Goal: Entertainment & Leisure: Consume media (video, audio)

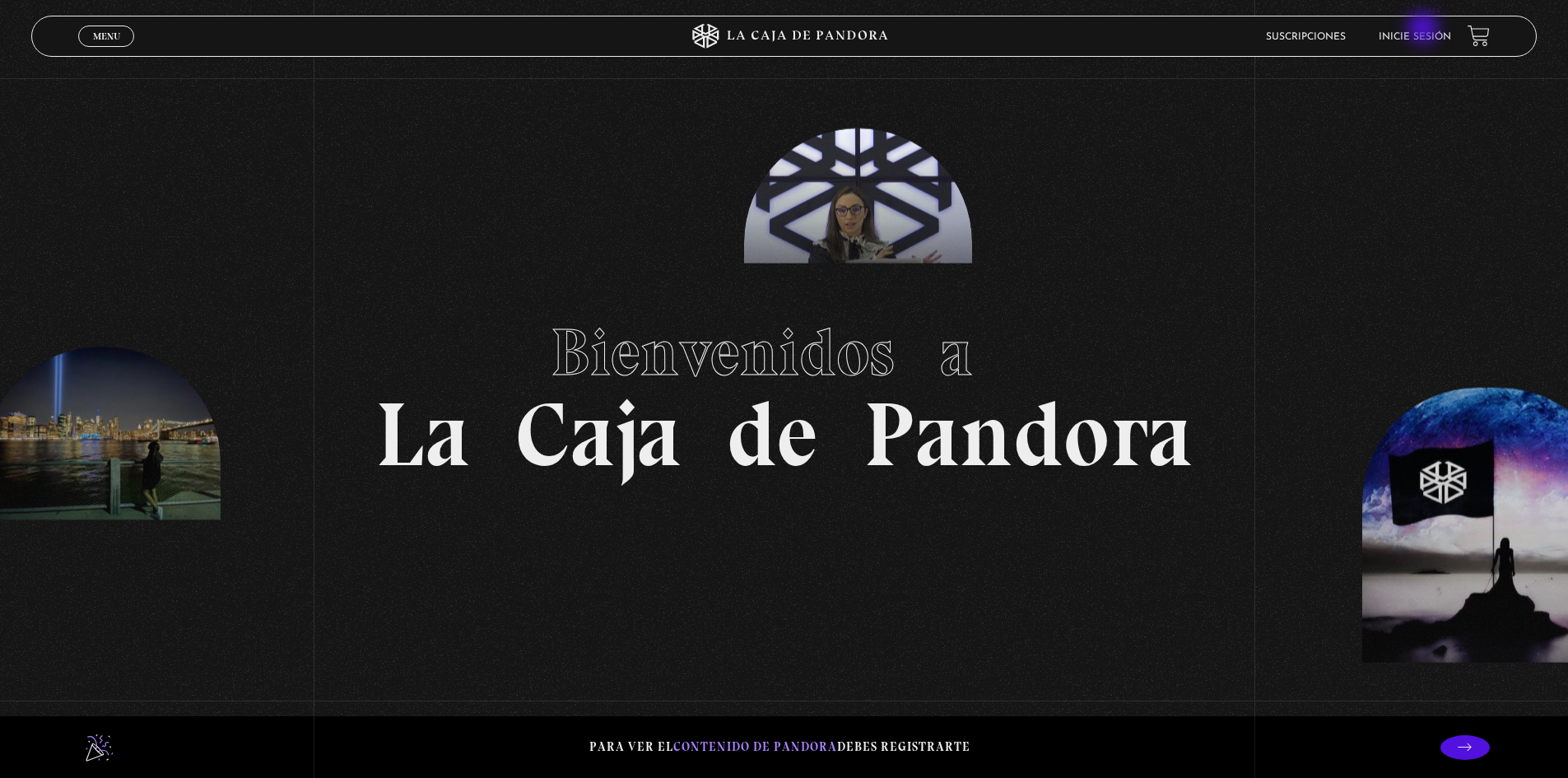
click at [1425, 30] on li "Inicie sesión" at bounding box center [1415, 37] width 73 height 25
click at [1424, 40] on link "Inicie sesión" at bounding box center [1415, 37] width 73 height 10
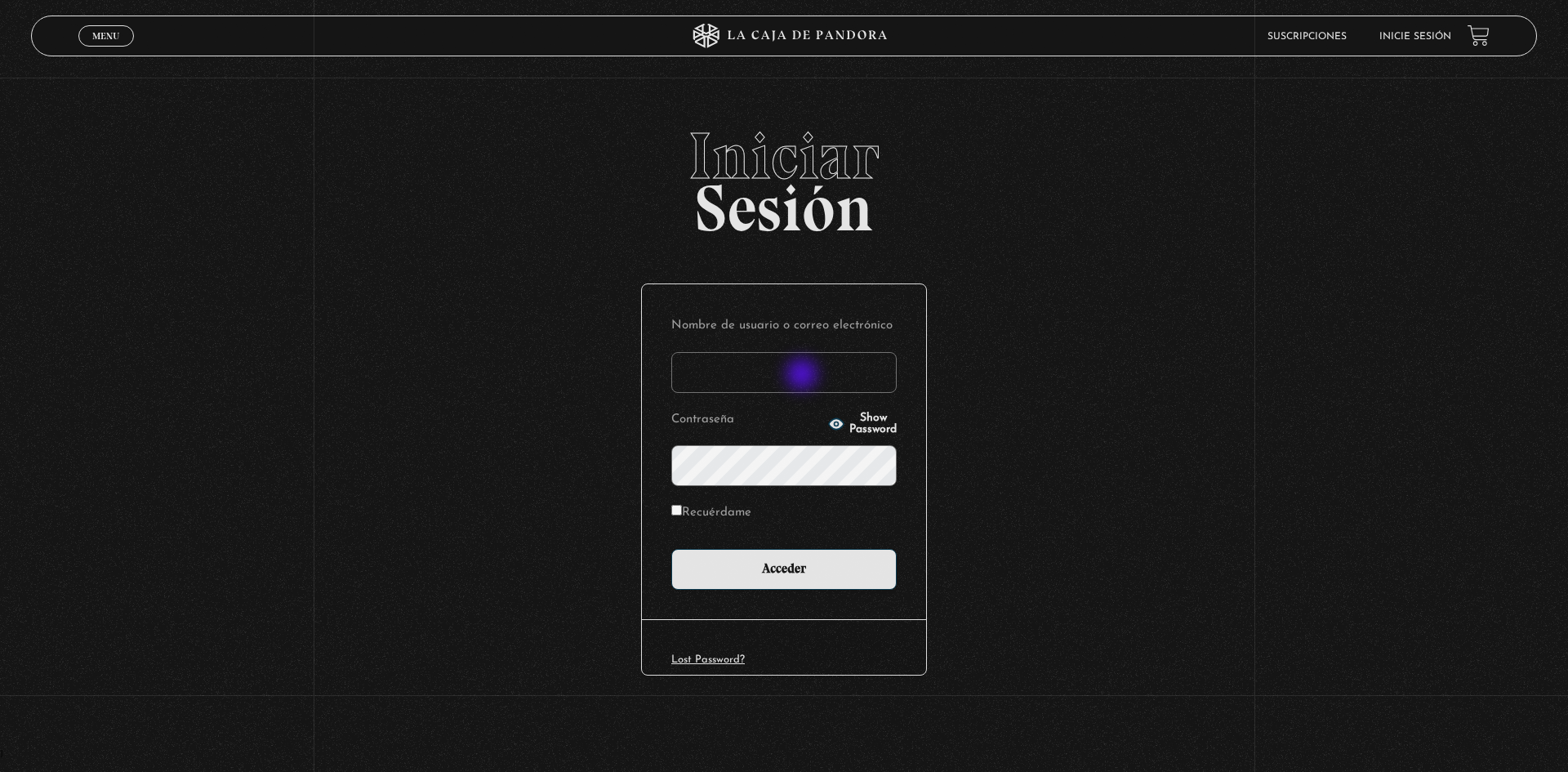
click at [804, 375] on input "Nombre de usuario o correo electrónico" at bounding box center [784, 373] width 226 height 41
type input "maguero"
click at [671, 549] on input "Acceder" at bounding box center [784, 570] width 226 height 41
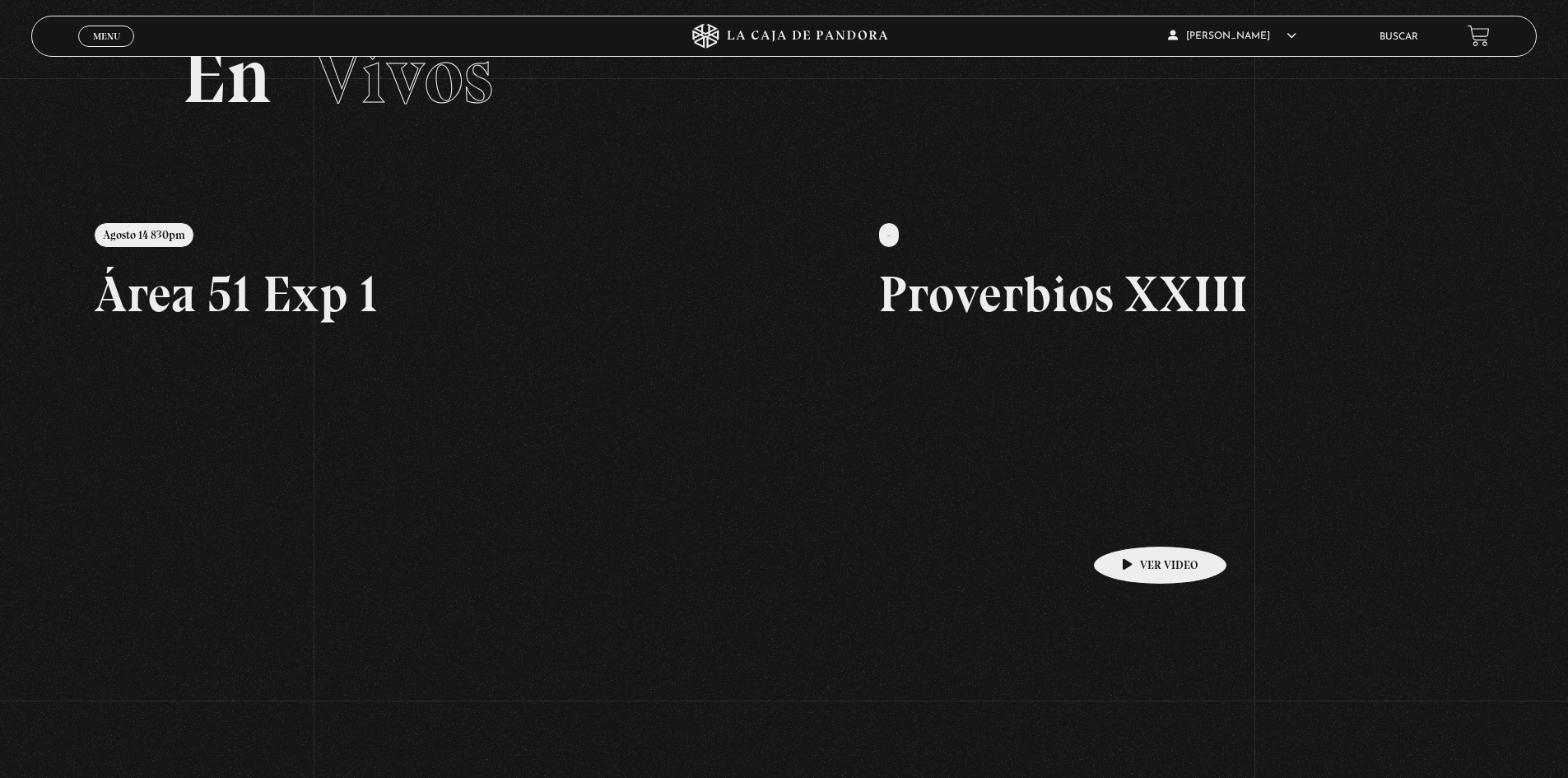
scroll to position [376, 0]
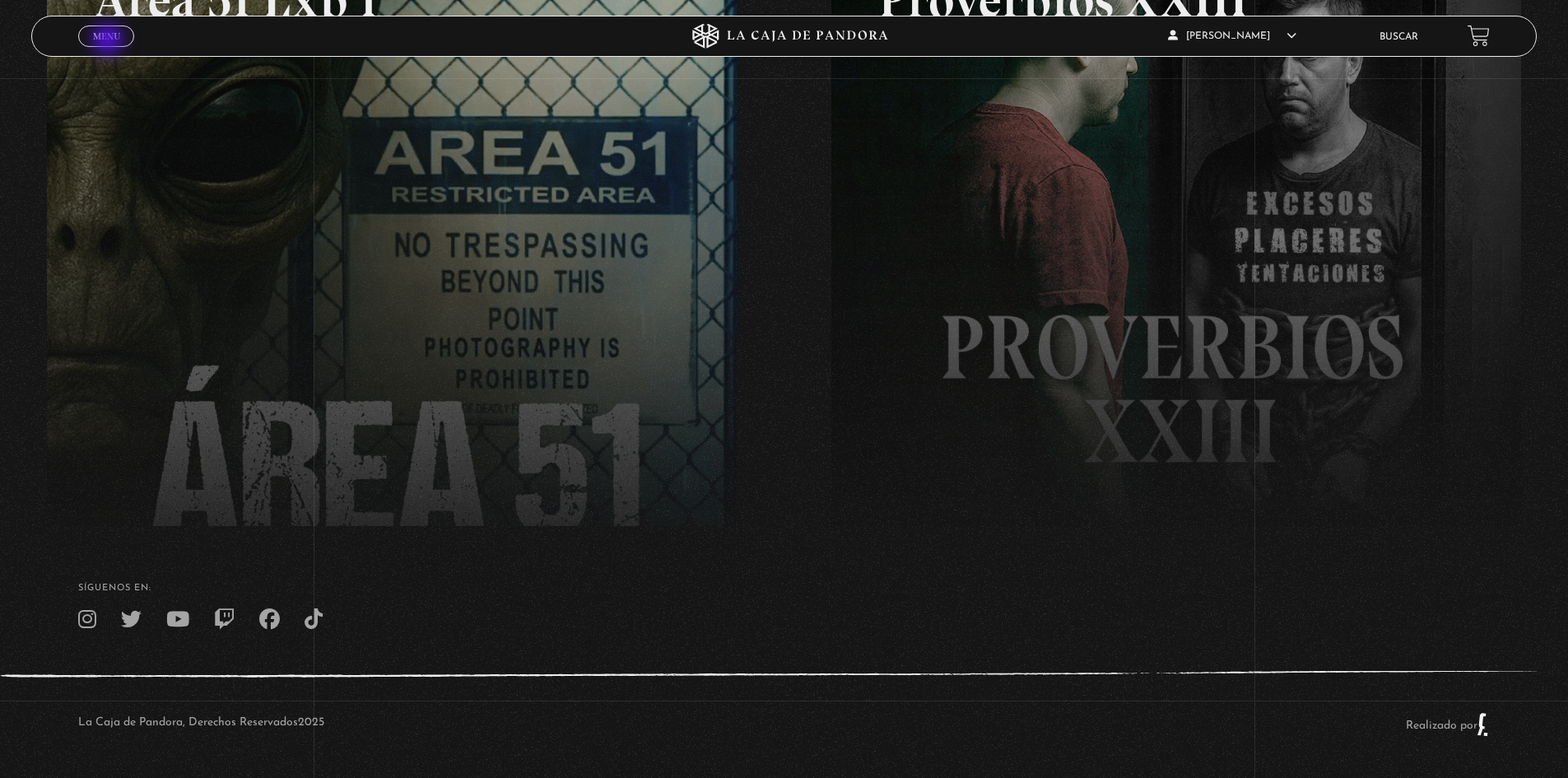
click at [110, 41] on span "Menu" at bounding box center [107, 36] width 27 height 10
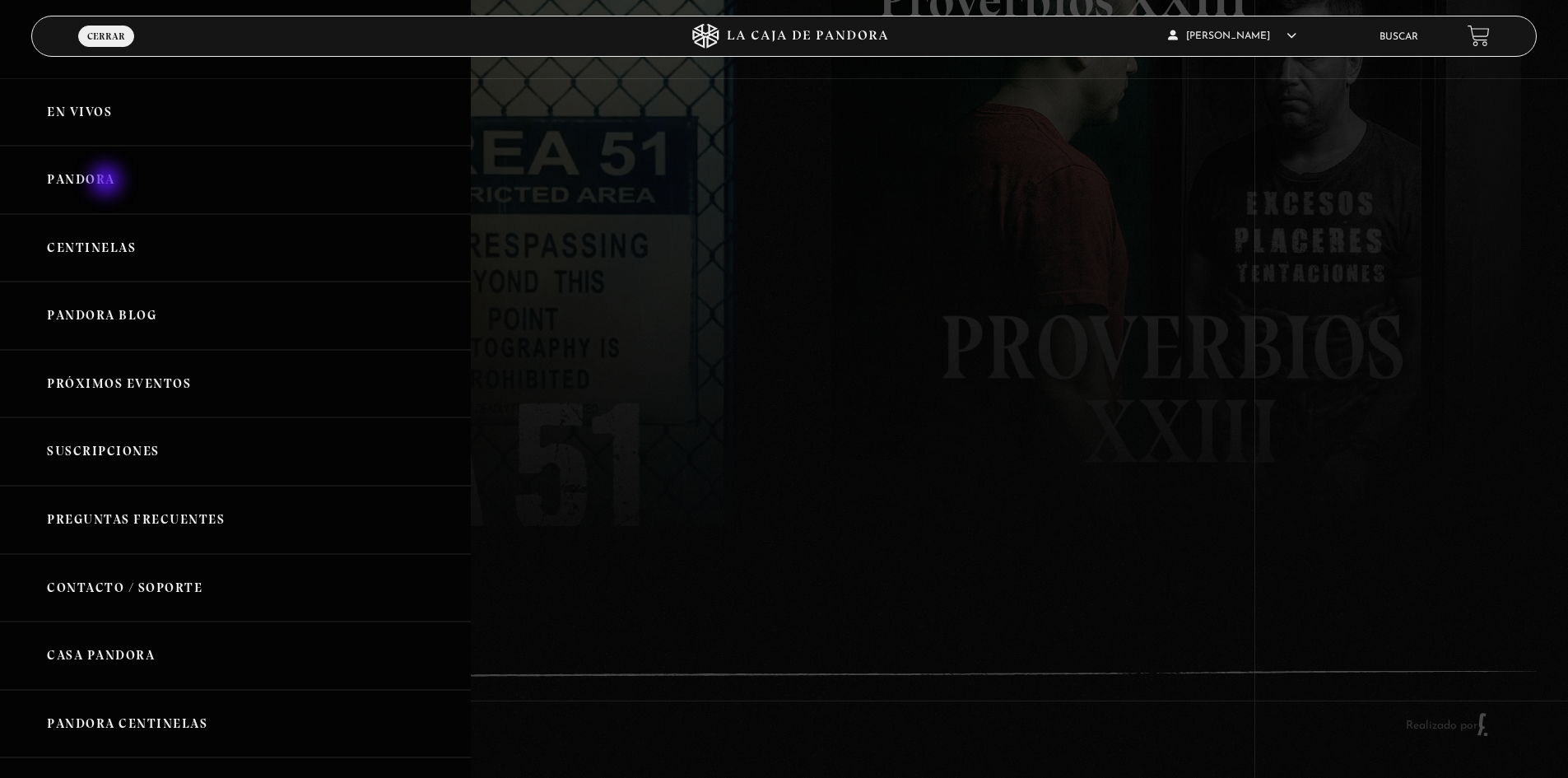
click at [106, 181] on link "Pandora" at bounding box center [235, 180] width 471 height 68
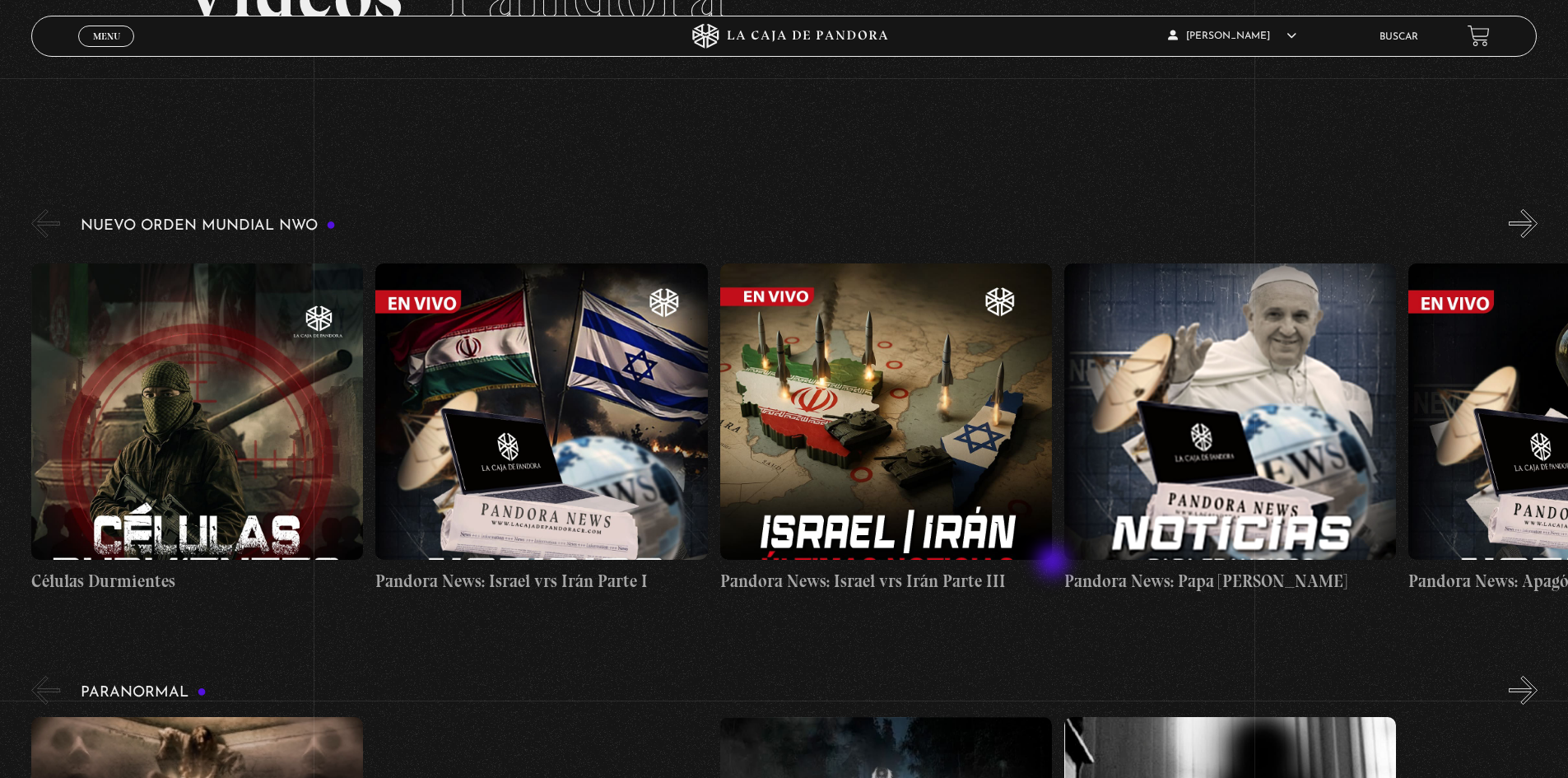
scroll to position [247, 0]
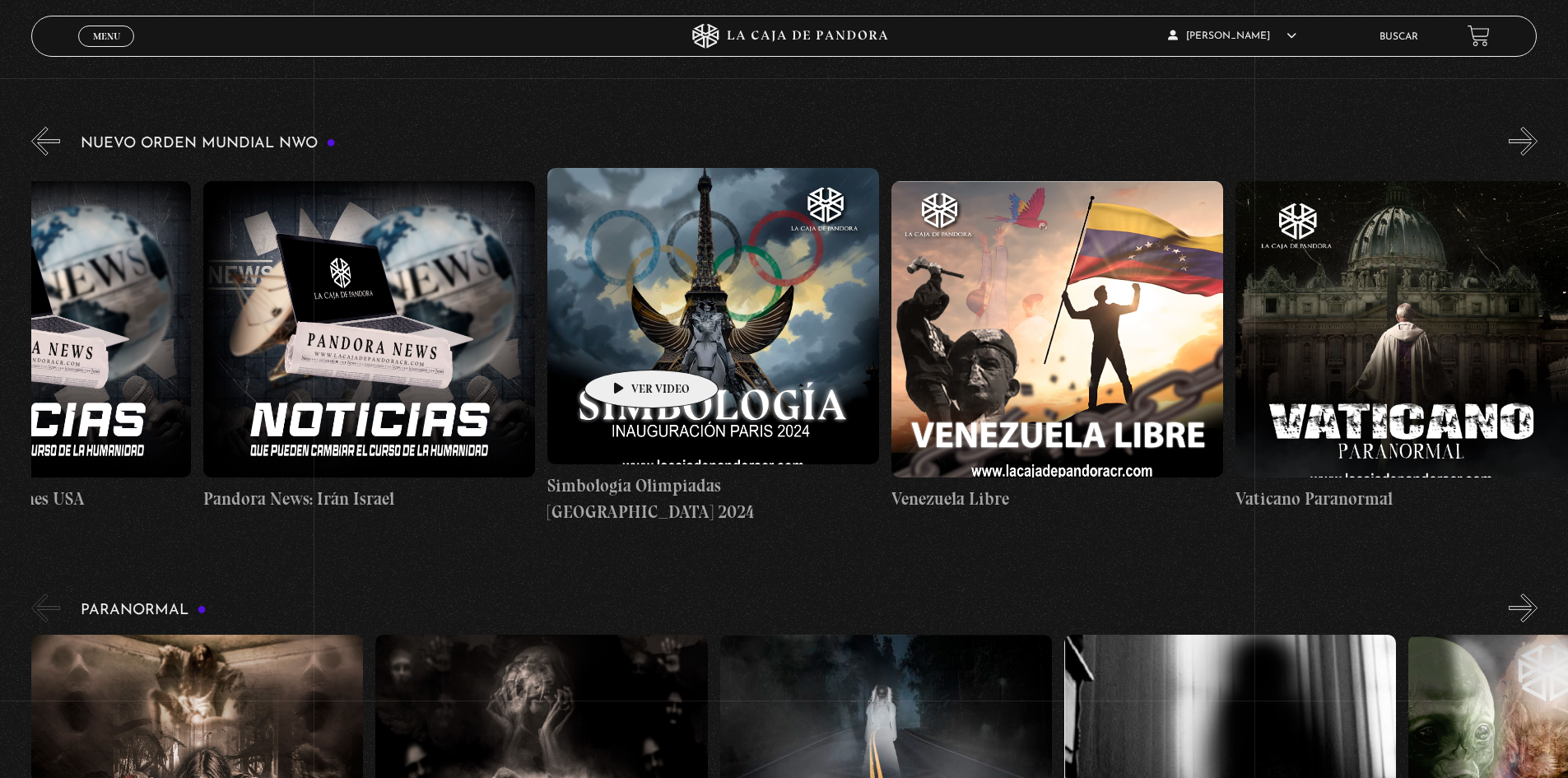
drag, startPoint x: 1383, startPoint y: 335, endPoint x: 590, endPoint y: 349, distance: 793.1
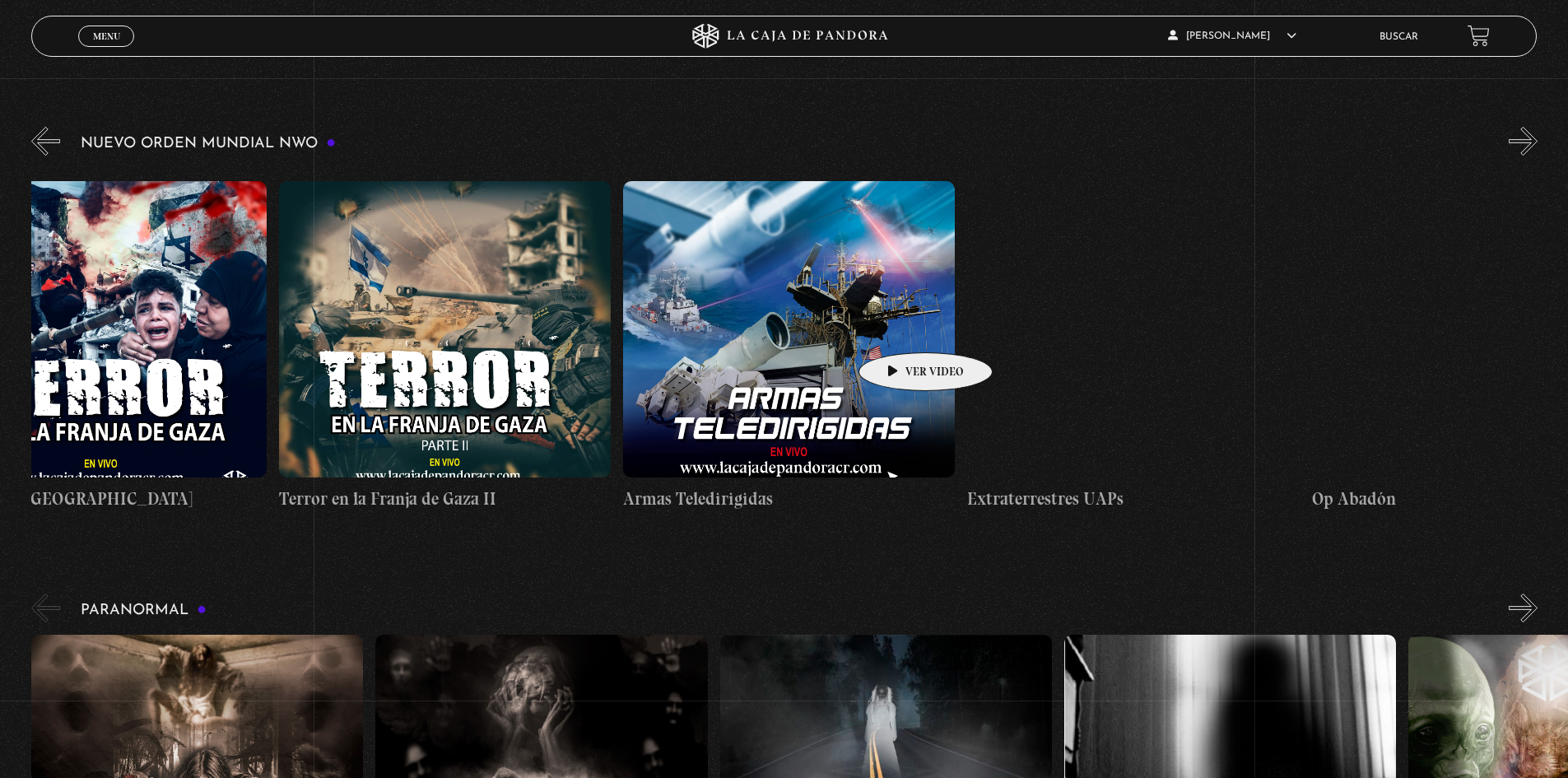
scroll to position [0, 7339]
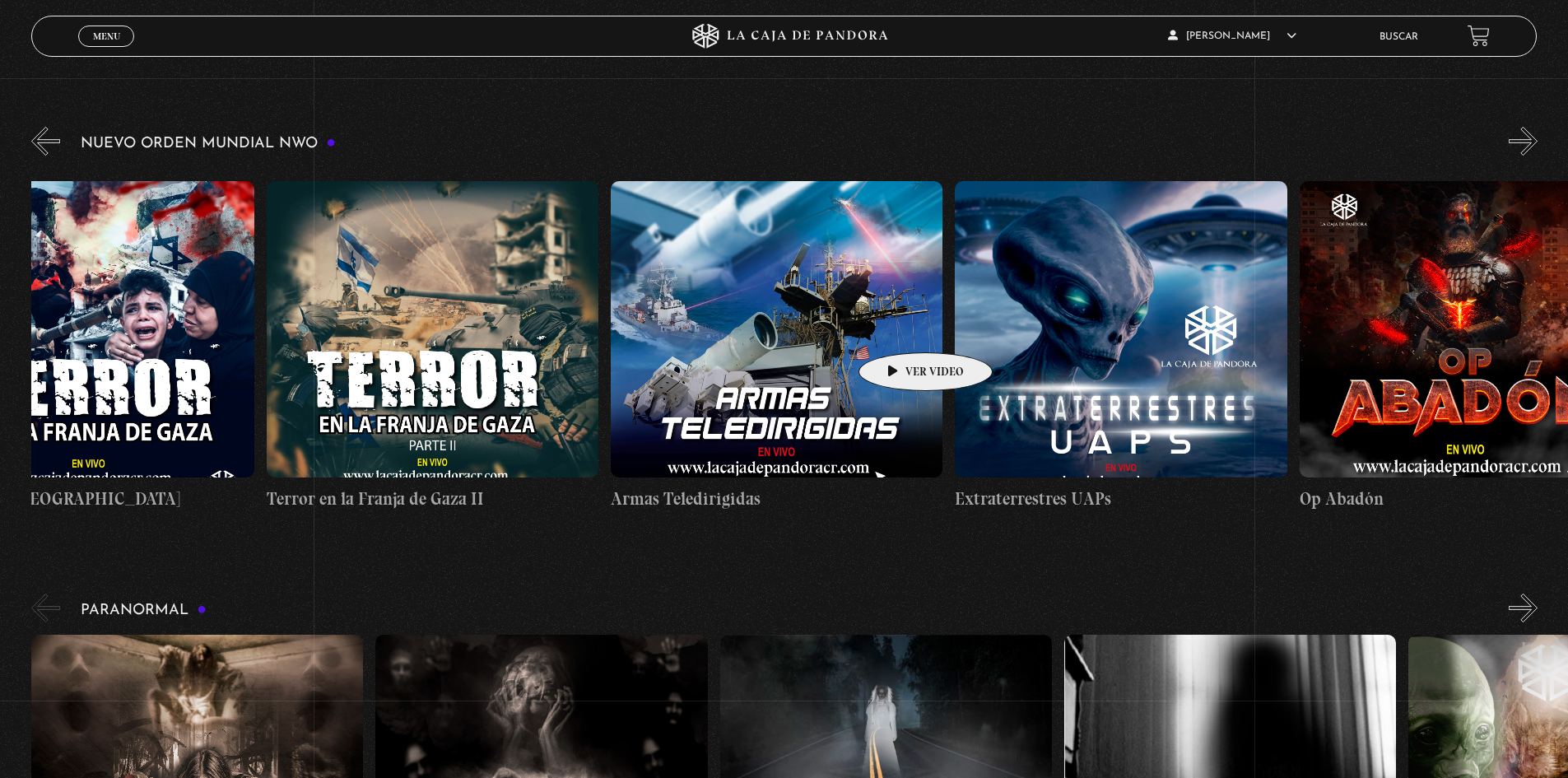
drag, startPoint x: 922, startPoint y: 328, endPoint x: 656, endPoint y: 324, distance: 266.0
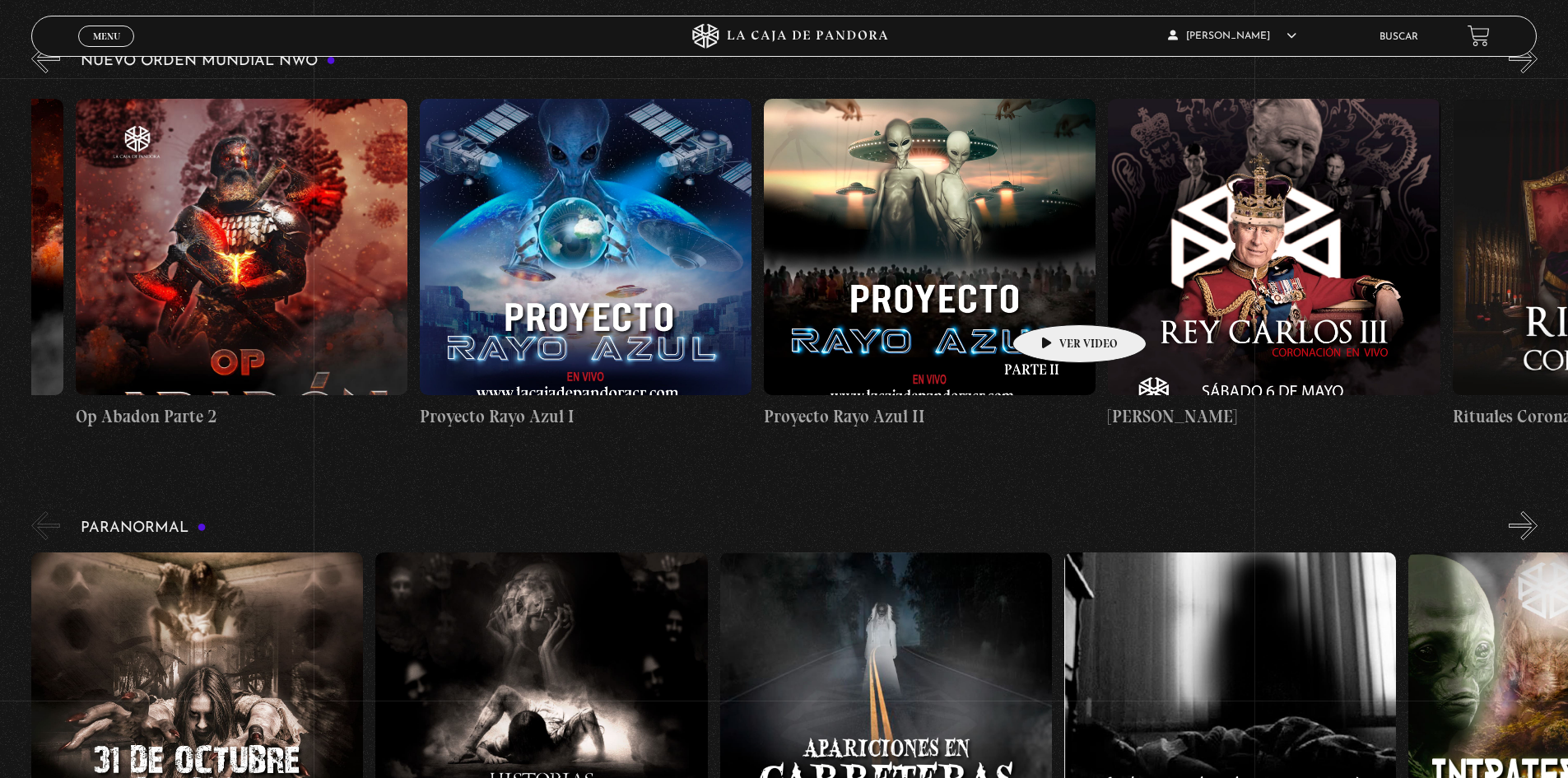
scroll to position [0, 8920]
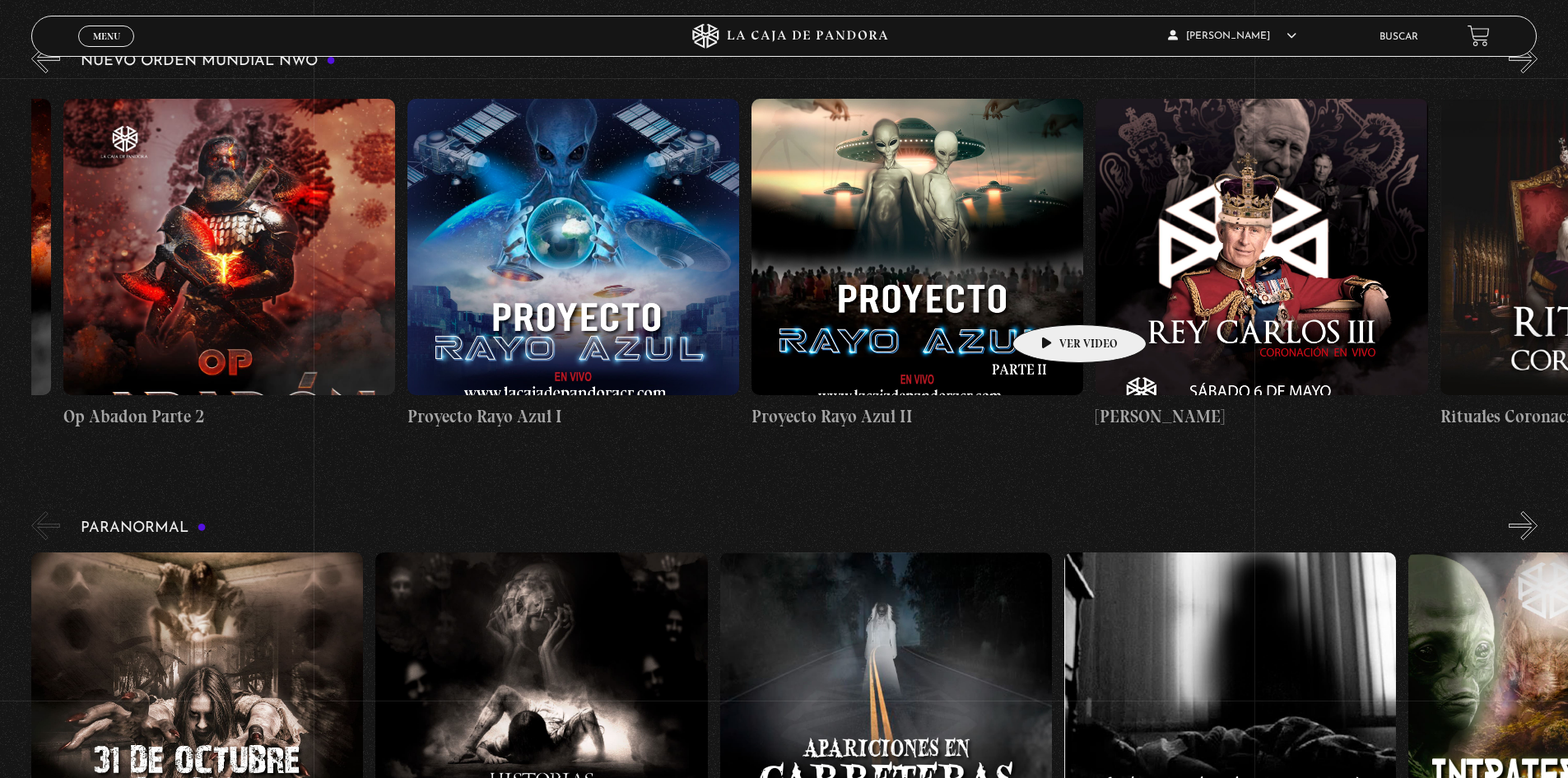
drag, startPoint x: 1370, startPoint y: 298, endPoint x: 1054, endPoint y: 300, distance: 316.0
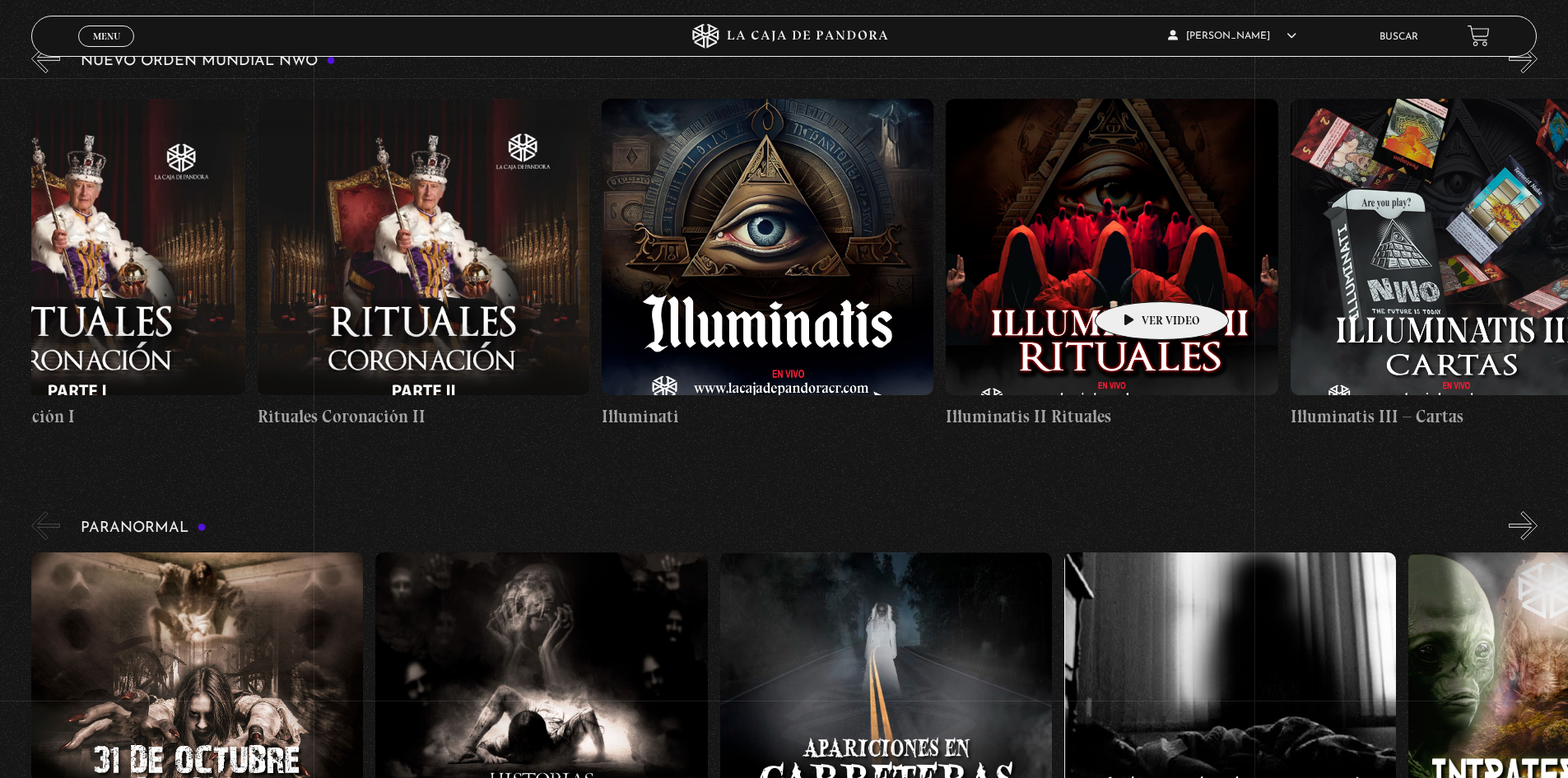
scroll to position [0, 11078]
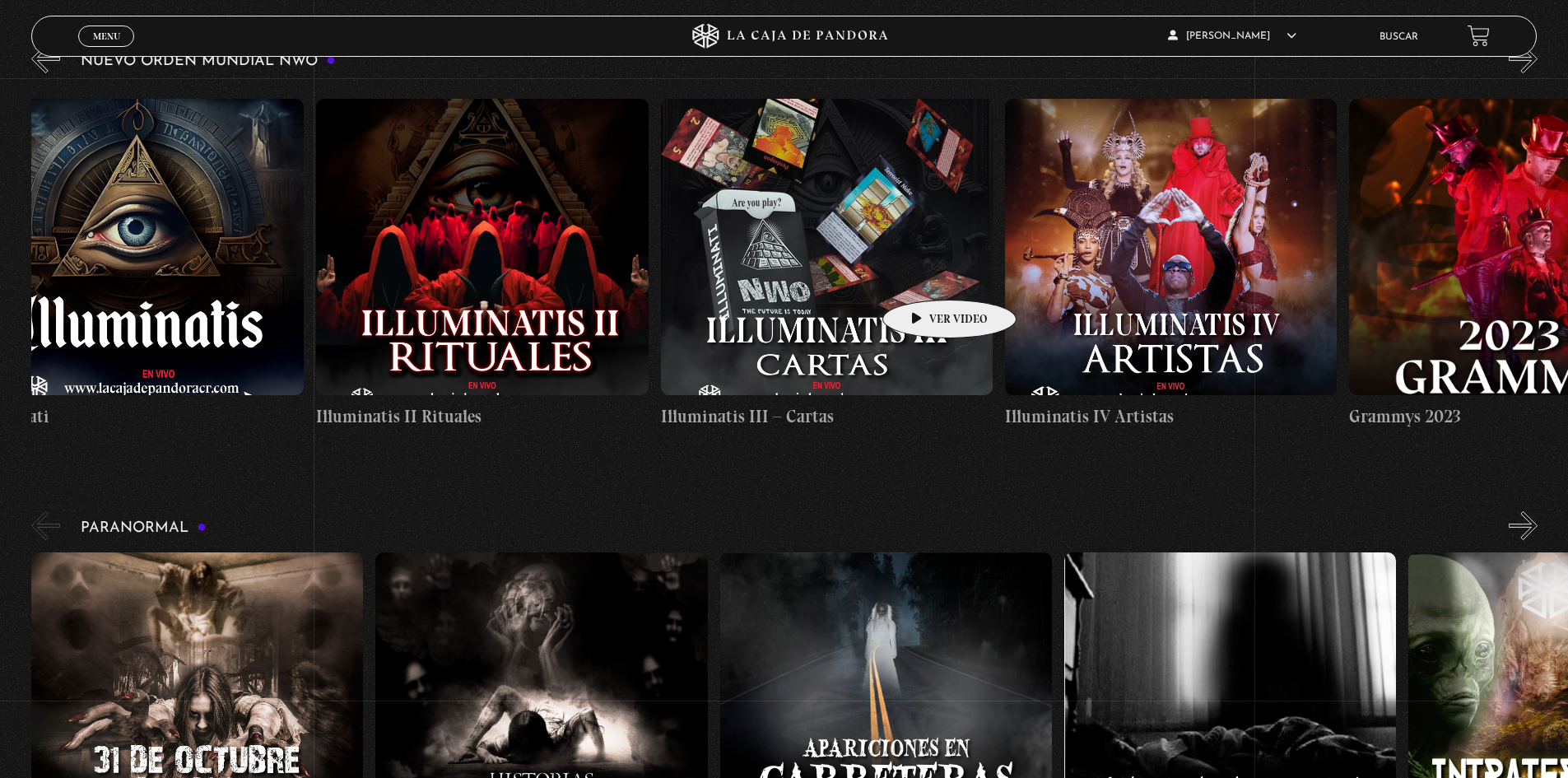
drag, startPoint x: 1340, startPoint y: 277, endPoint x: 924, endPoint y: 275, distance: 416.0
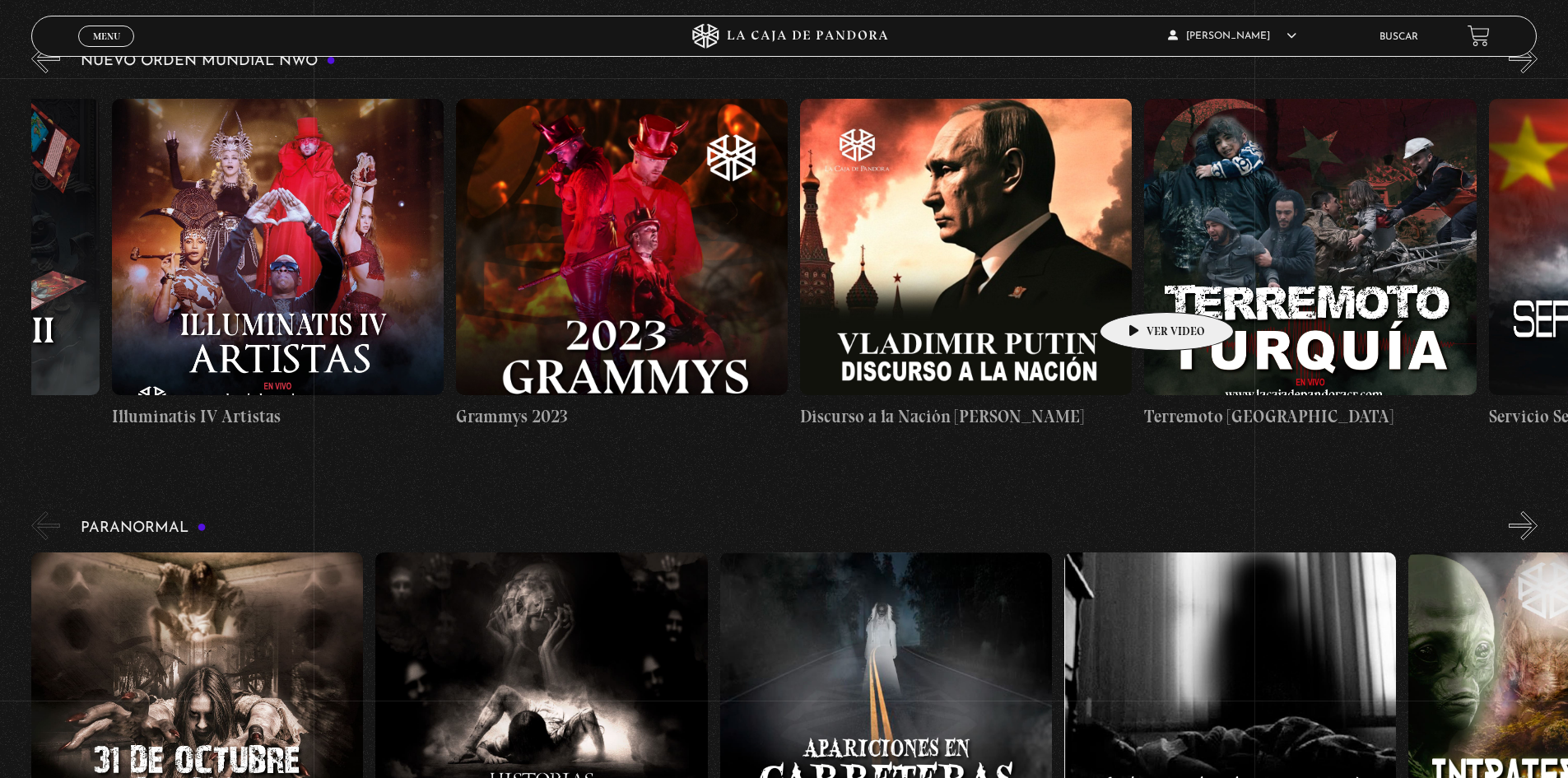
drag, startPoint x: 1312, startPoint y: 282, endPoint x: 1133, endPoint y: 287, distance: 179.1
click at [1133, 287] on div "Células Durmientes Pandora News: Israel vrs Irán Parte I Pandora News: Israel v…" at bounding box center [1489, 263] width 26856 height 357
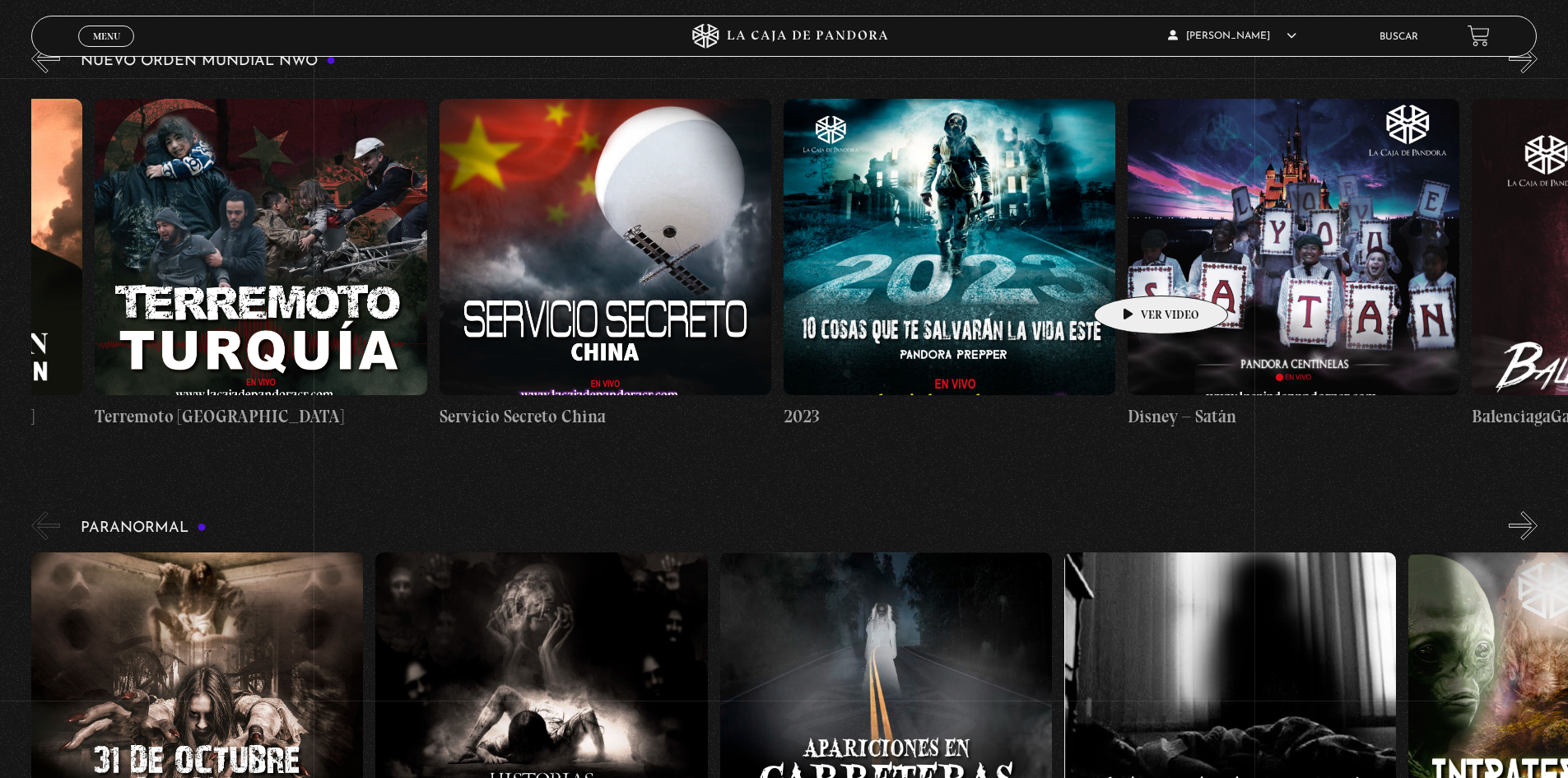
scroll to position [0, 13025]
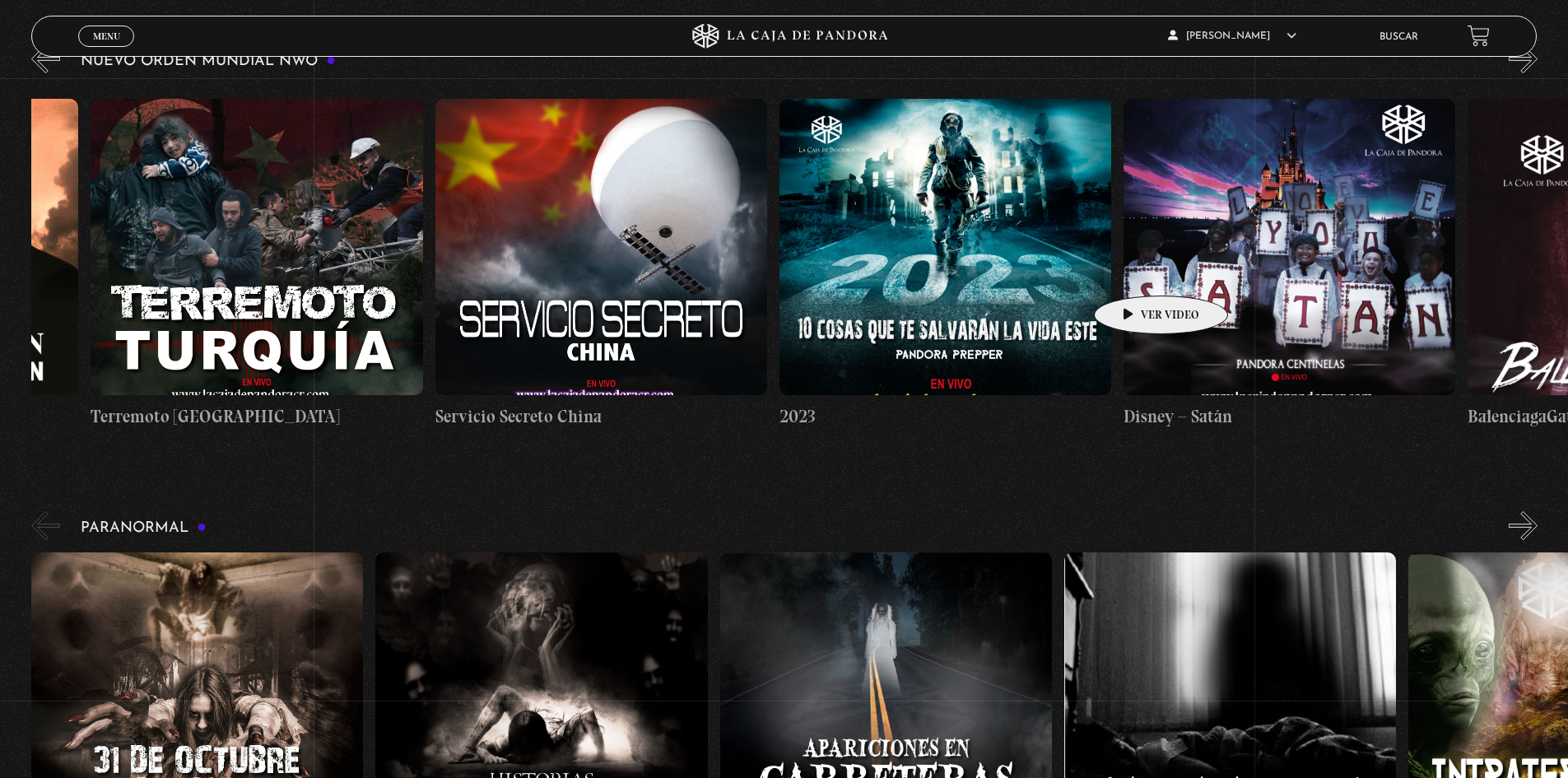
drag, startPoint x: 1343, startPoint y: 270, endPoint x: 1133, endPoint y: 270, distance: 210.0
click at [1133, 270] on div "Células Durmientes Pandora News: Israel vrs Irán Parte I Pandora News: Israel v…" at bounding box center [435, 263] width 26856 height 357
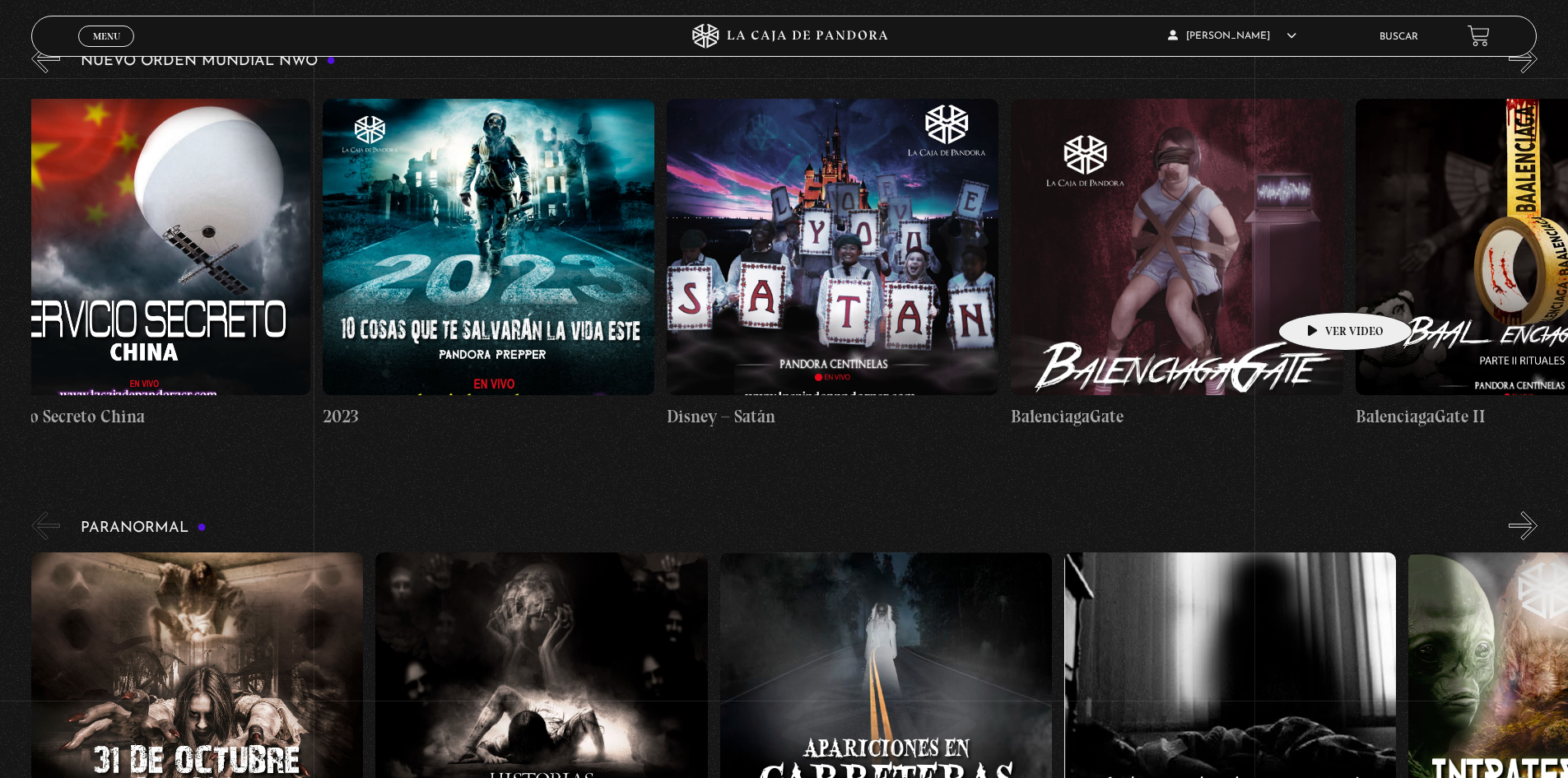
drag, startPoint x: 1411, startPoint y: 282, endPoint x: 1319, endPoint y: 287, distance: 92.1
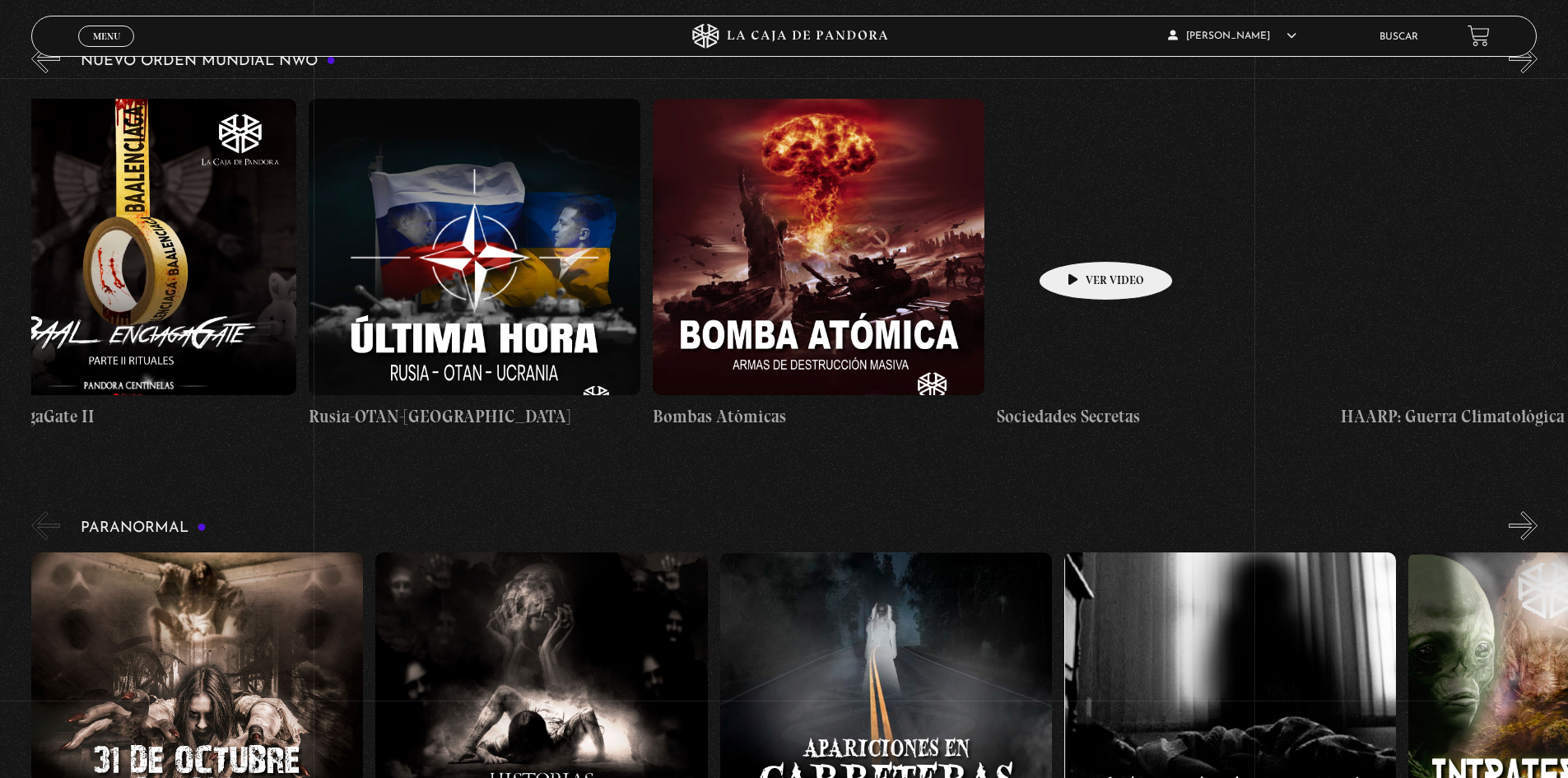
drag, startPoint x: 1358, startPoint y: 231, endPoint x: 1080, endPoint y: 236, distance: 278.0
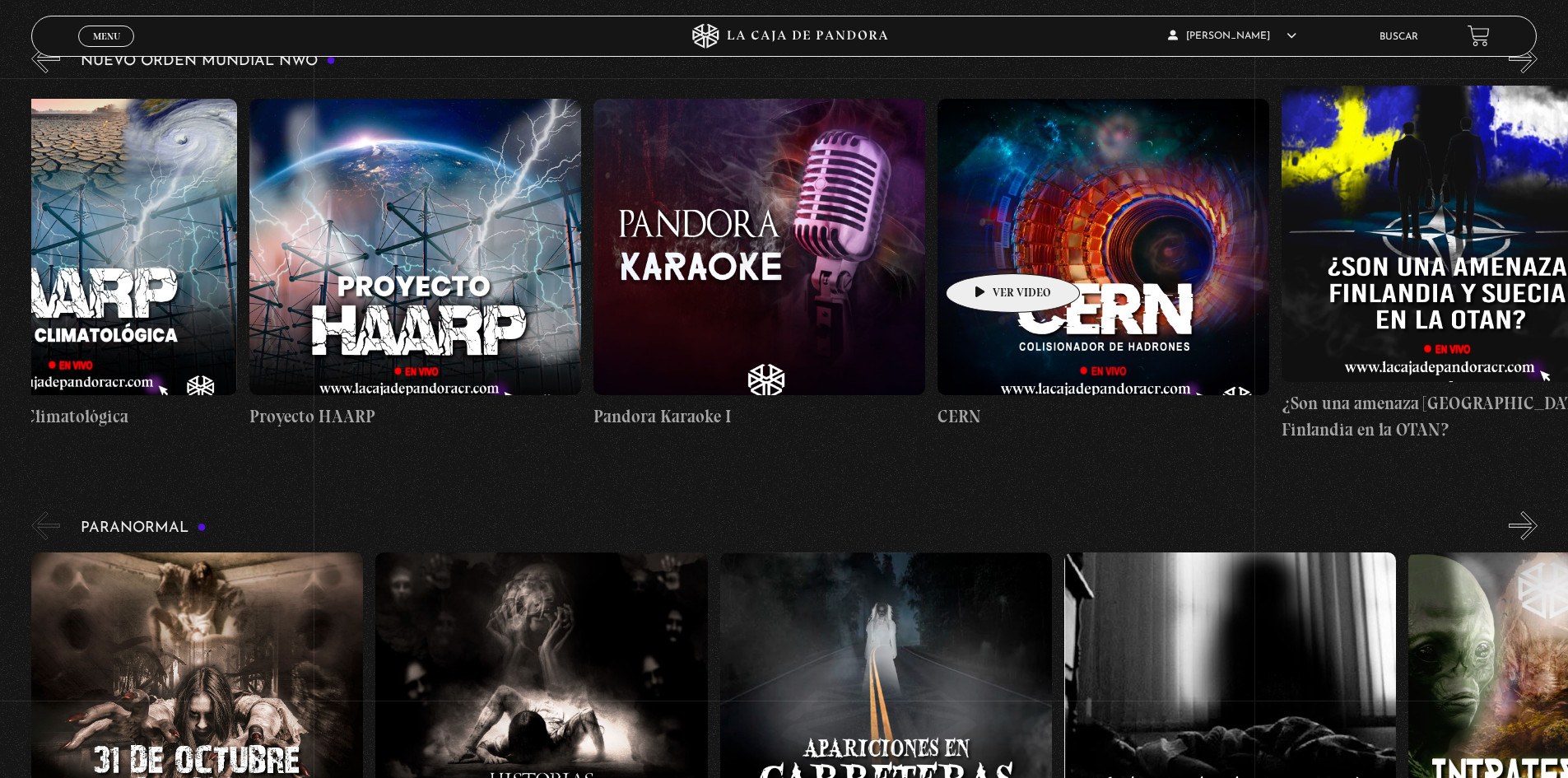
drag, startPoint x: 1272, startPoint y: 249, endPoint x: 1105, endPoint y: 262, distance: 167.5
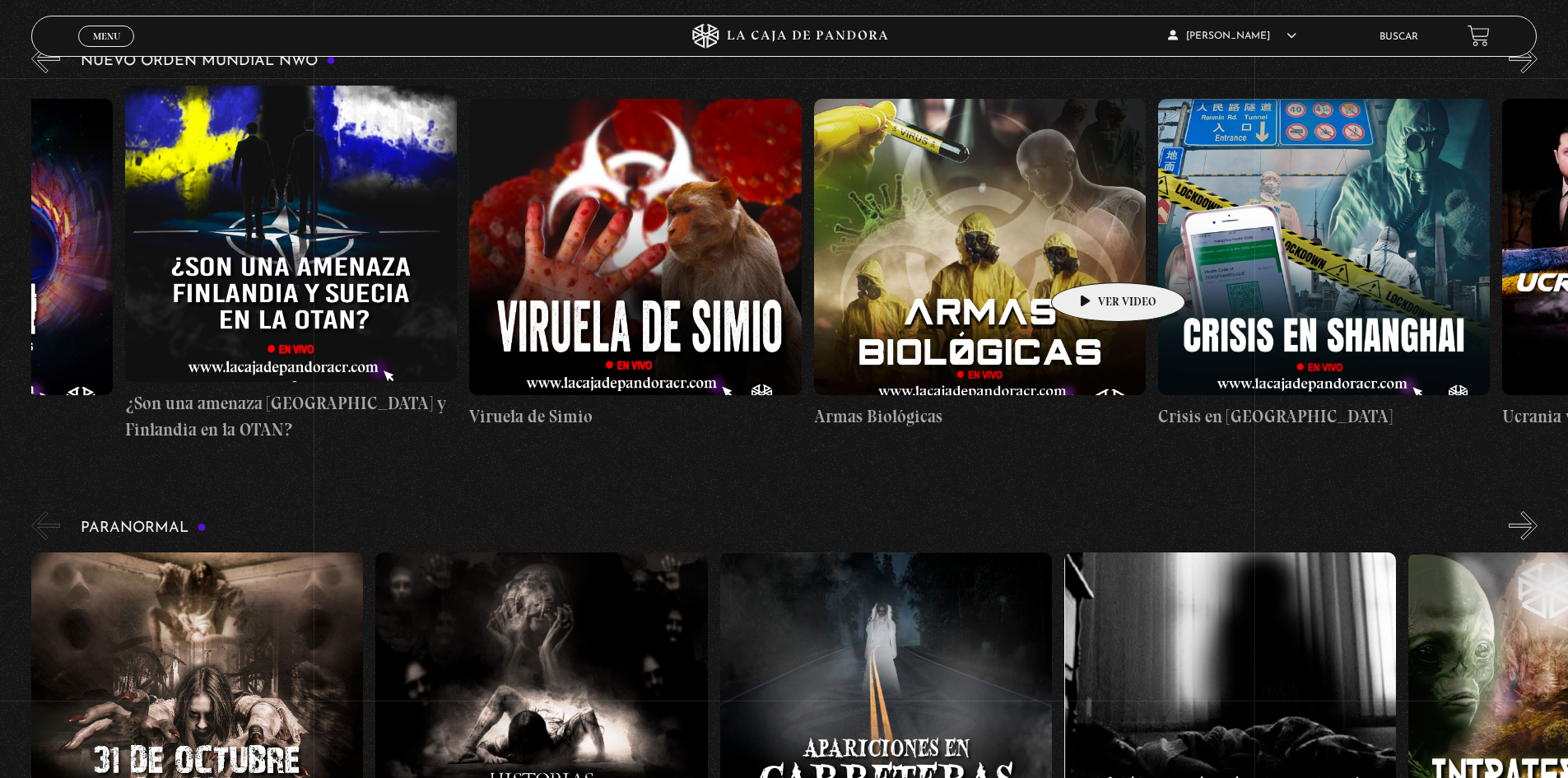
drag, startPoint x: 1322, startPoint y: 262, endPoint x: 1092, endPoint y: 258, distance: 230.0
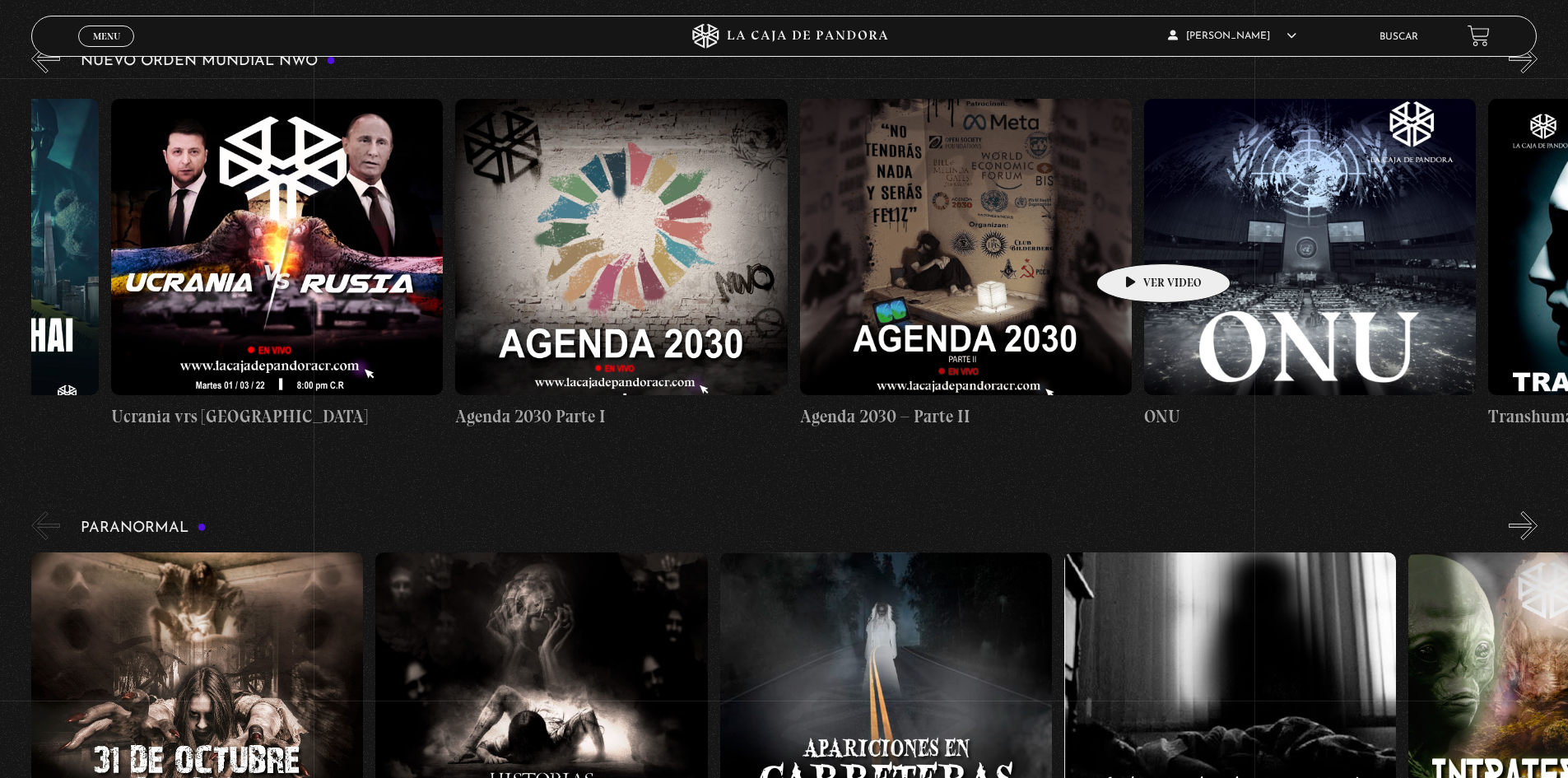
drag, startPoint x: 1416, startPoint y: 251, endPoint x: 1136, endPoint y: 239, distance: 280.3
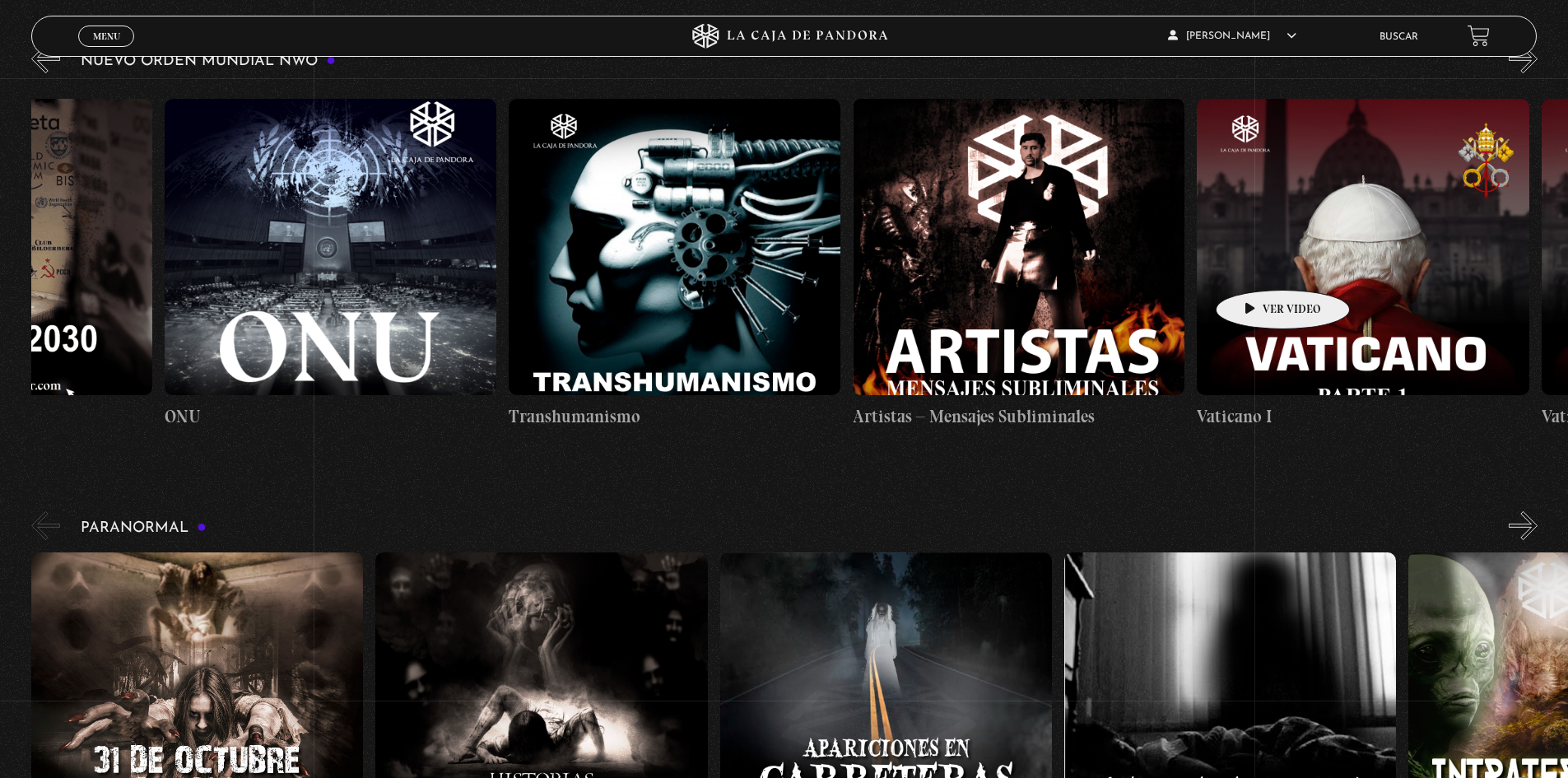
scroll to position [0, 20253]
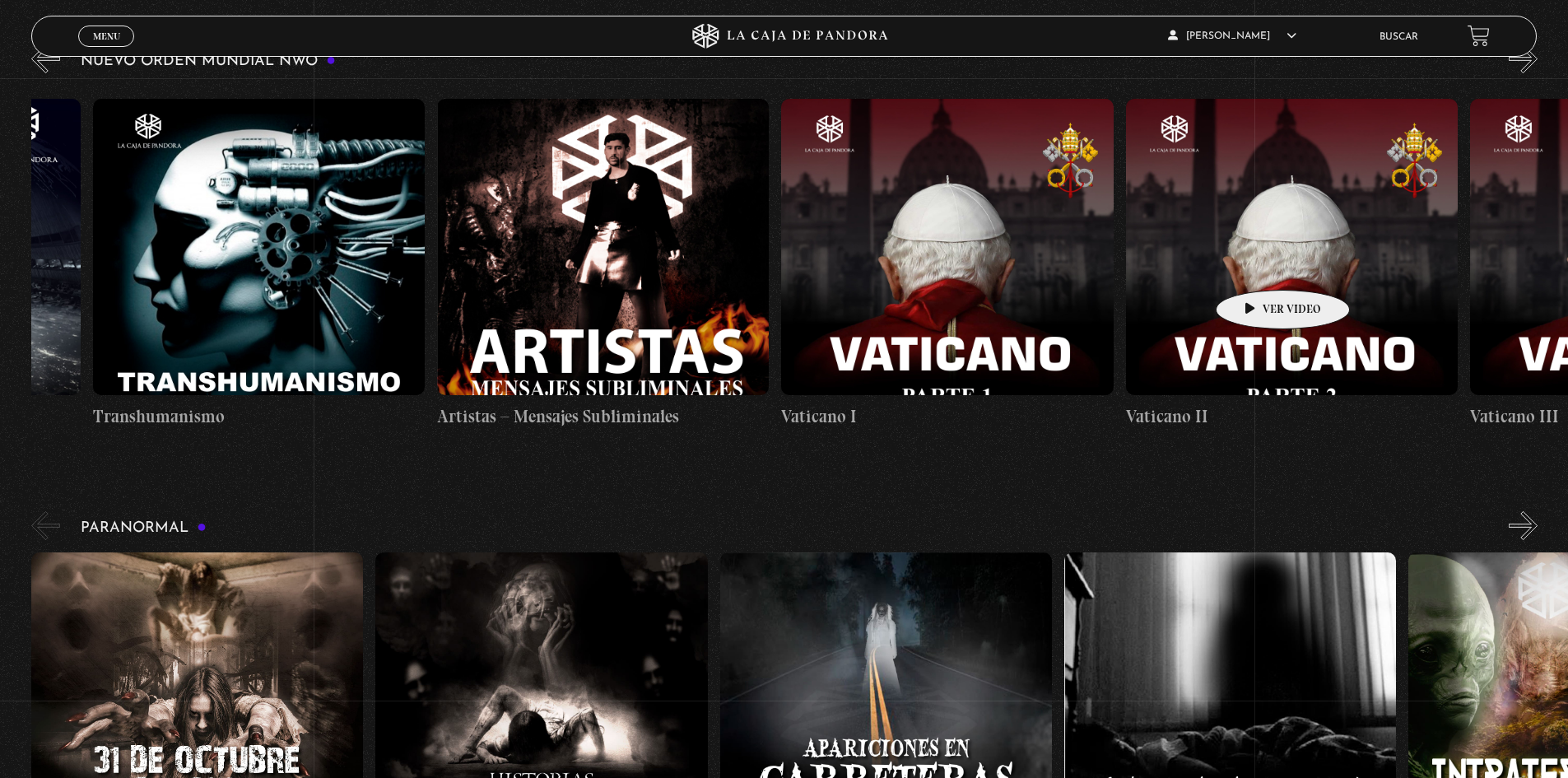
drag, startPoint x: 1365, startPoint y: 259, endPoint x: 1087, endPoint y: 266, distance: 278.1
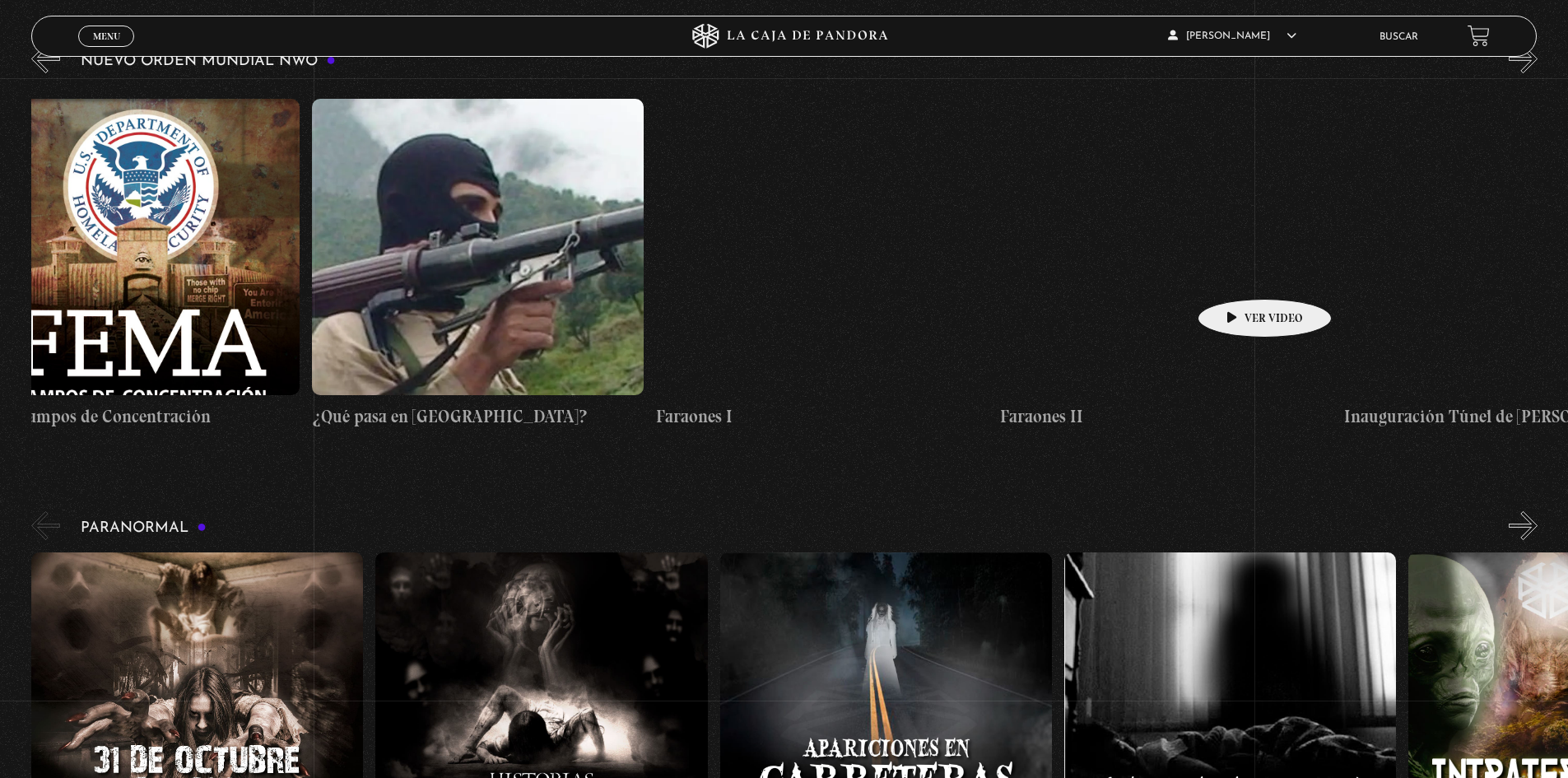
drag, startPoint x: 1406, startPoint y: 276, endPoint x: 899, endPoint y: 239, distance: 508.3
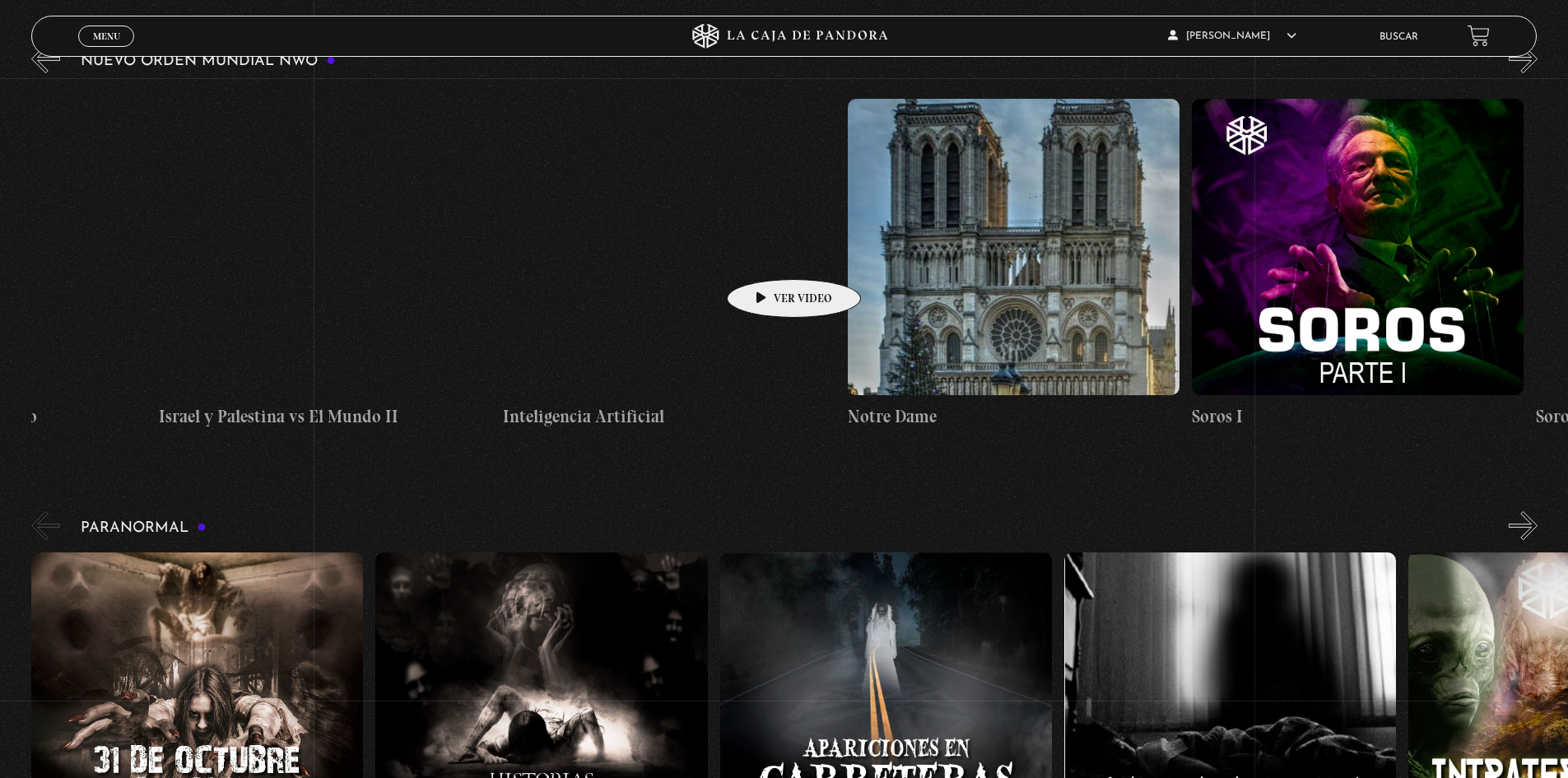
drag, startPoint x: 1212, startPoint y: 263, endPoint x: 768, endPoint y: 254, distance: 444.1
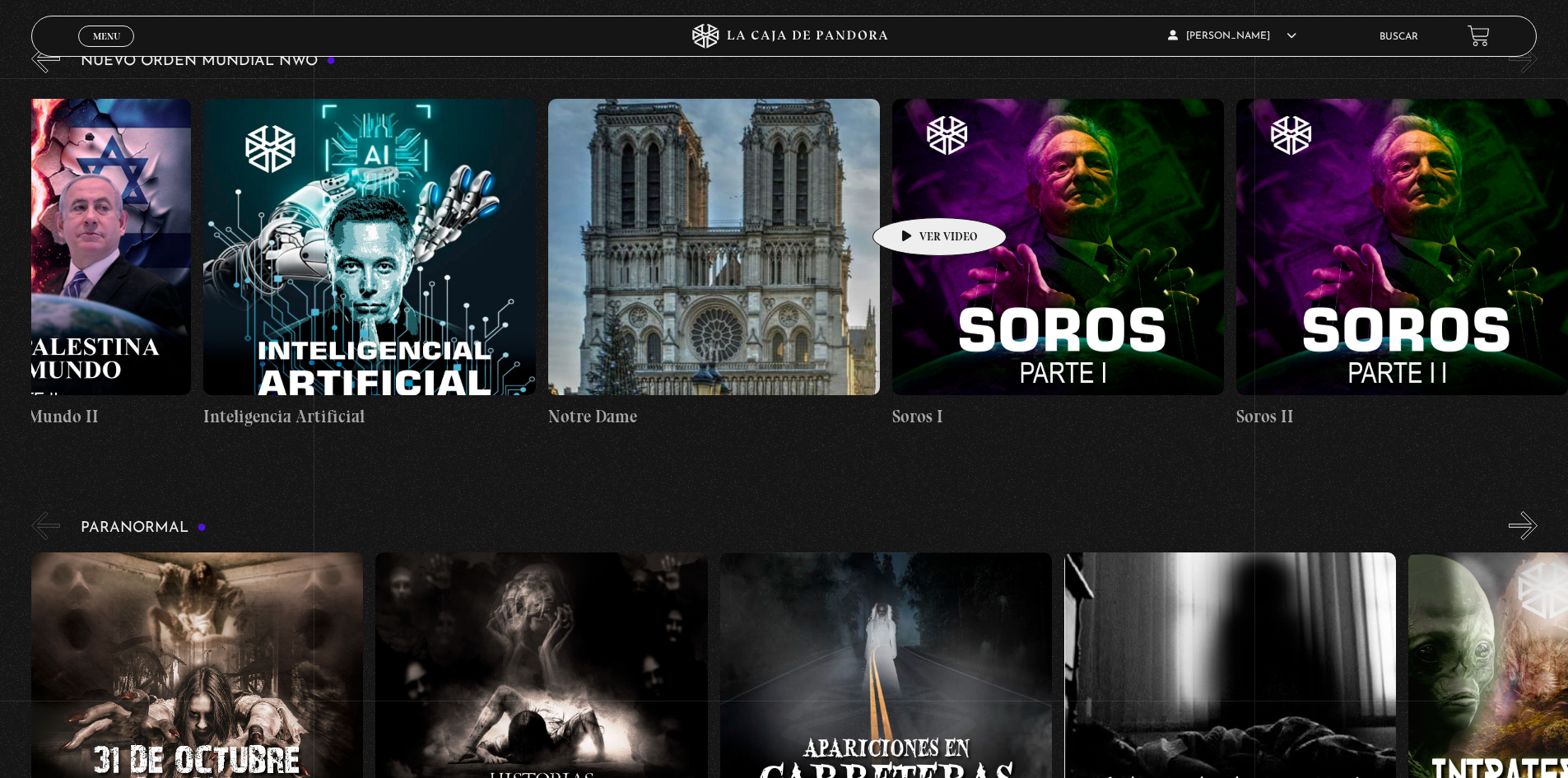
drag, startPoint x: 1363, startPoint y: 229, endPoint x: 914, endPoint y: 192, distance: 450.5
click at [914, 192] on figure at bounding box center [1058, 247] width 332 height 296
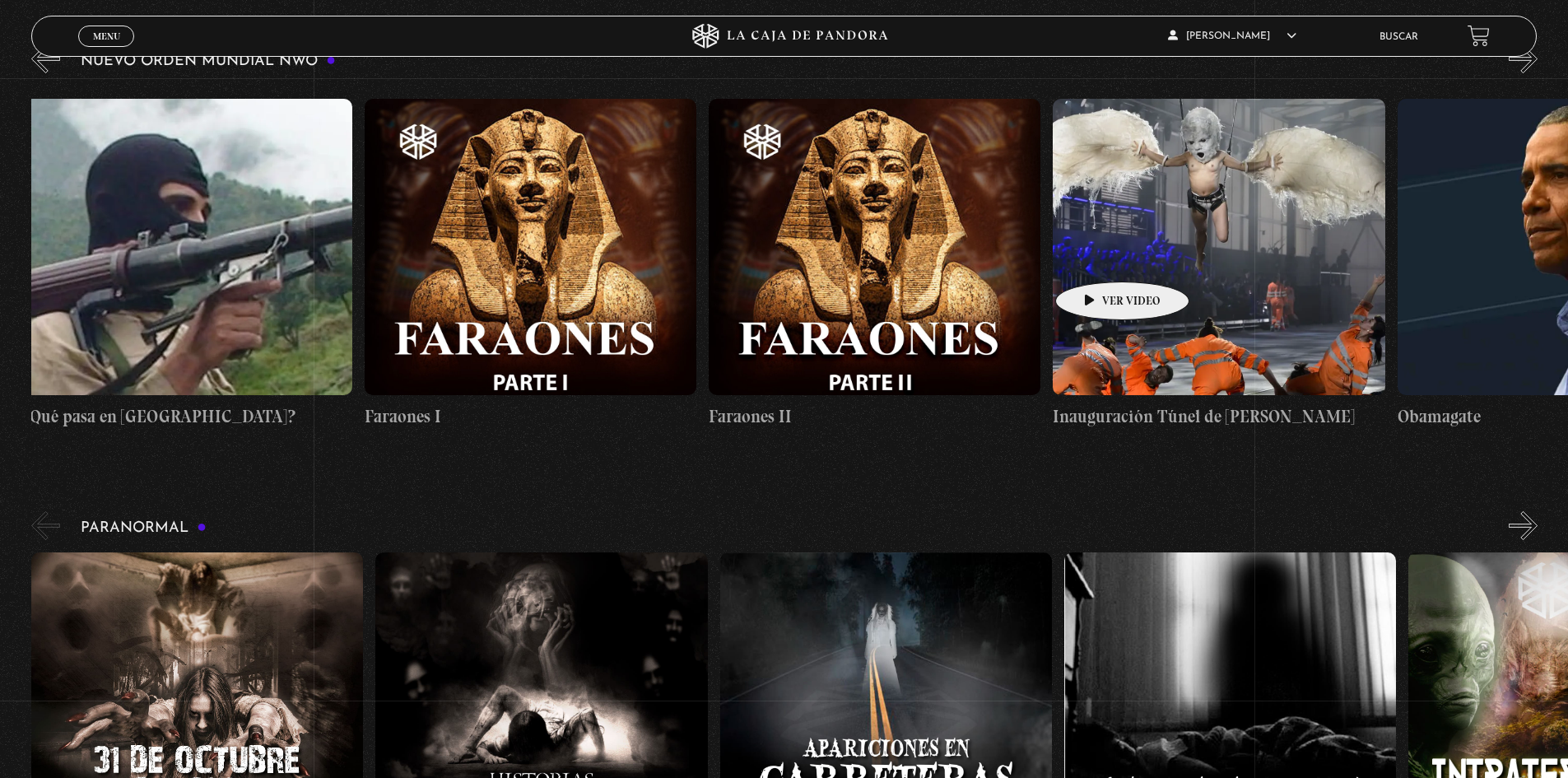
scroll to position [0, 22990]
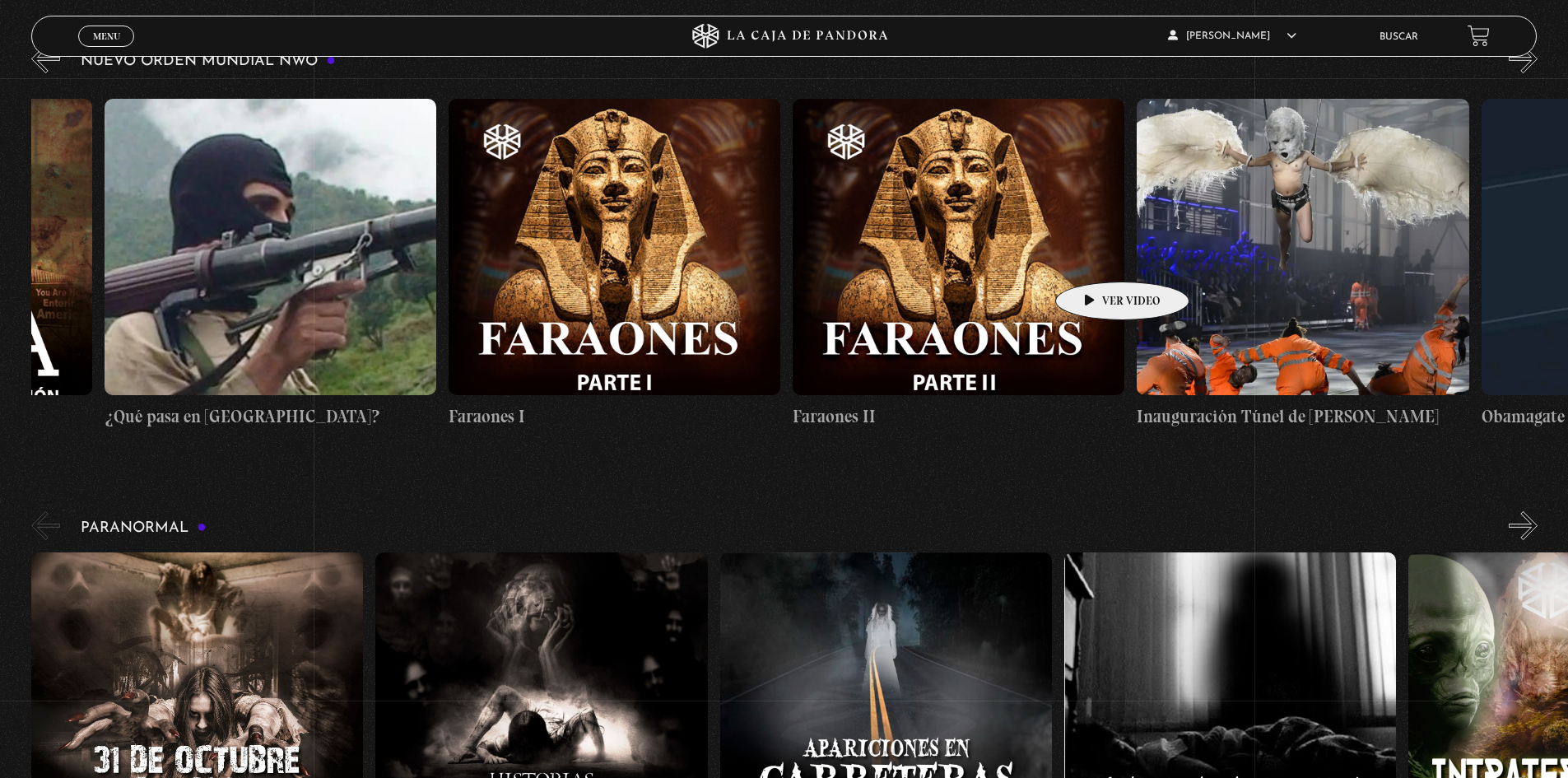
drag, startPoint x: 636, startPoint y: 242, endPoint x: 1187, endPoint y: 633, distance: 675.6
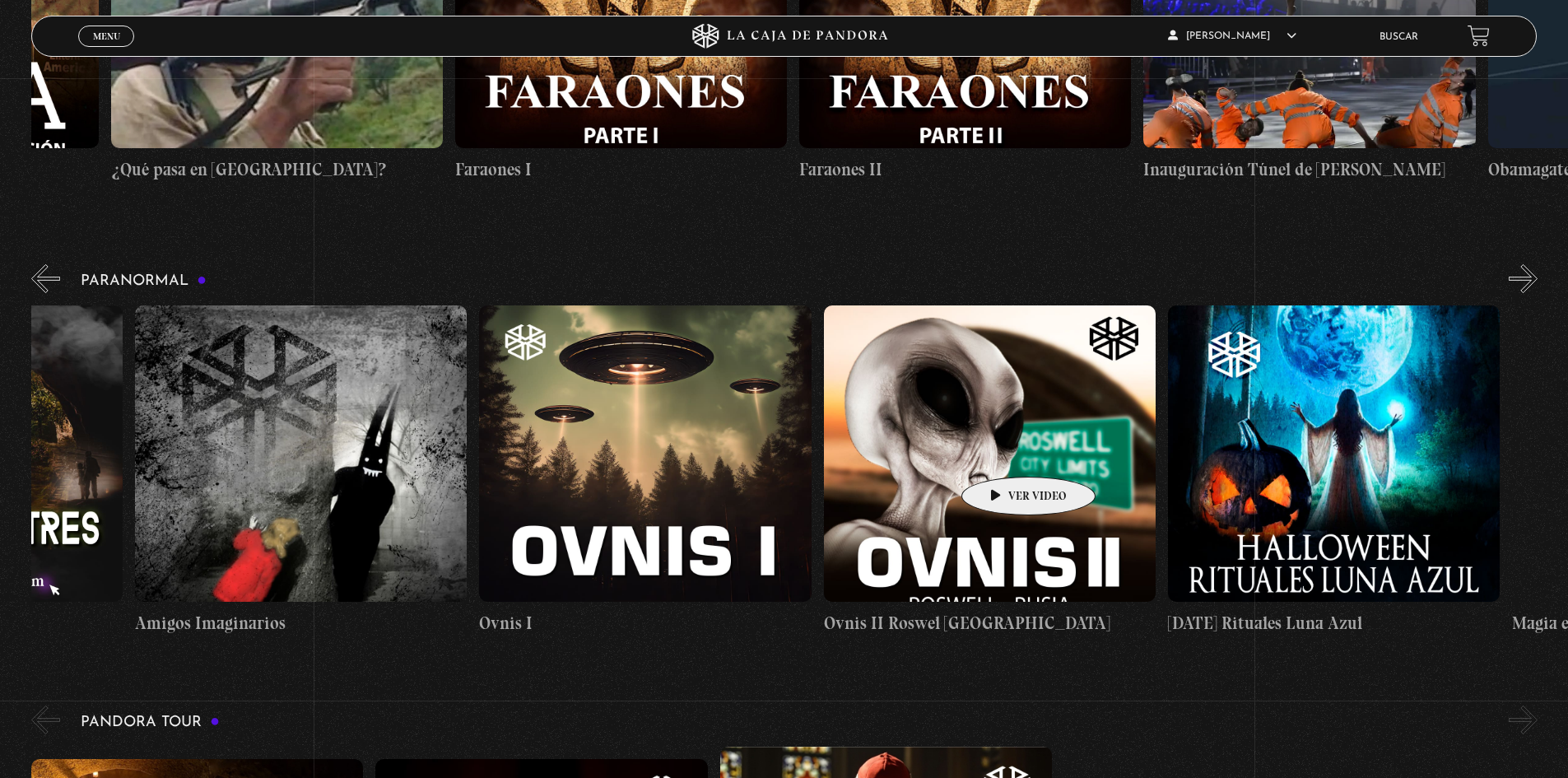
scroll to position [0, 1646]
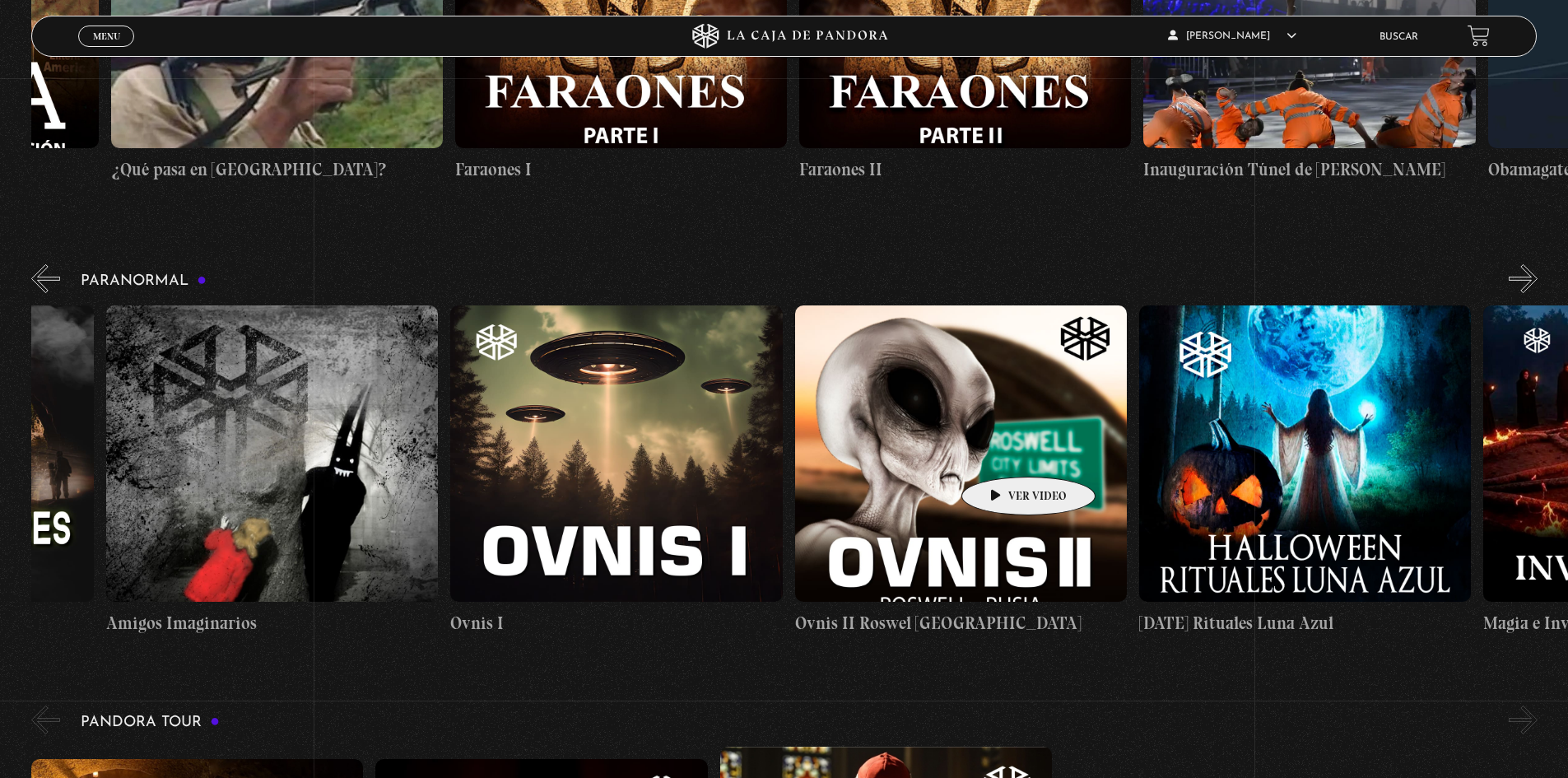
drag, startPoint x: 1311, startPoint y: 482, endPoint x: 1003, endPoint y: 452, distance: 309.5
click at [1003, 452] on div "31 Octubre Halloween Historias Paranormales Apariciones en Carretera Gente Somb…" at bounding box center [278, 471] width 3787 height 331
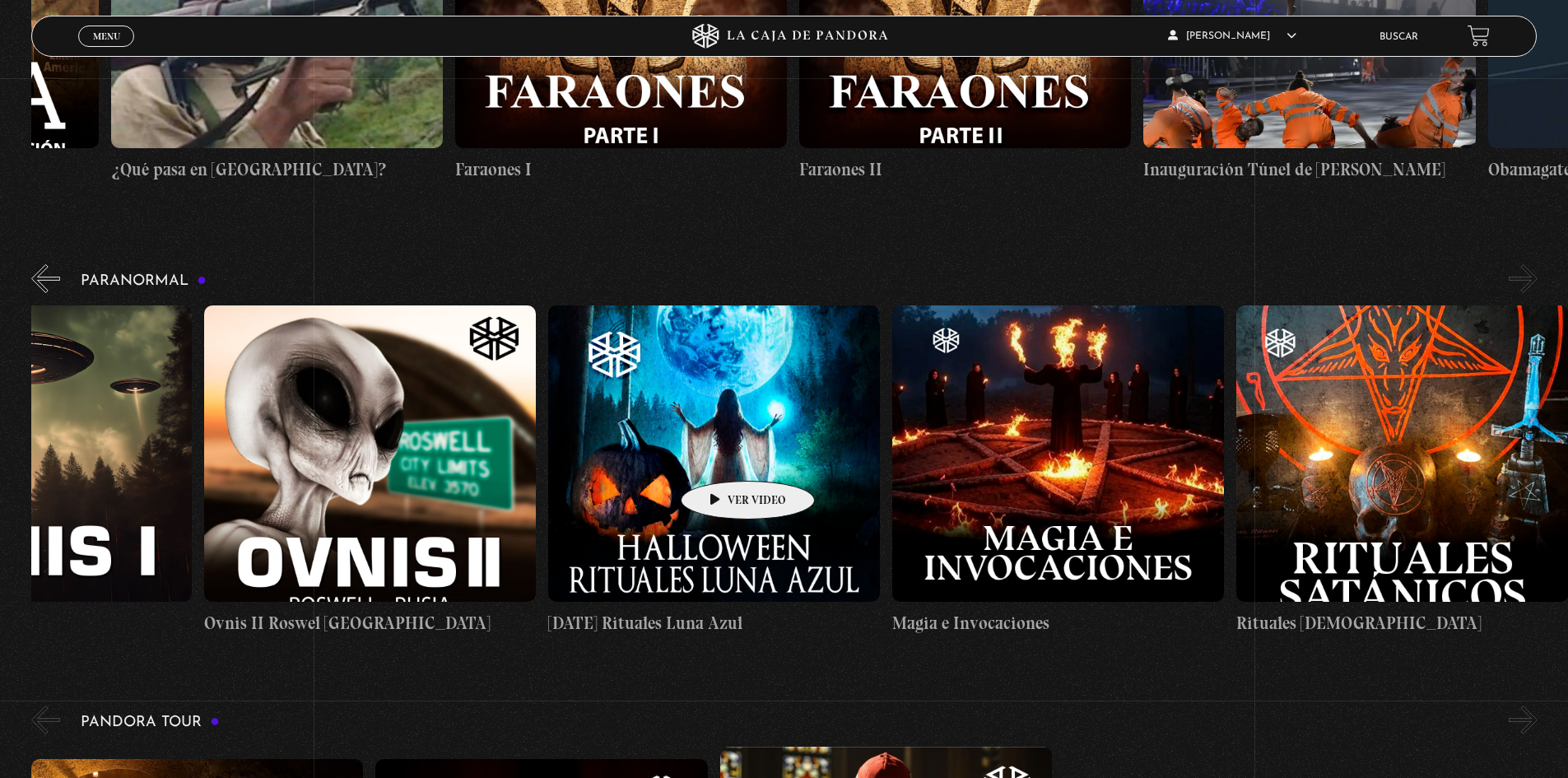
drag, startPoint x: 1306, startPoint y: 456, endPoint x: 926, endPoint y: 446, distance: 380.1
click at [712, 456] on figure at bounding box center [713, 454] width 332 height 296
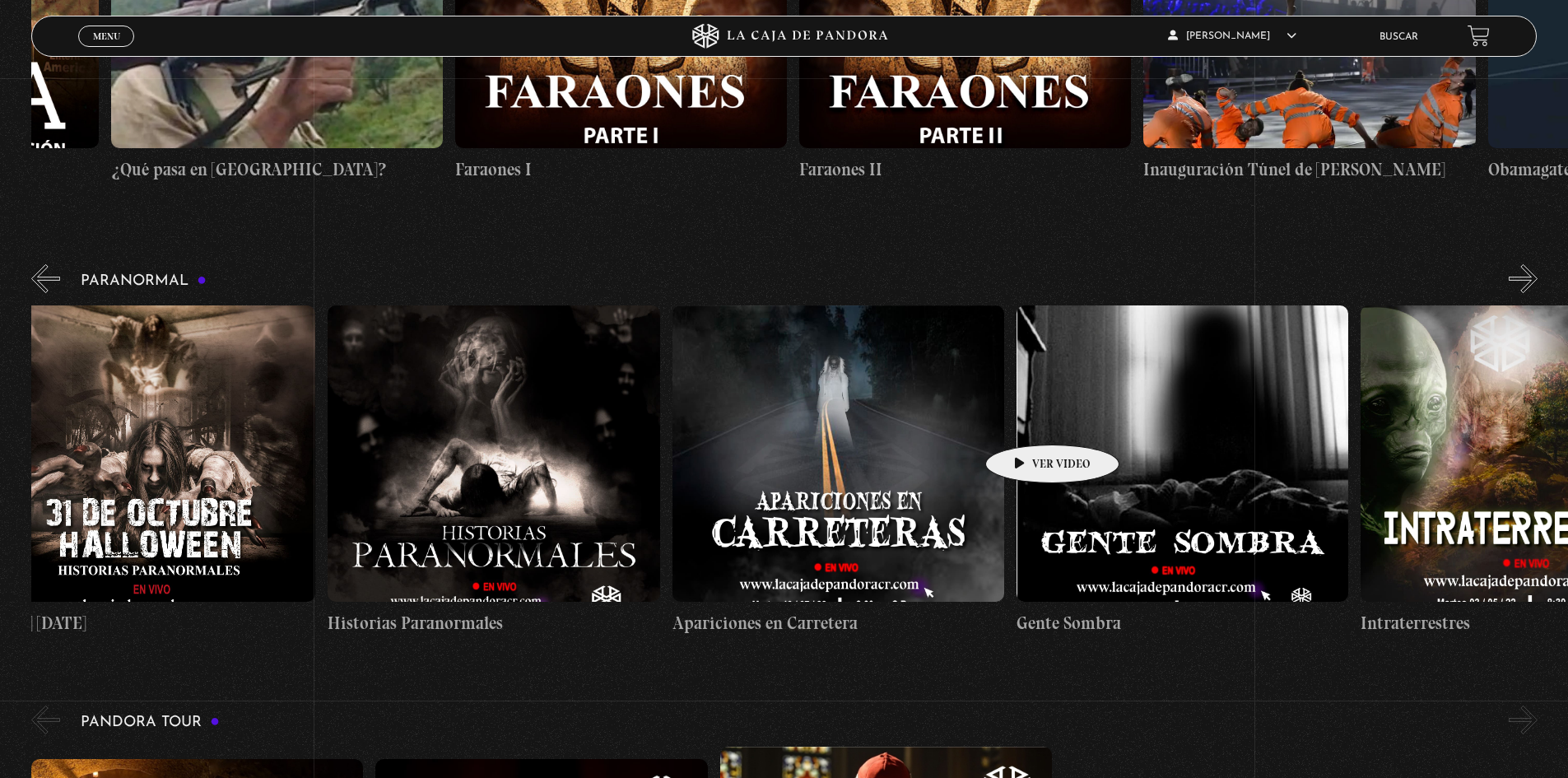
drag, startPoint x: 725, startPoint y: 429, endPoint x: 996, endPoint y: 464, distance: 273.3
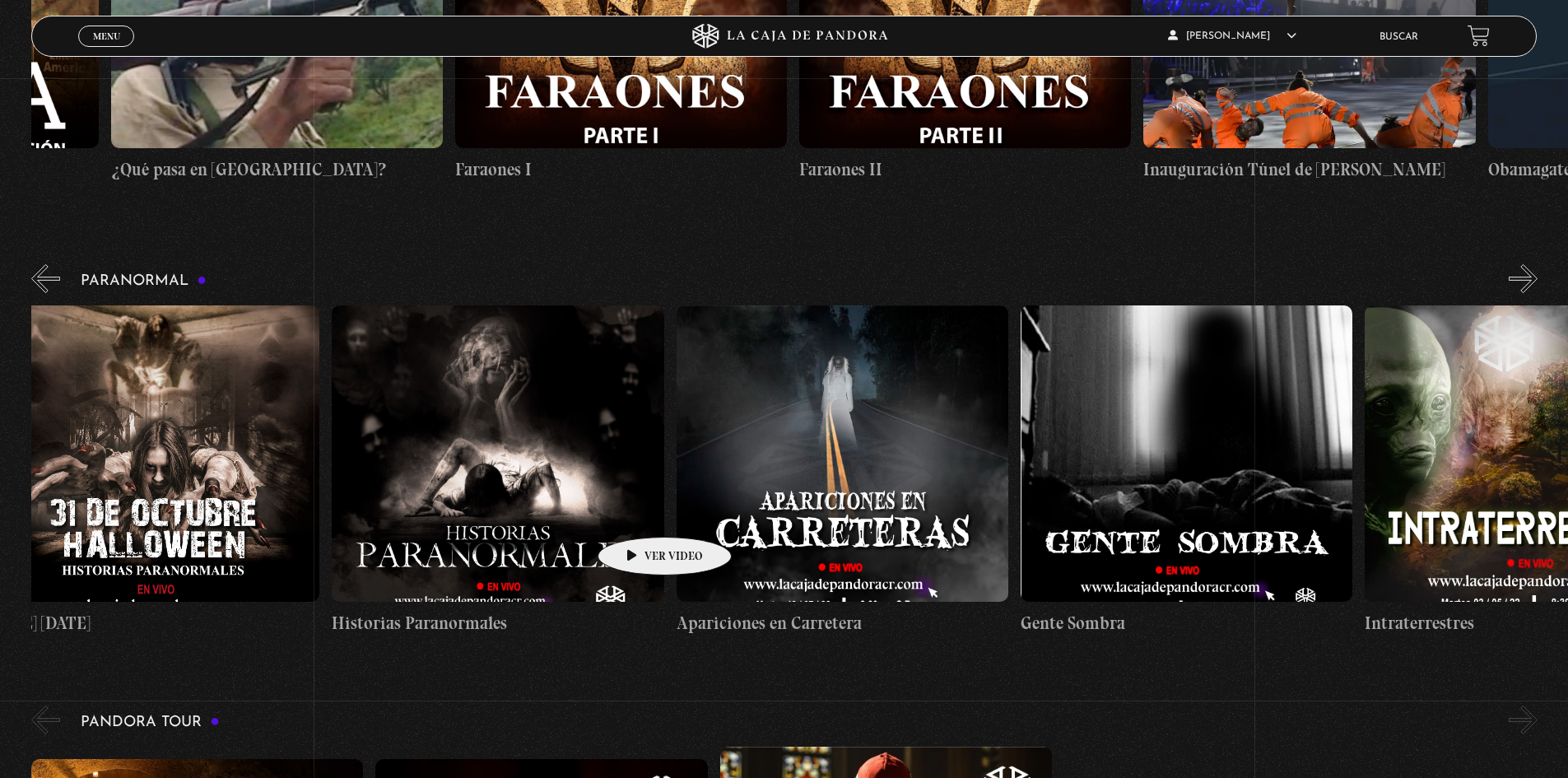
scroll to position [0, 0]
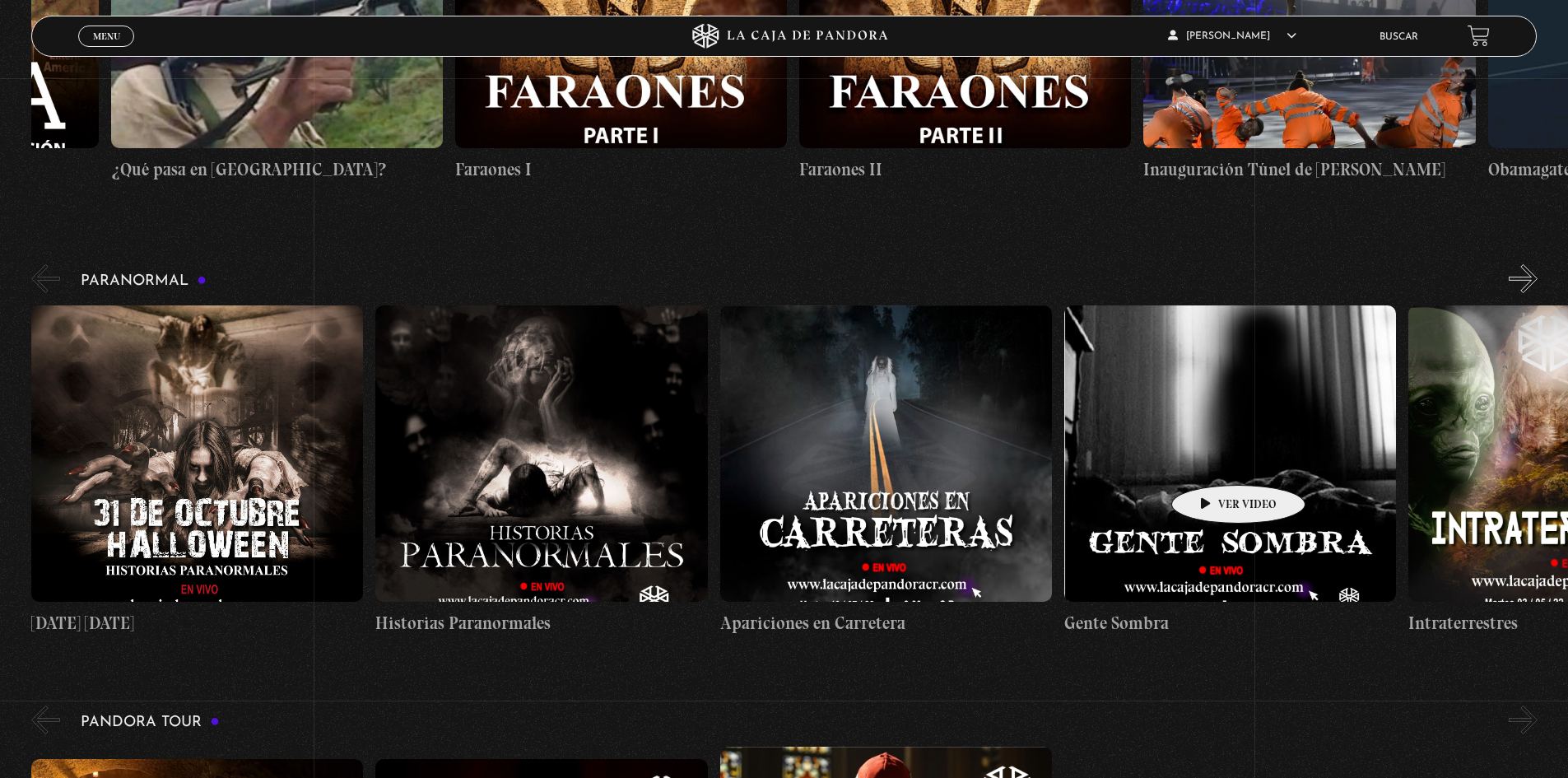
drag, startPoint x: 639, startPoint y: 512, endPoint x: 1219, endPoint y: 458, distance: 582.5
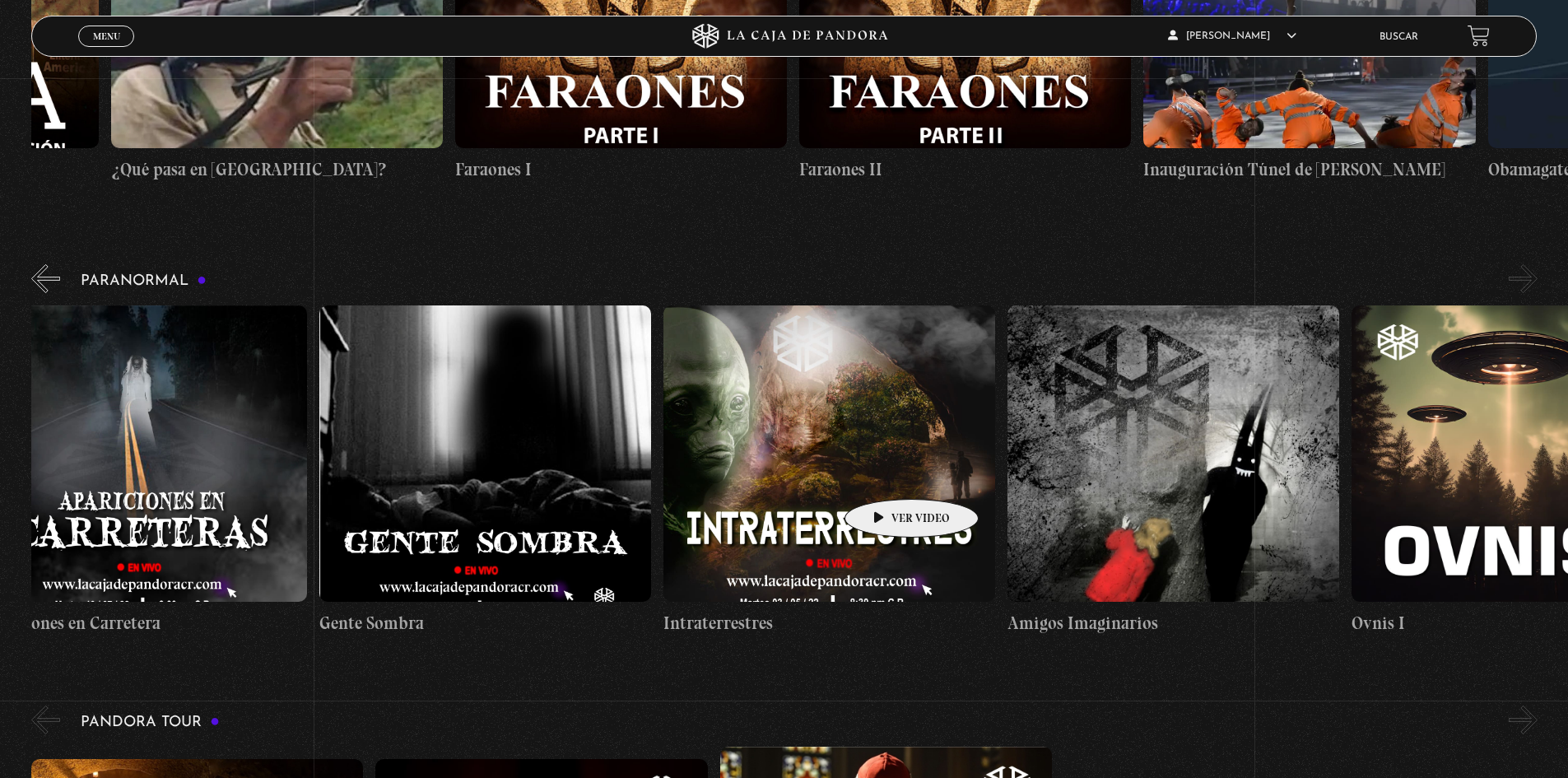
scroll to position [0, 2237]
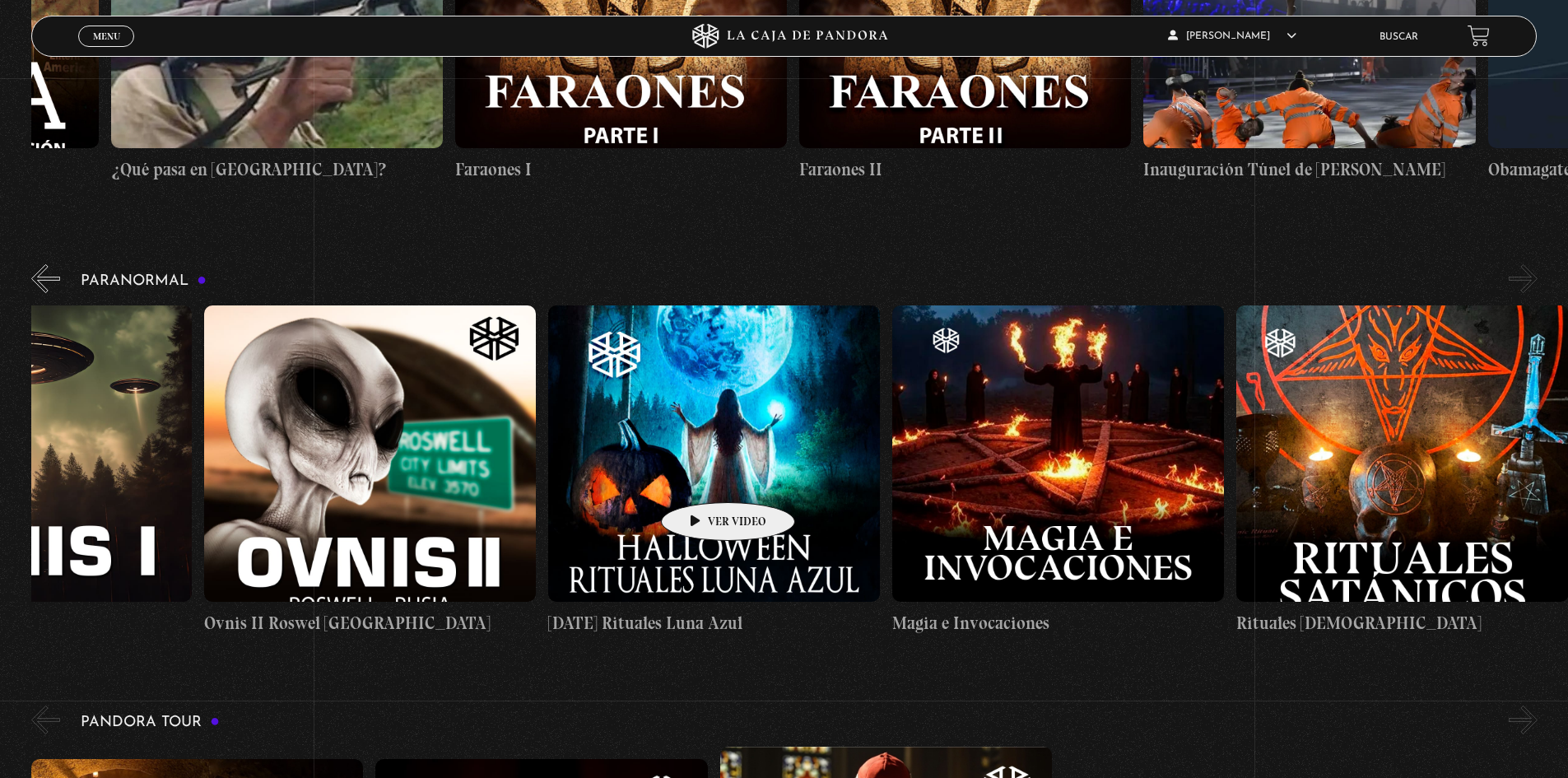
drag, startPoint x: 1316, startPoint y: 455, endPoint x: 703, endPoint y: 477, distance: 613.4
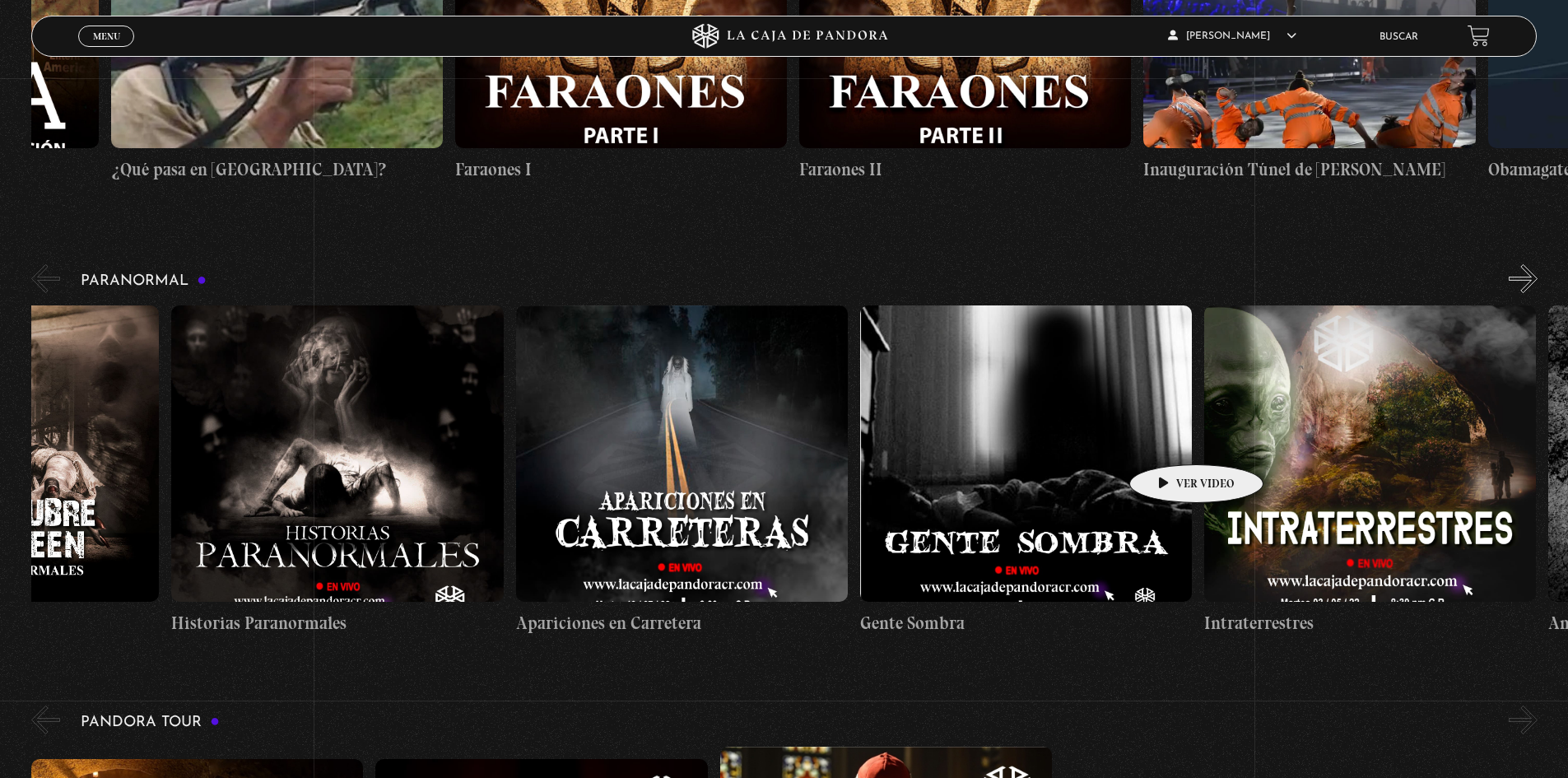
scroll to position [0, 0]
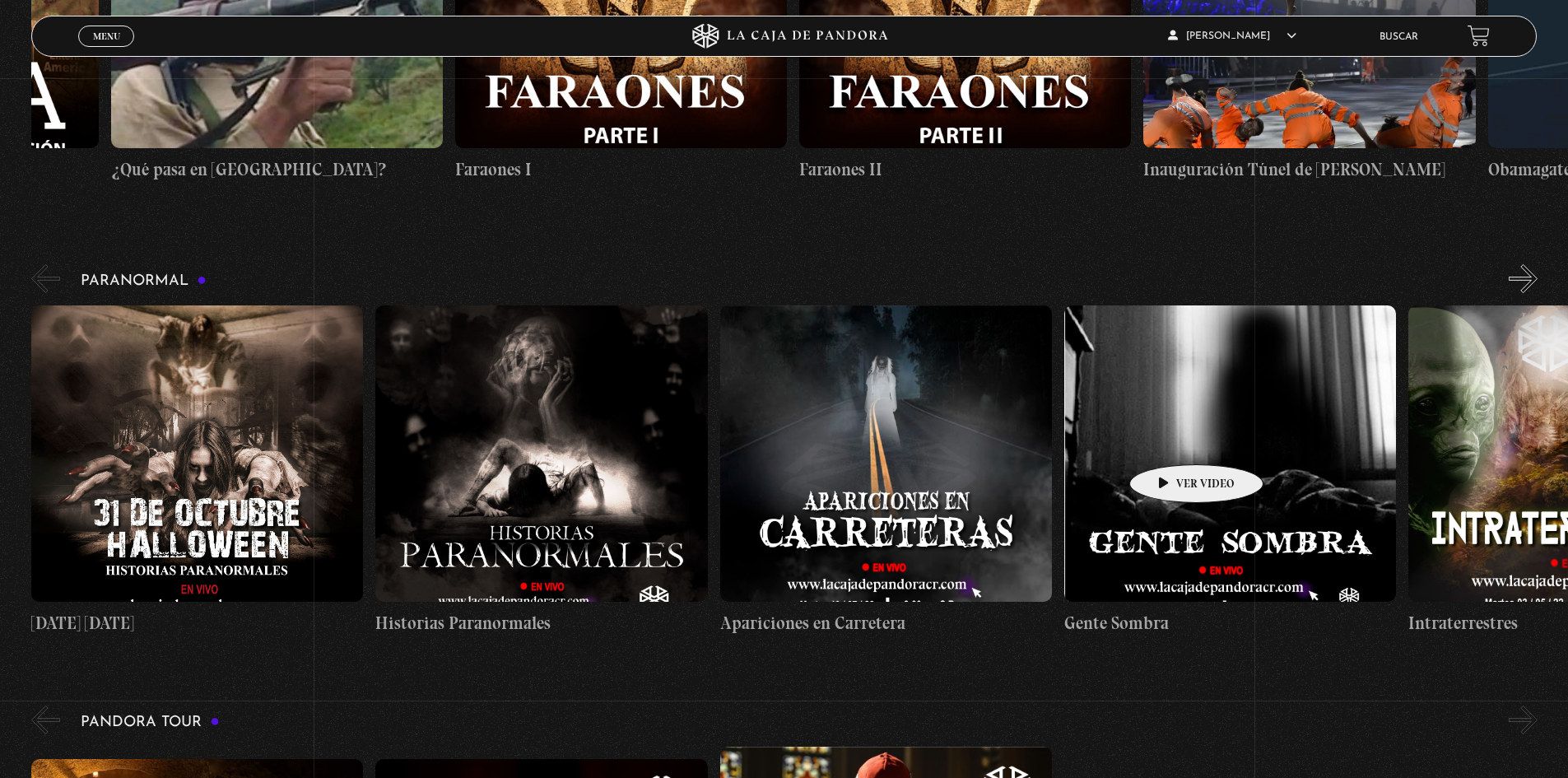
drag, startPoint x: 536, startPoint y: 448, endPoint x: 1184, endPoint y: 439, distance: 648.1
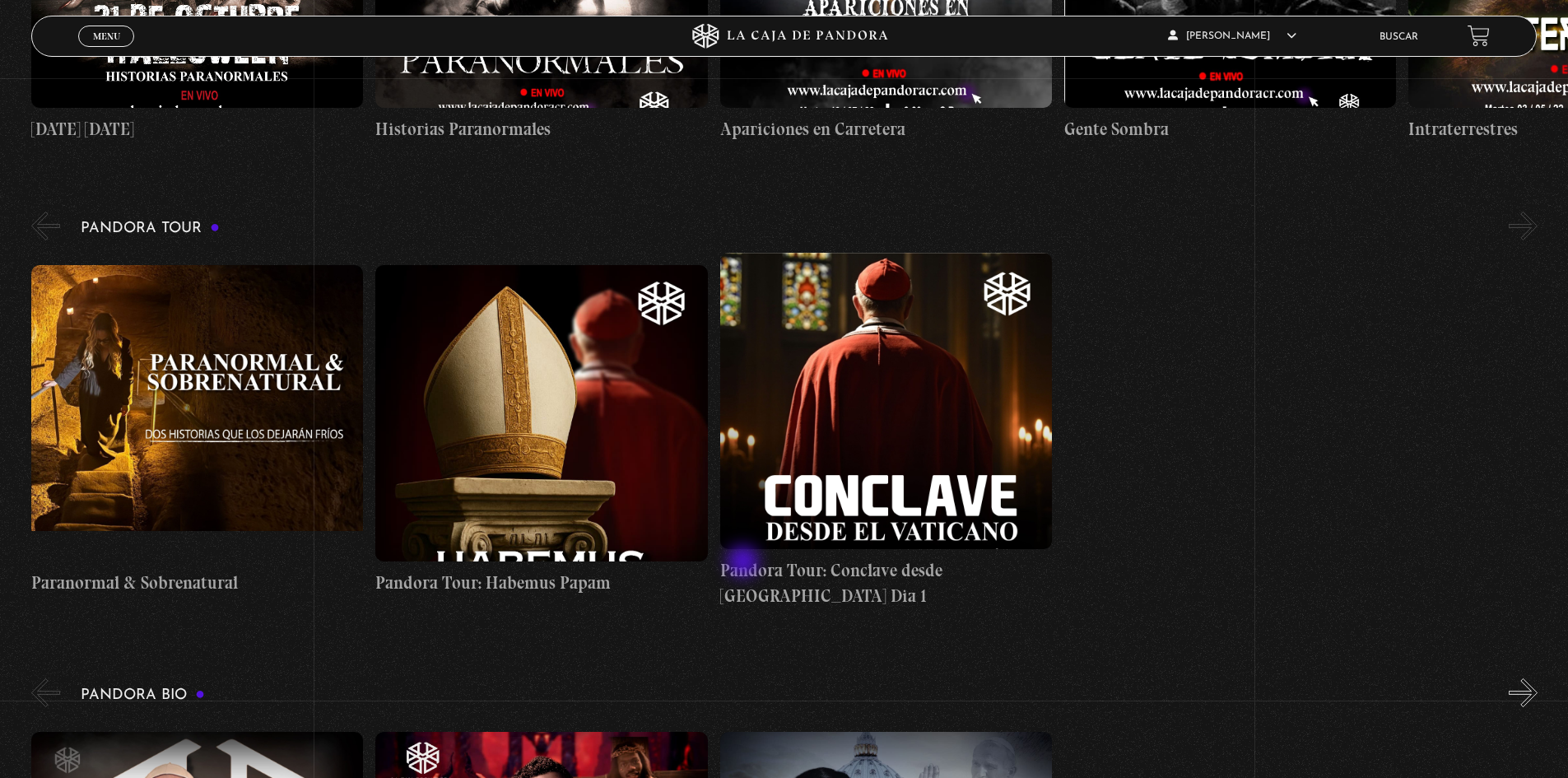
scroll to position [1564, 0]
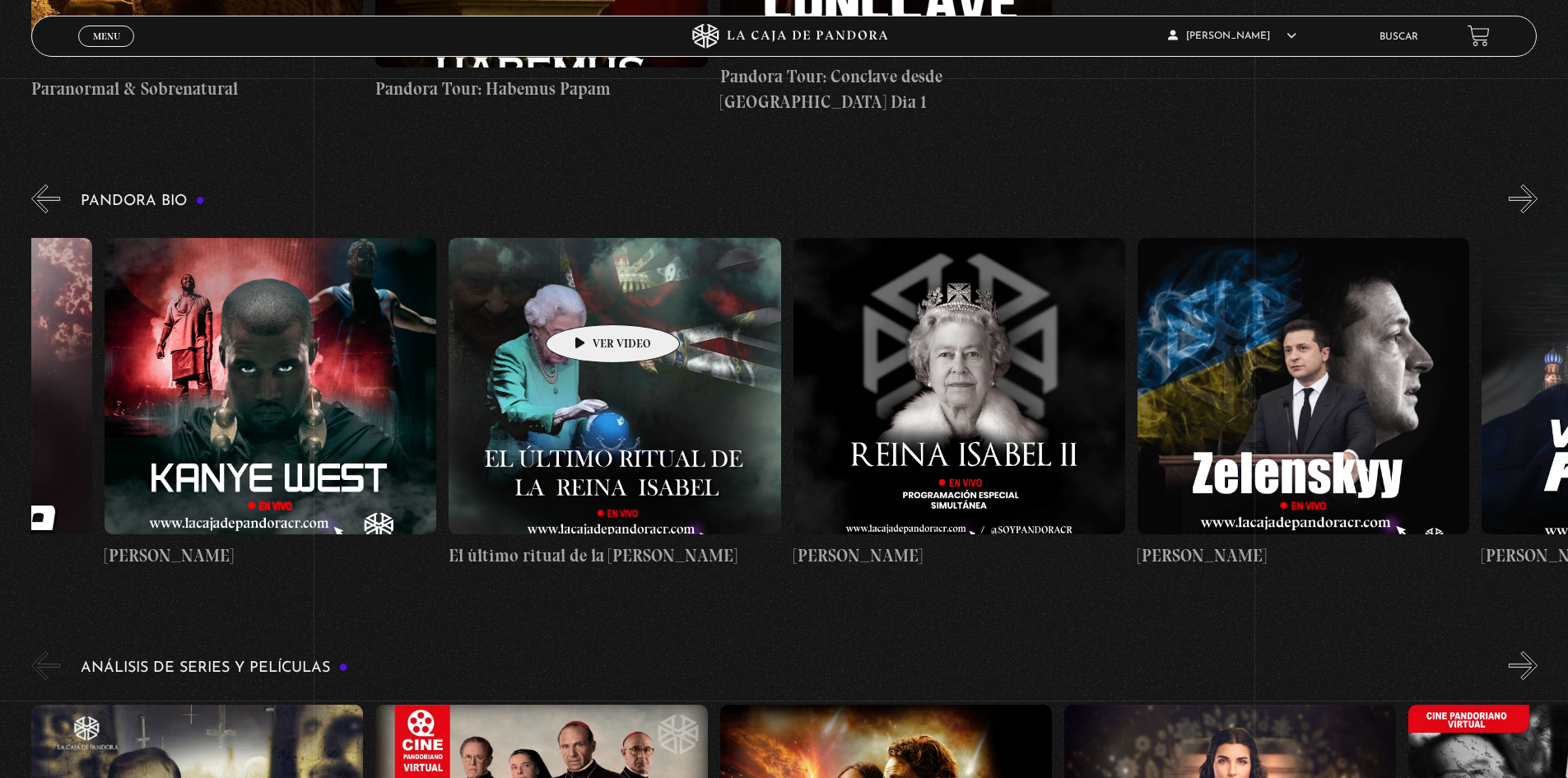
drag, startPoint x: 1160, startPoint y: 316, endPoint x: 555, endPoint y: 300, distance: 605.2
click at [555, 300] on div "Papa Francisco Lil Nas X Emanuela Orlandi Shakira Dalai Lama Canserbero Madonna…" at bounding box center [1138, 403] width 8263 height 357
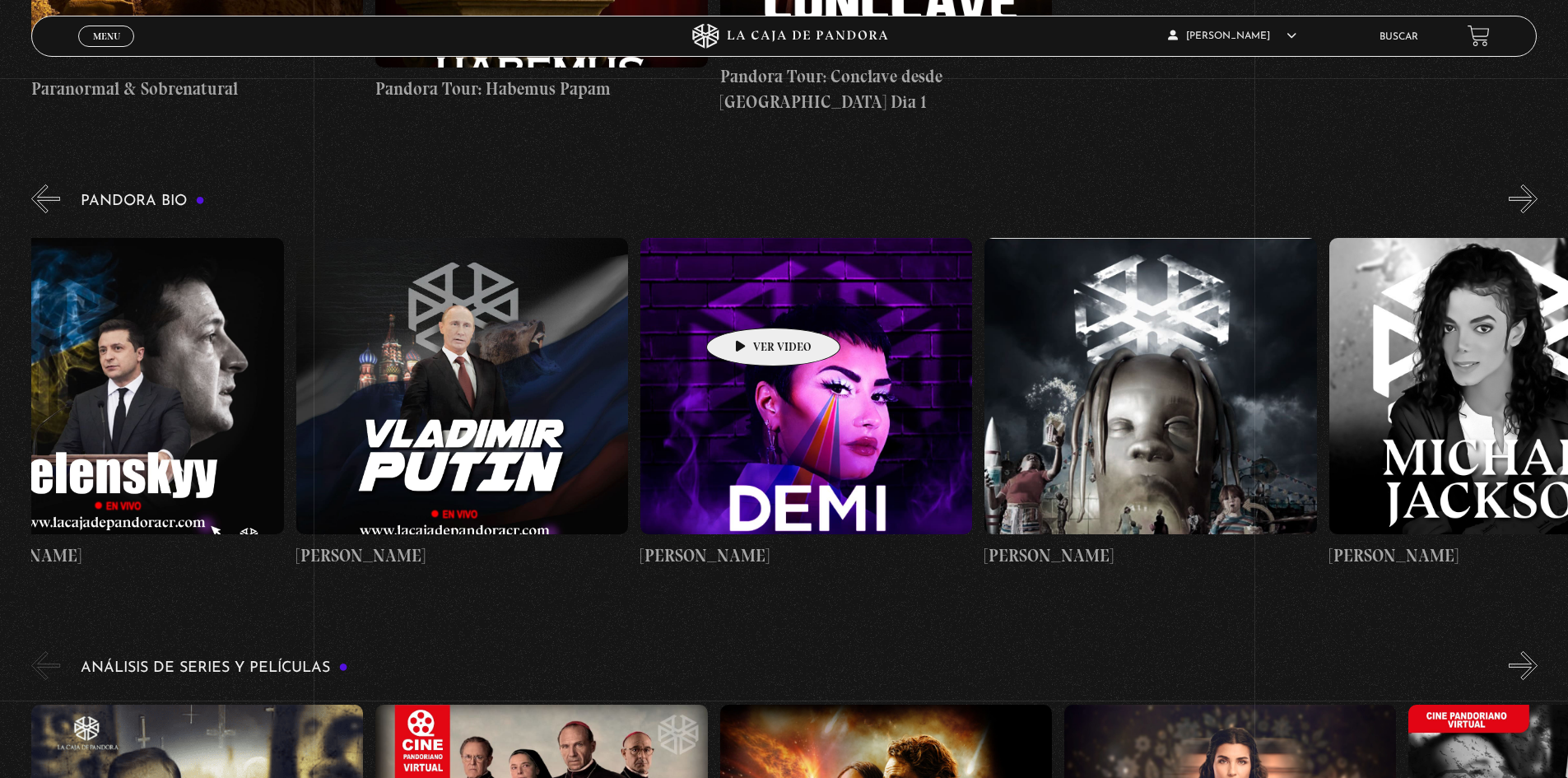
drag, startPoint x: 985, startPoint y: 305, endPoint x: 748, endPoint y: 303, distance: 237.0
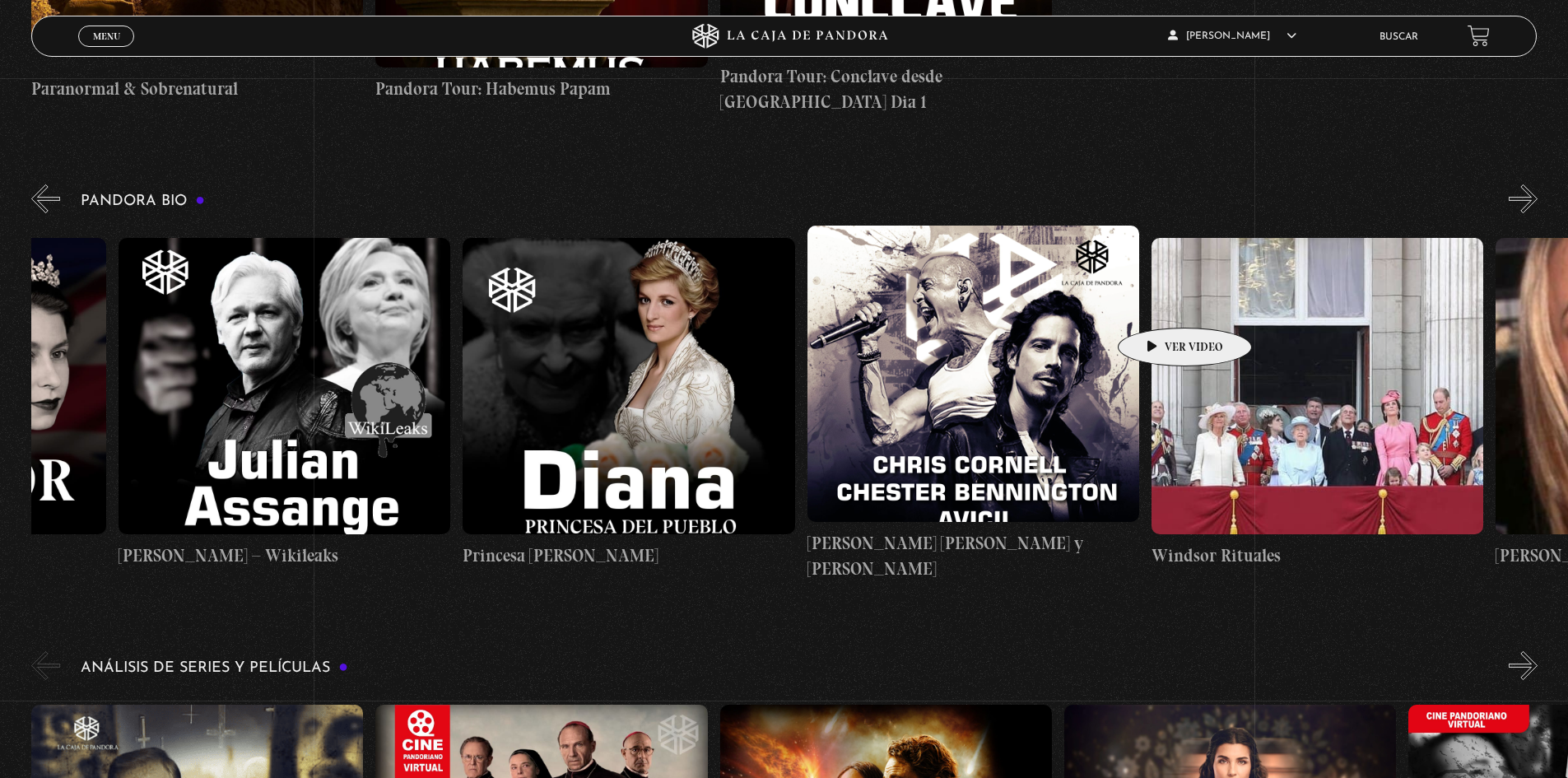
drag, startPoint x: 1238, startPoint y: 303, endPoint x: 780, endPoint y: 272, distance: 459.0
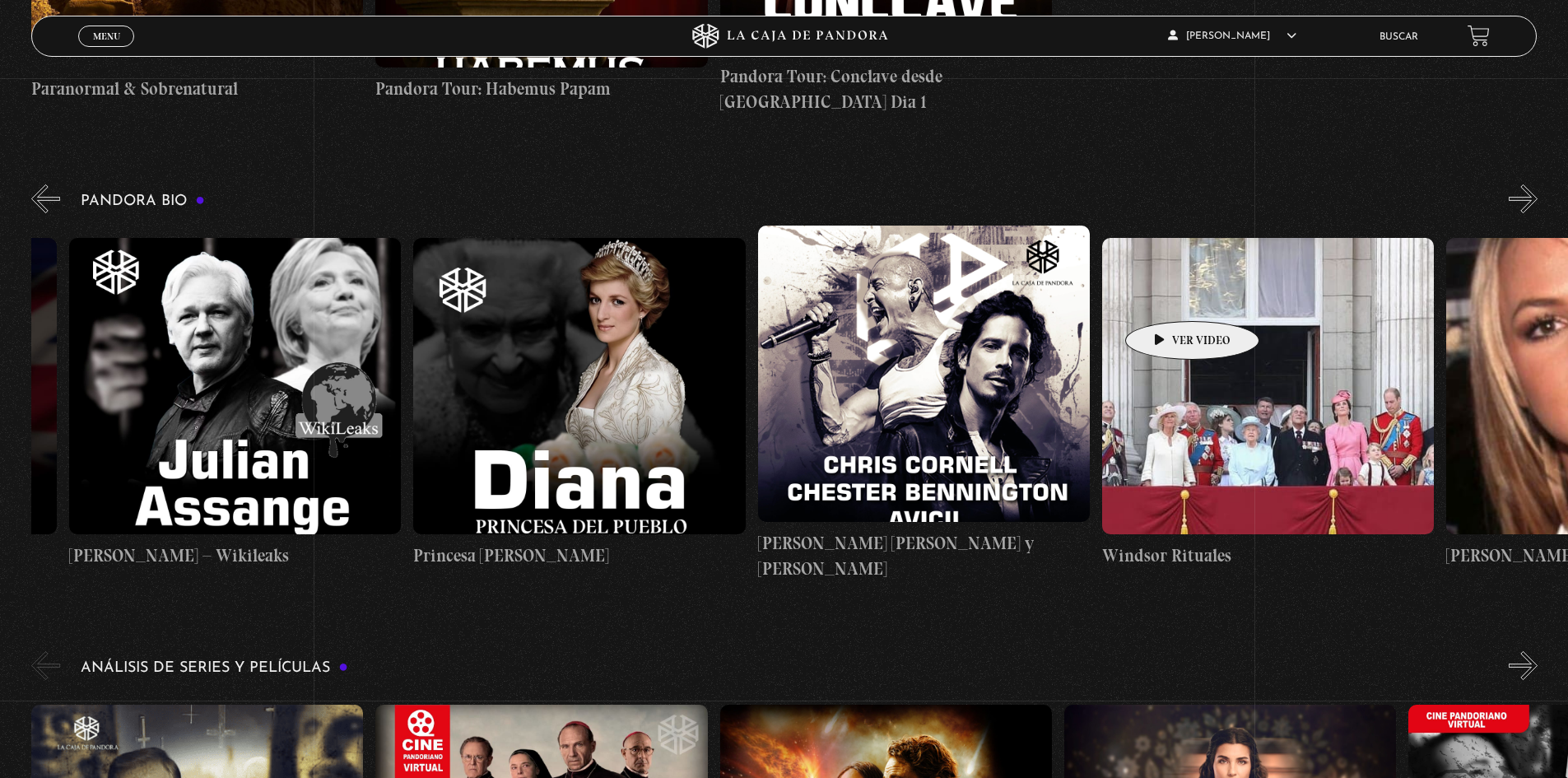
scroll to position [0, 6714]
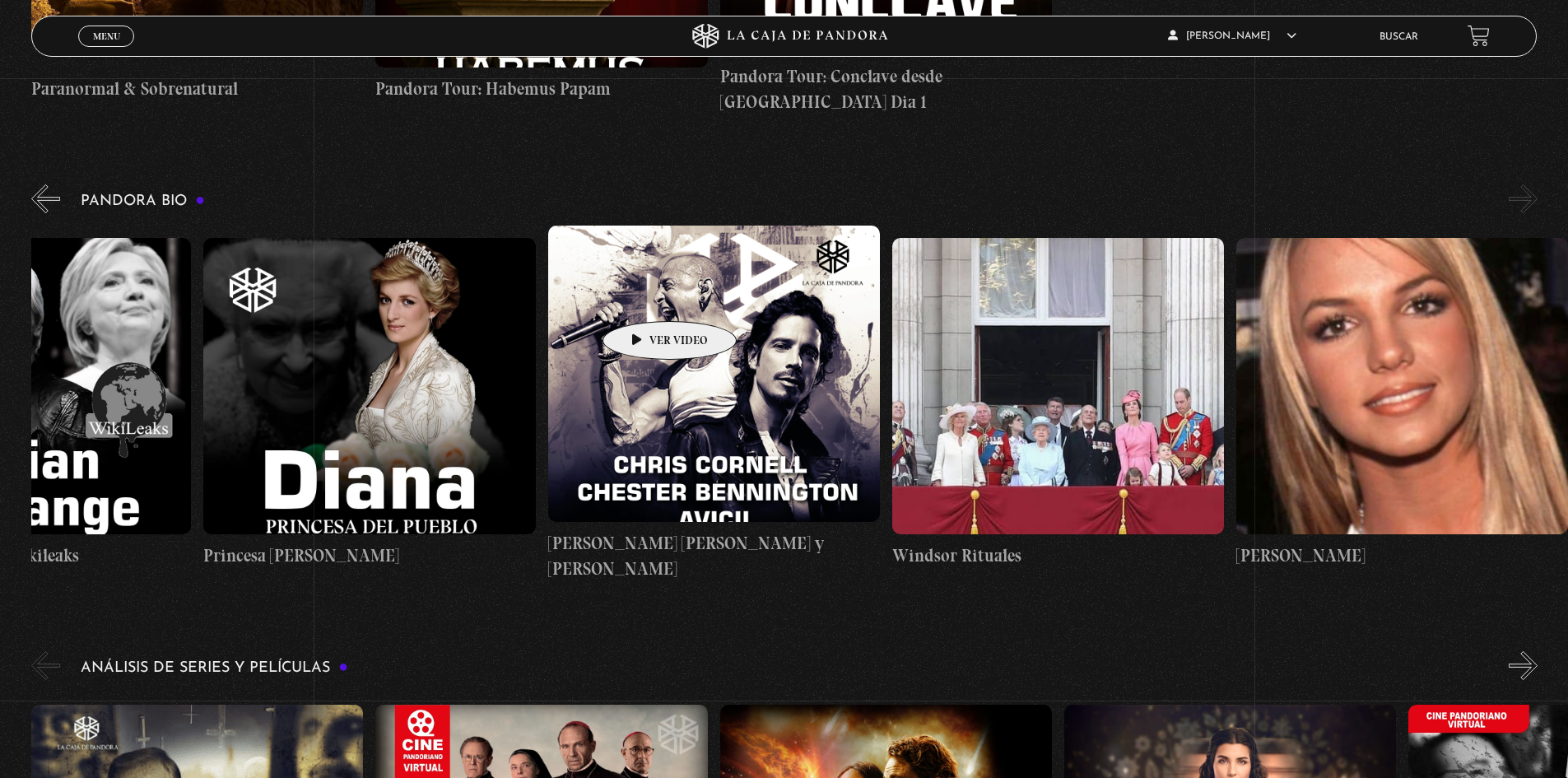
drag, startPoint x: 1166, startPoint y: 296, endPoint x: 621, endPoint y: 296, distance: 545.0
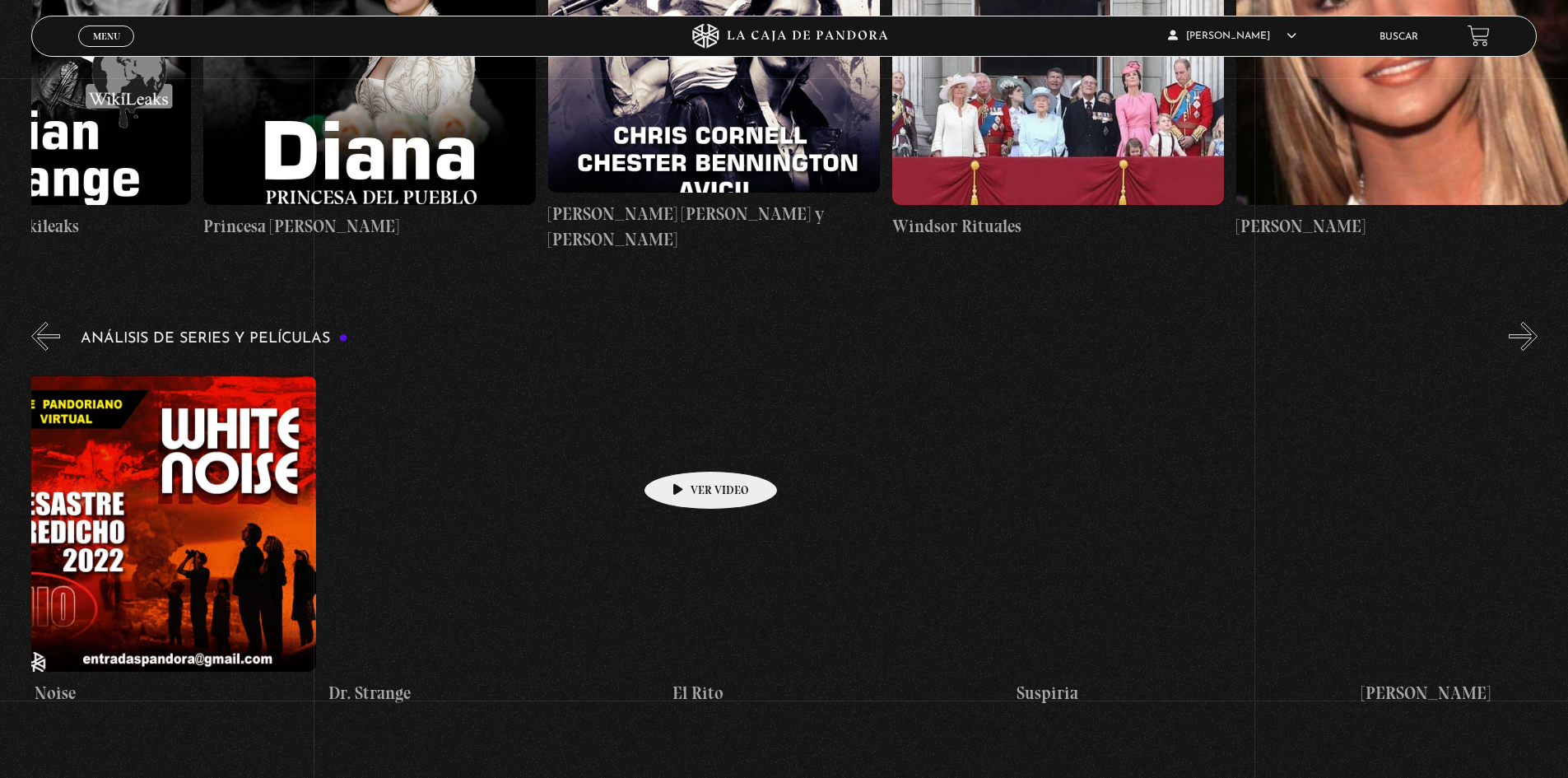
drag, startPoint x: 1062, startPoint y: 431, endPoint x: 571, endPoint y: 455, distance: 491.6
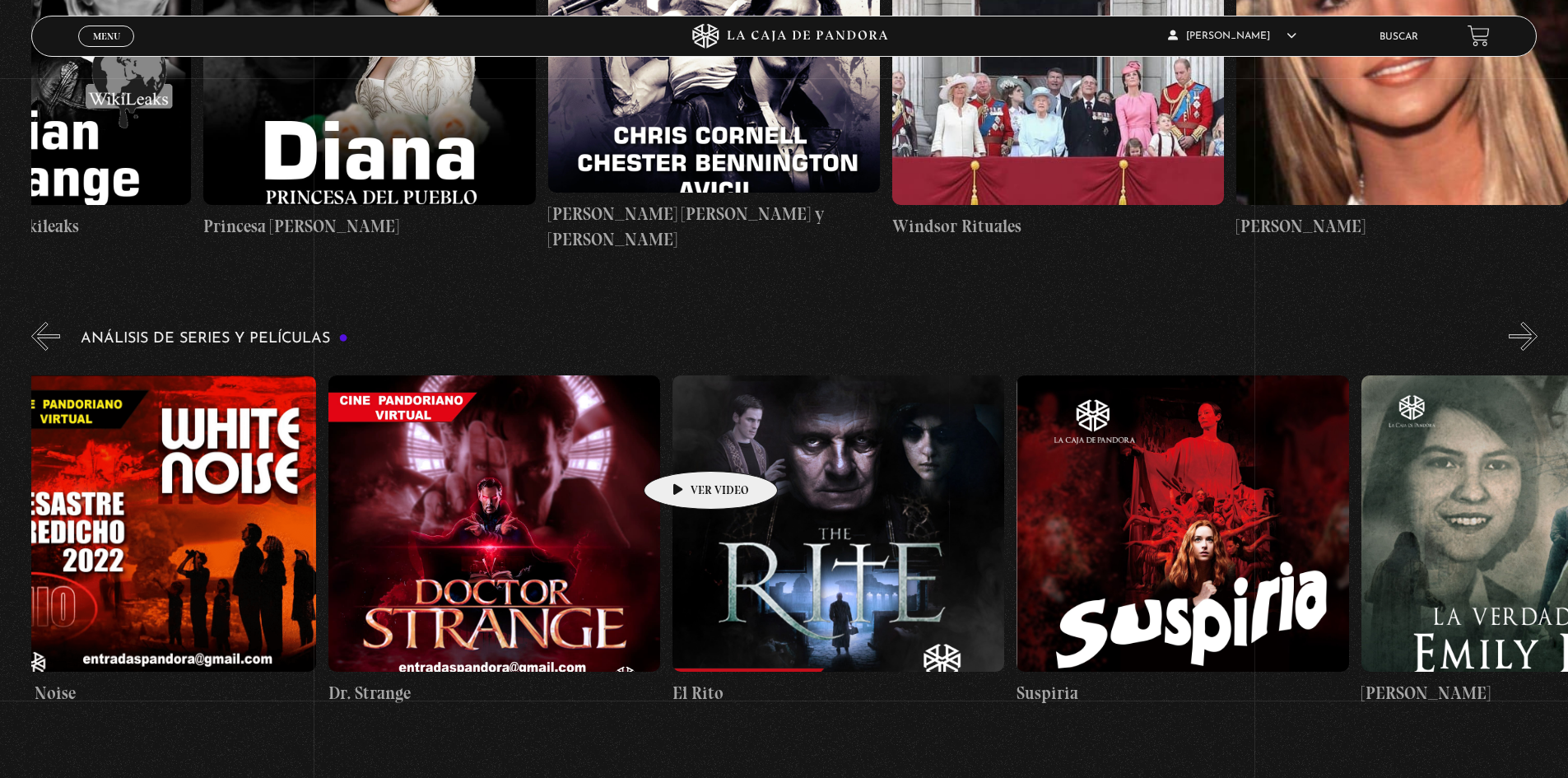
click at [571, 455] on div "El Conjuro Conclave Greenland – Meteoritos Mi Otra Yo Dejar el Mundo Atrás Mids…" at bounding box center [1533, 541] width 7919 height 357
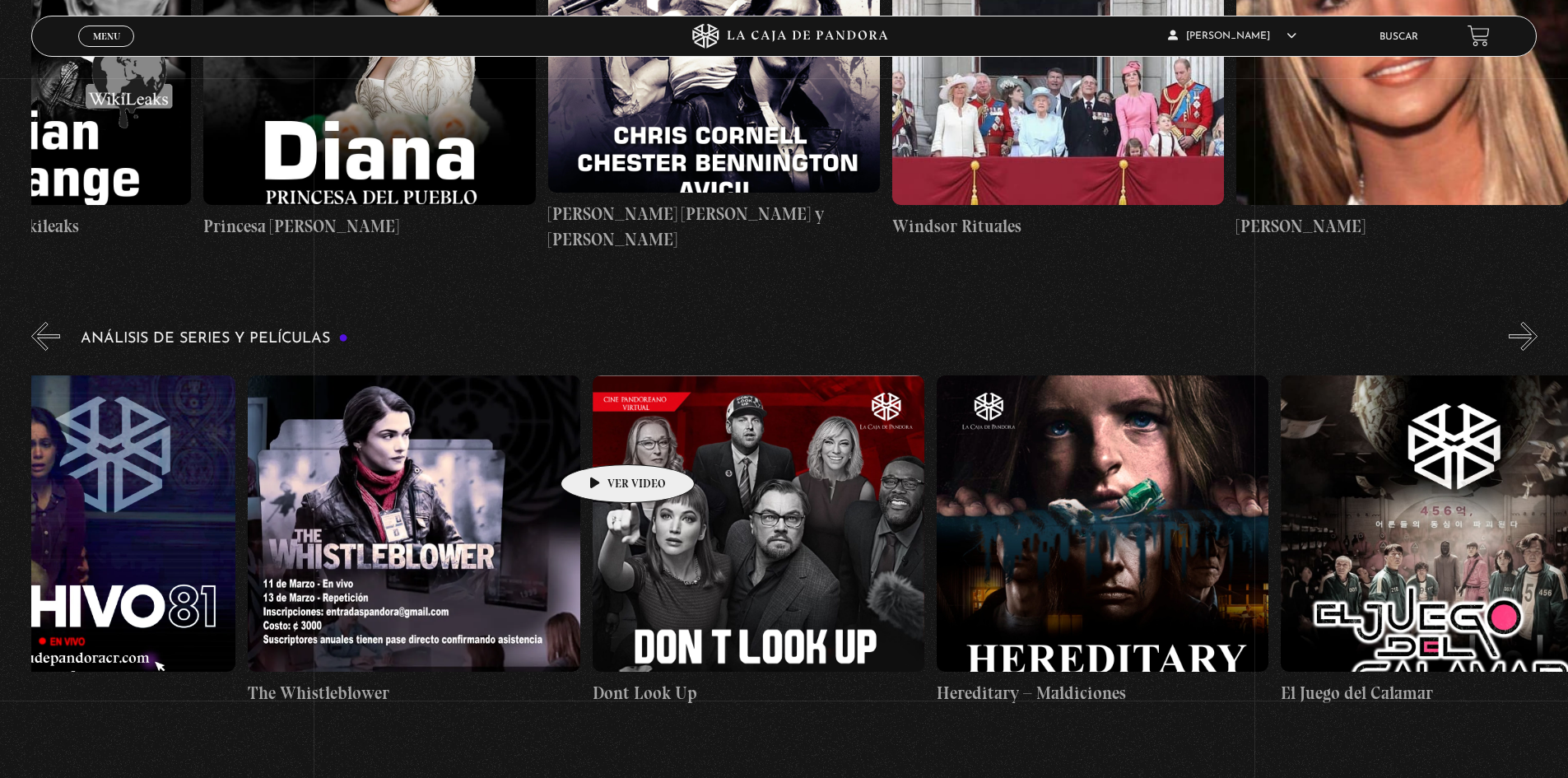
drag, startPoint x: 1011, startPoint y: 438, endPoint x: 601, endPoint y: 439, distance: 410.0
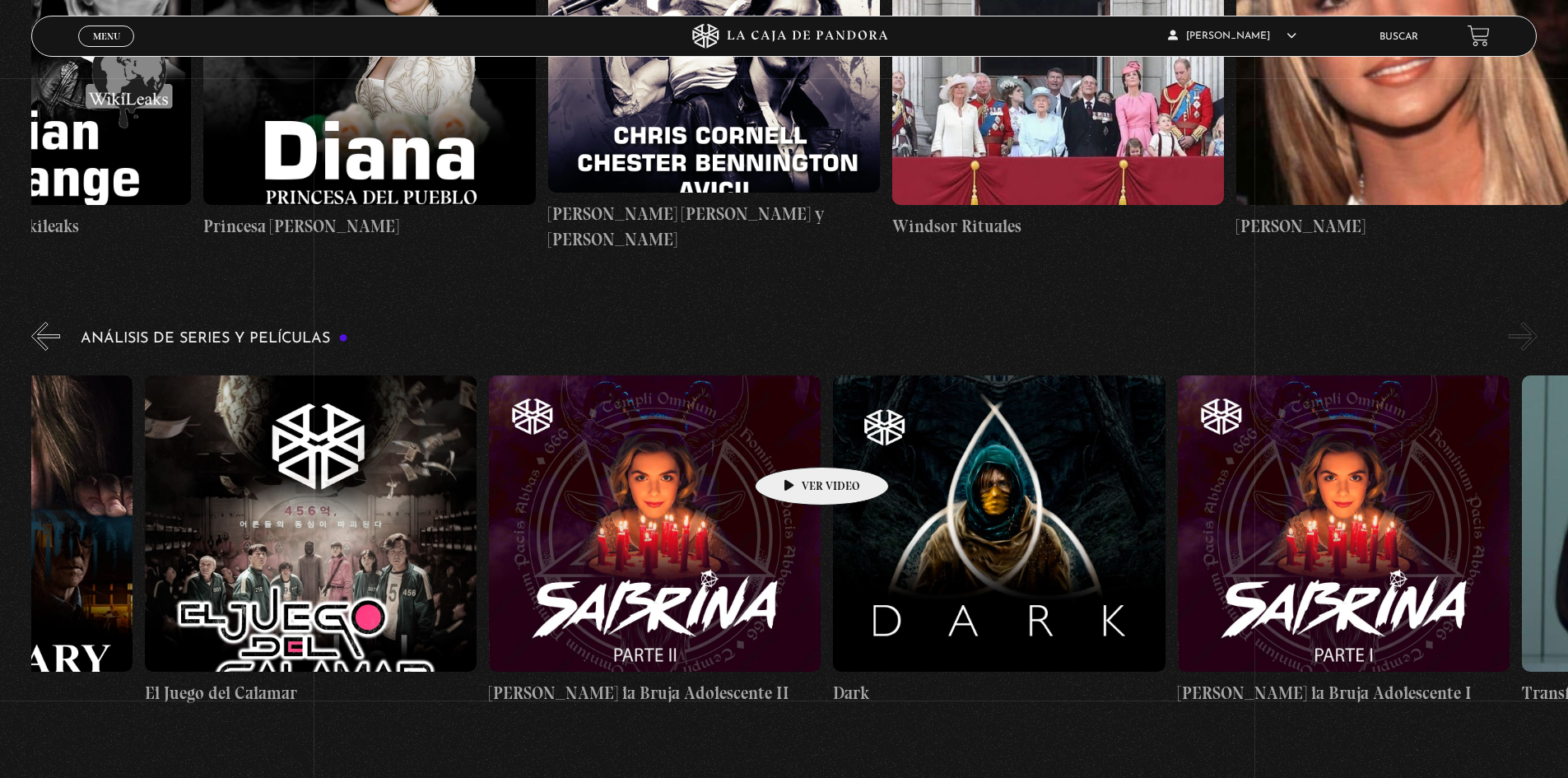
scroll to position [0, 6370]
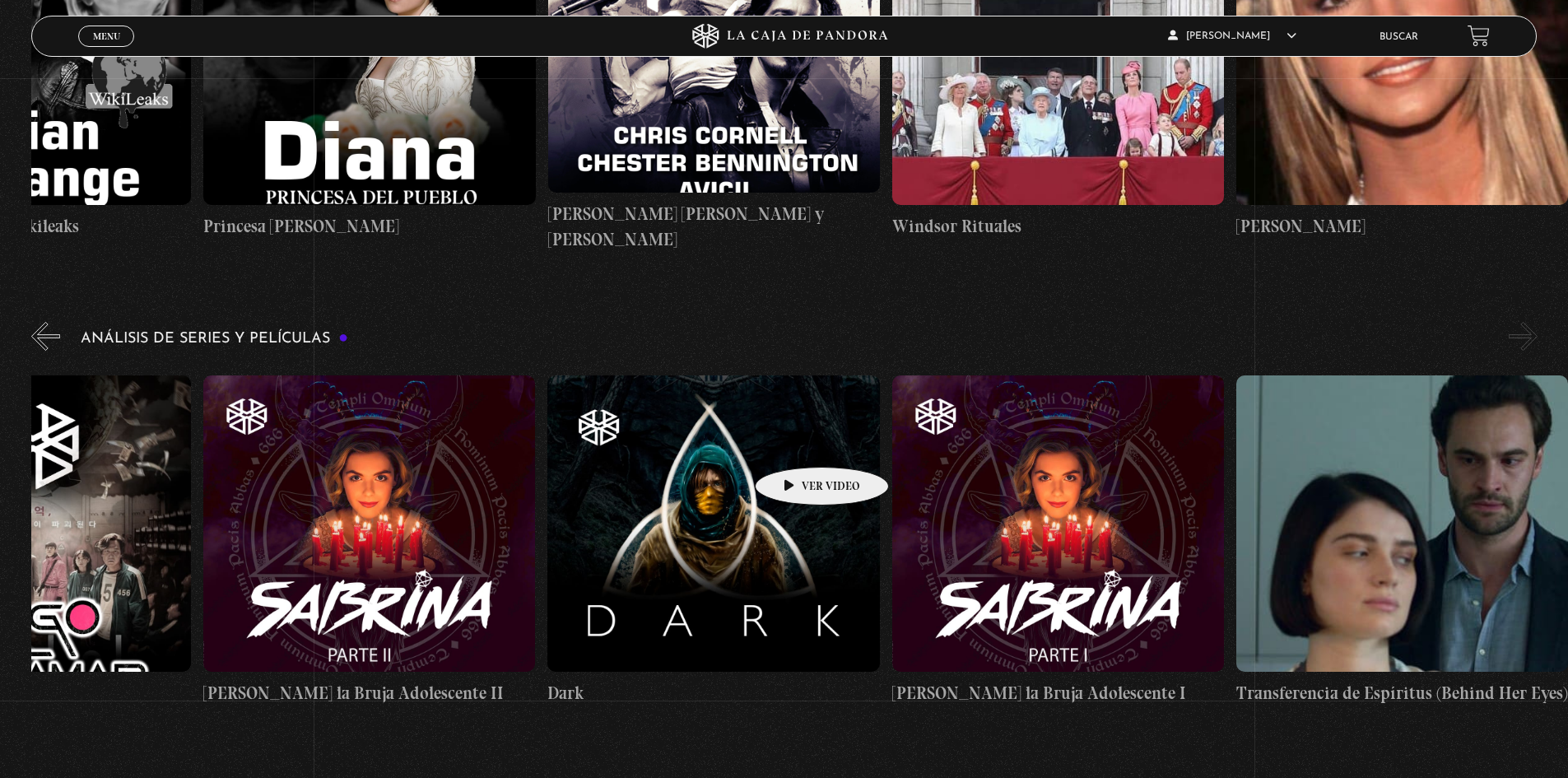
drag, startPoint x: 1062, startPoint y: 438, endPoint x: 722, endPoint y: 443, distance: 340.0
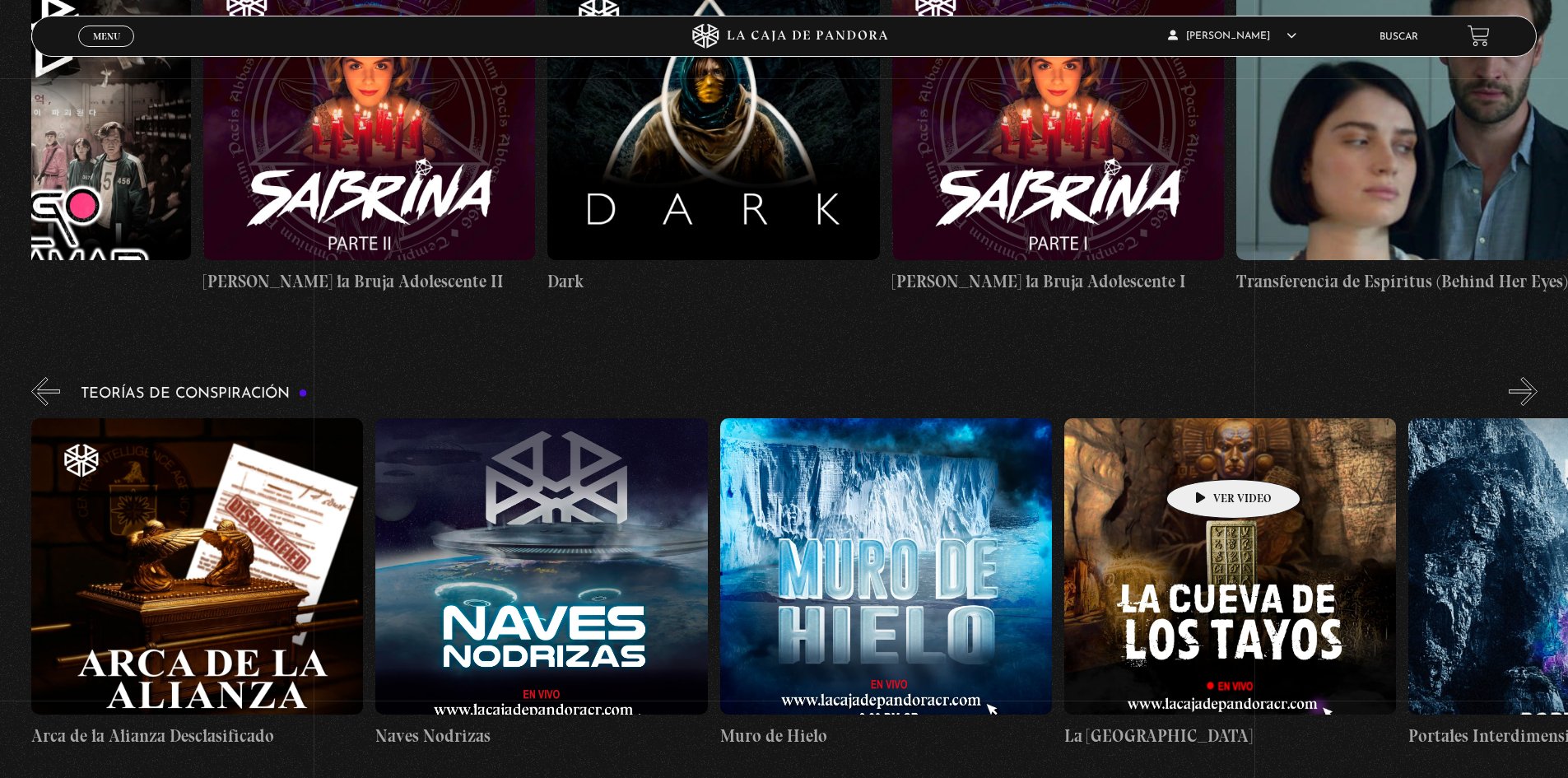
scroll to position [0, 861]
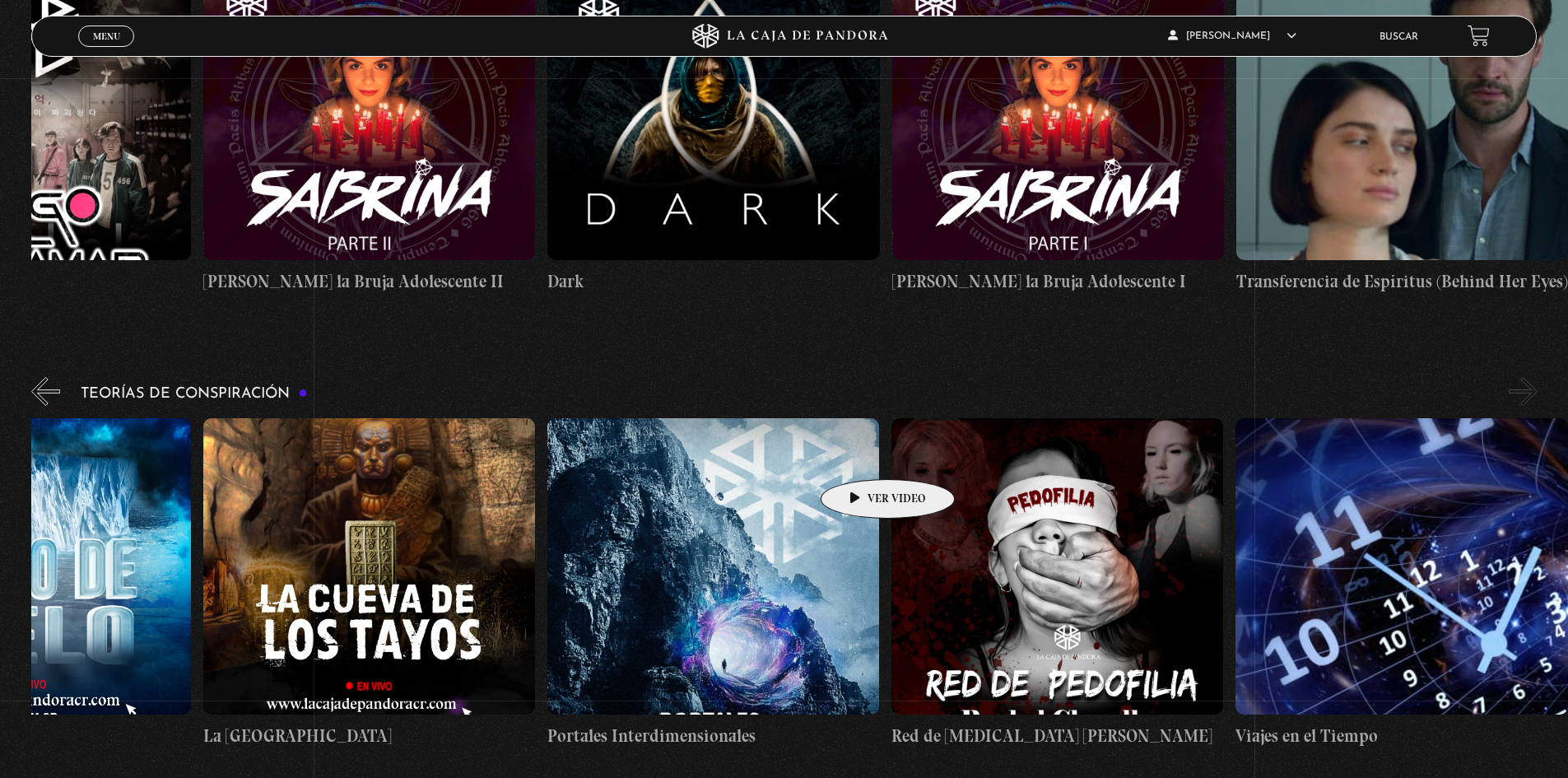
drag, startPoint x: 1192, startPoint y: 455, endPoint x: 849, endPoint y: 455, distance: 343.0
click at [849, 455] on div "Arca de la Alianza Desclasificado Naves Nodrizas Muro de Hielo La Cueva de los …" at bounding box center [375, 583] width 2411 height 331
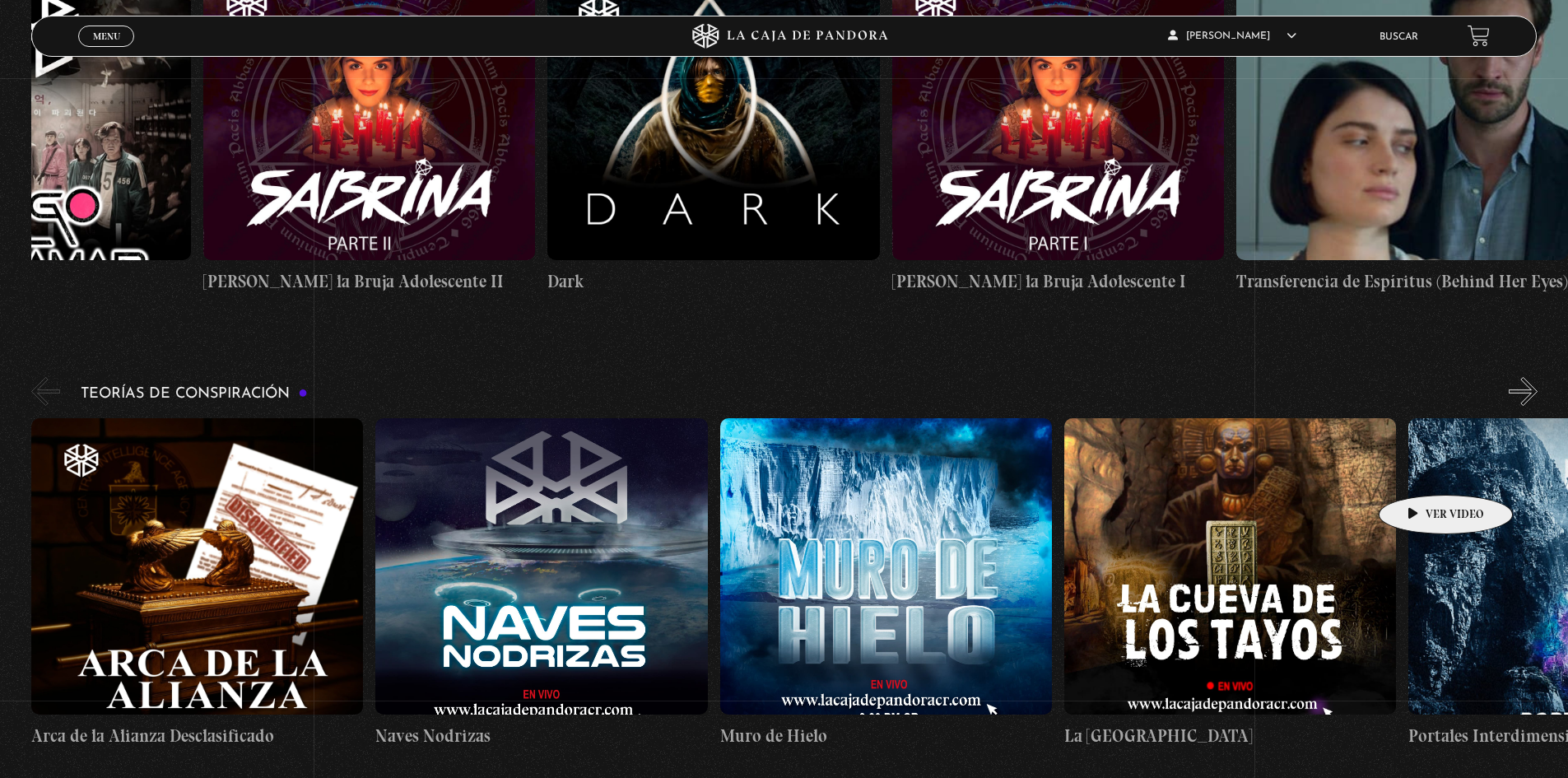
drag, startPoint x: 617, startPoint y: 482, endPoint x: 1431, endPoint y: 470, distance: 814.1
click at [1431, 470] on figure at bounding box center [1574, 566] width 332 height 296
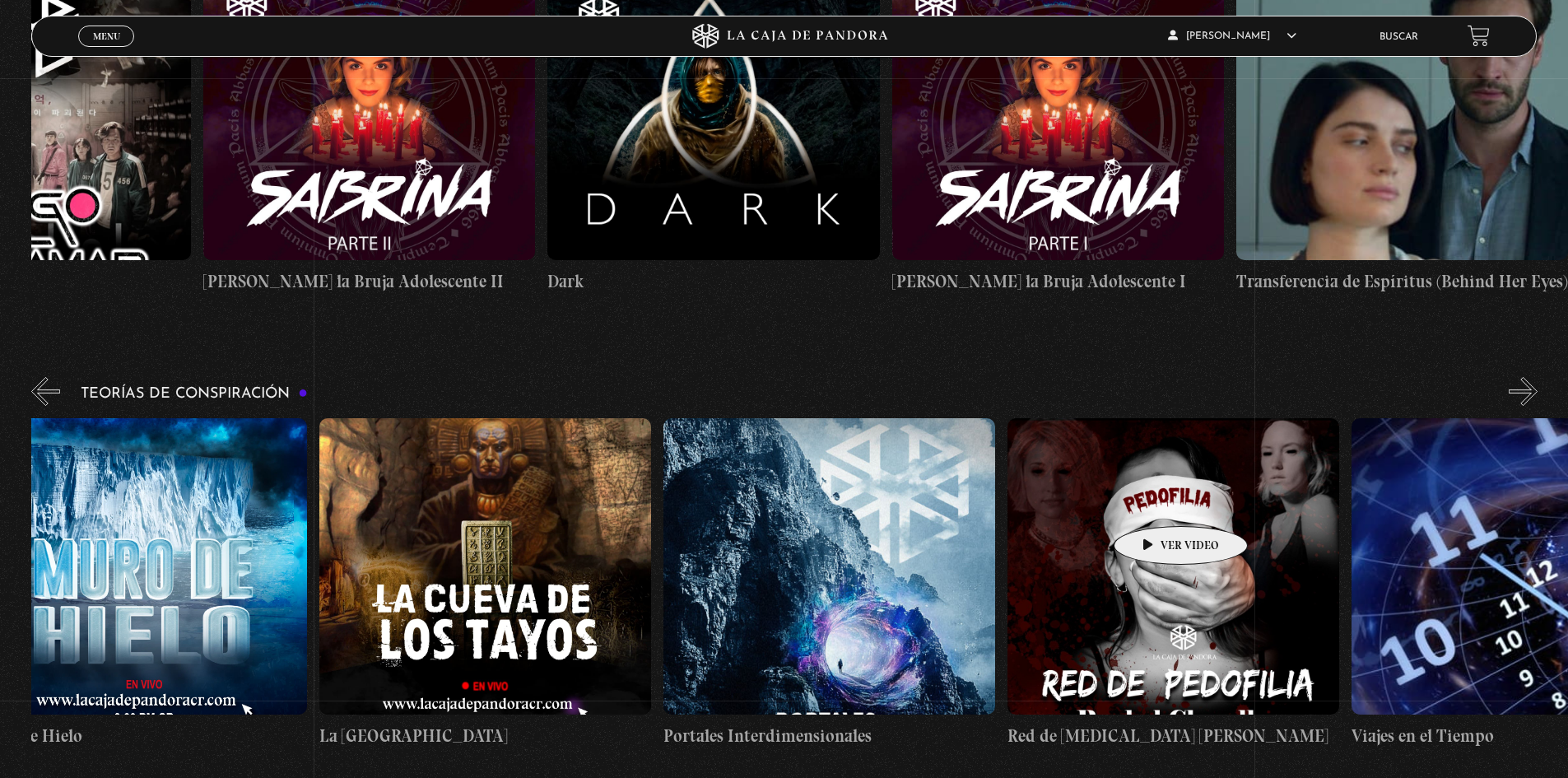
scroll to position [0, 861]
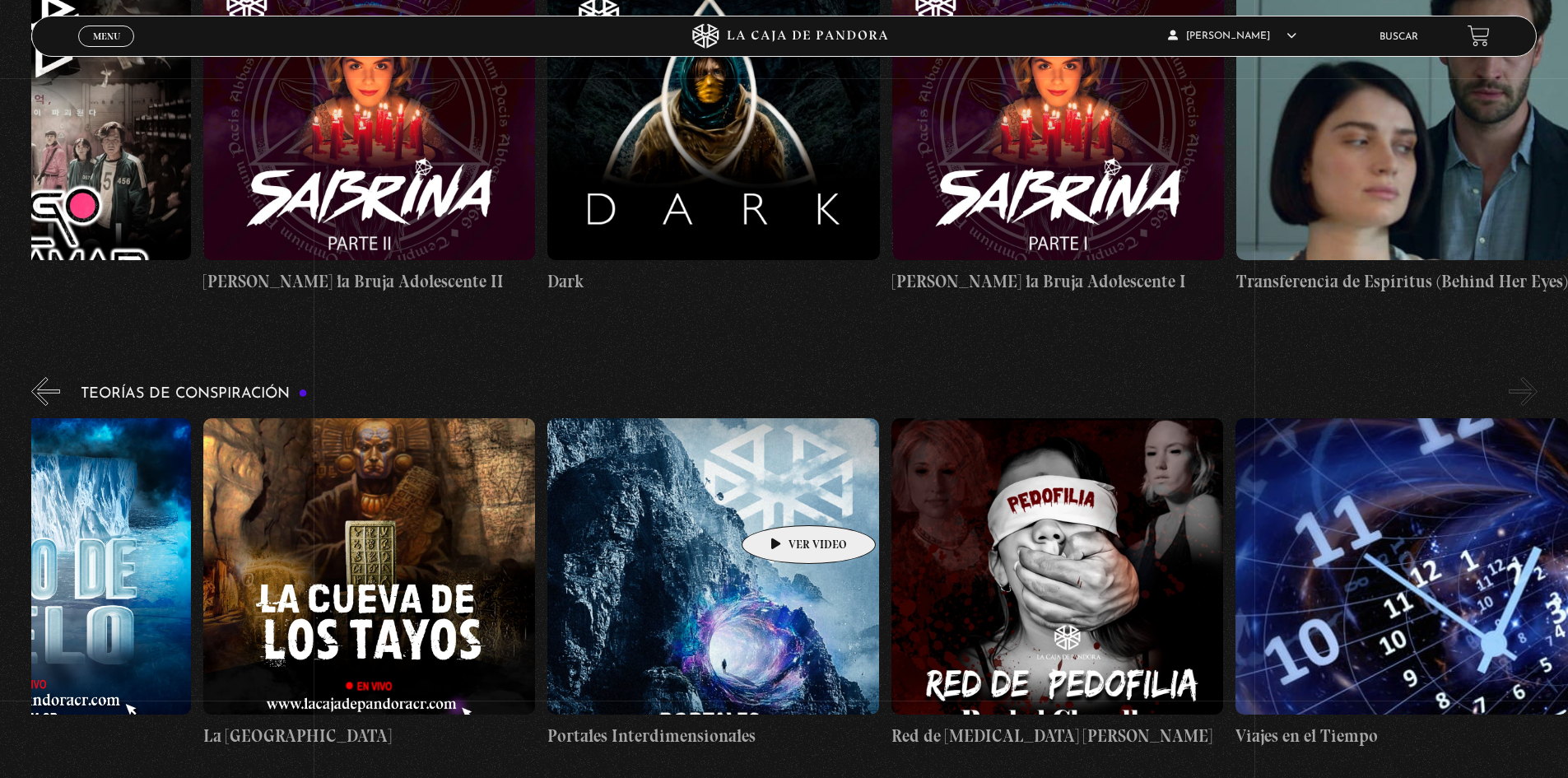
drag, startPoint x: 1143, startPoint y: 500, endPoint x: 756, endPoint y: 500, distance: 387.0
click at [756, 500] on div "Arca de la Alianza Desclasificado Naves Nodrizas Muro de Hielo La Cueva de los …" at bounding box center [375, 583] width 2411 height 331
drag, startPoint x: 1150, startPoint y: 488, endPoint x: 815, endPoint y: 521, distance: 336.6
click at [815, 521] on div "Arca de la Alianza Desclasificado Naves Nodrizas Muro de Hielo La Cueva de los …" at bounding box center [375, 583] width 2411 height 331
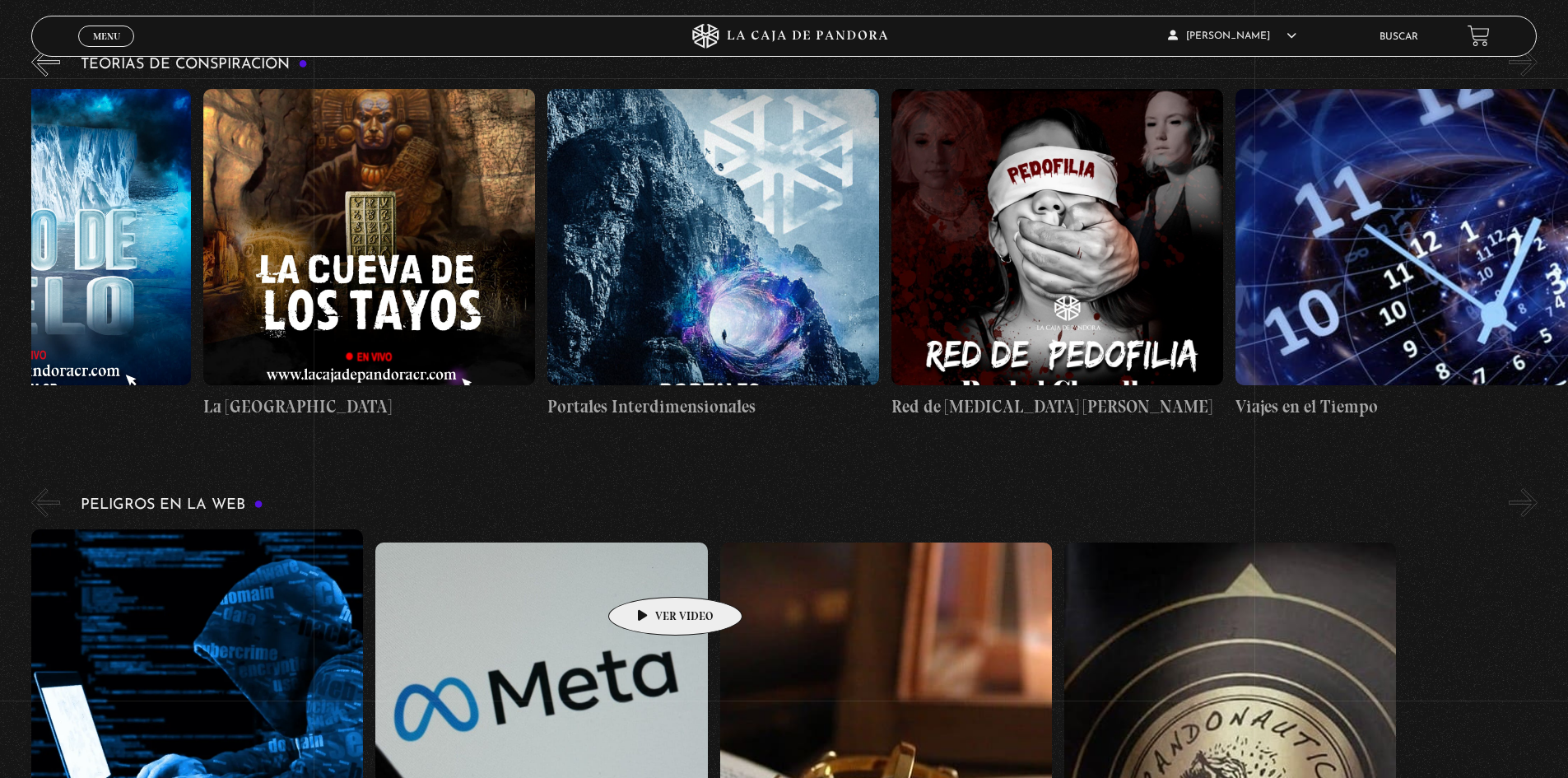
scroll to position [2881, 0]
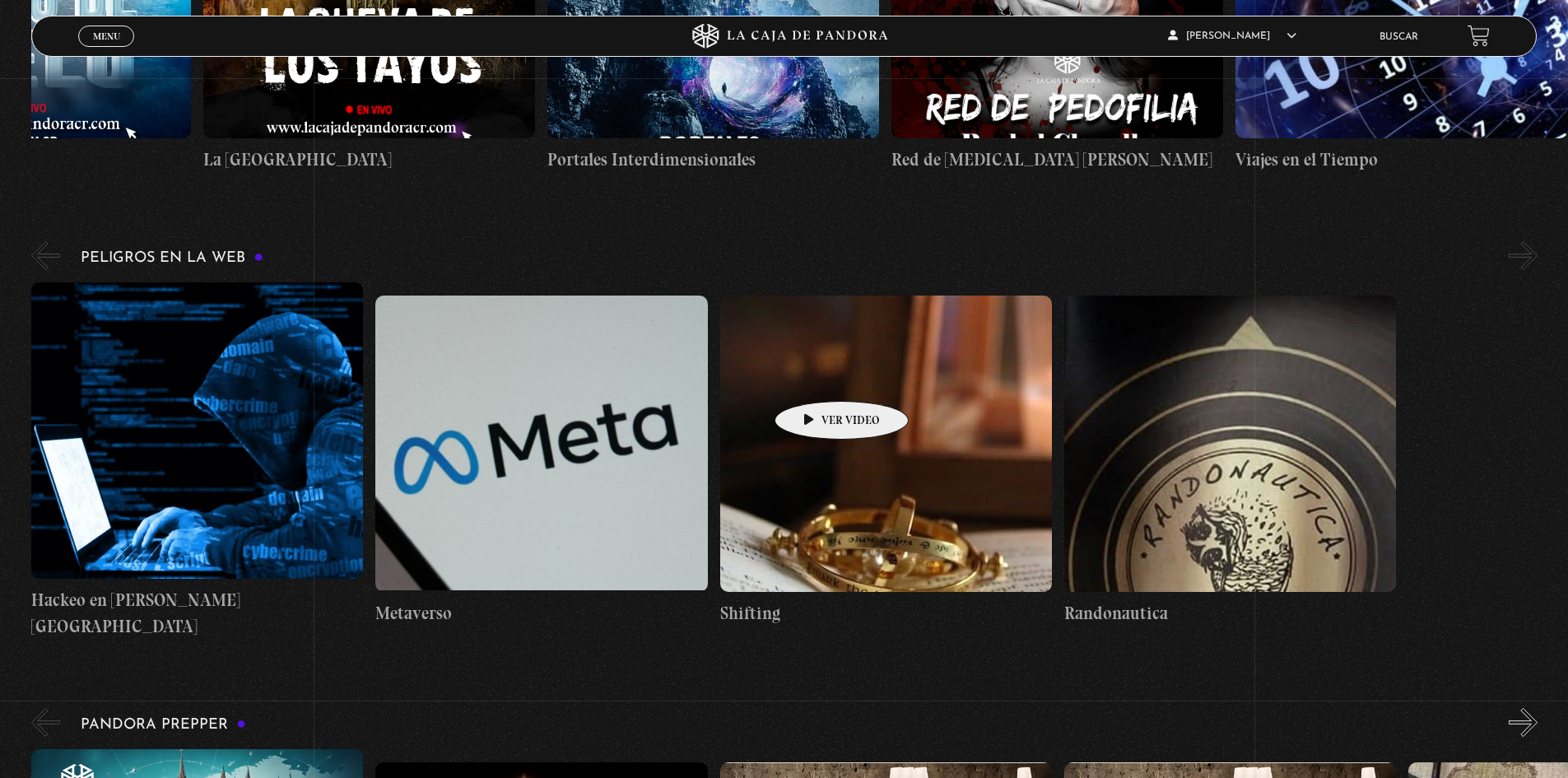
drag, startPoint x: 1238, startPoint y: 376, endPoint x: 720, endPoint y: 408, distance: 519.0
click at [797, 377] on div "Hackeo en Costa Rica Metaverso Shifting Randonautica" at bounding box center [720, 460] width 1378 height 357
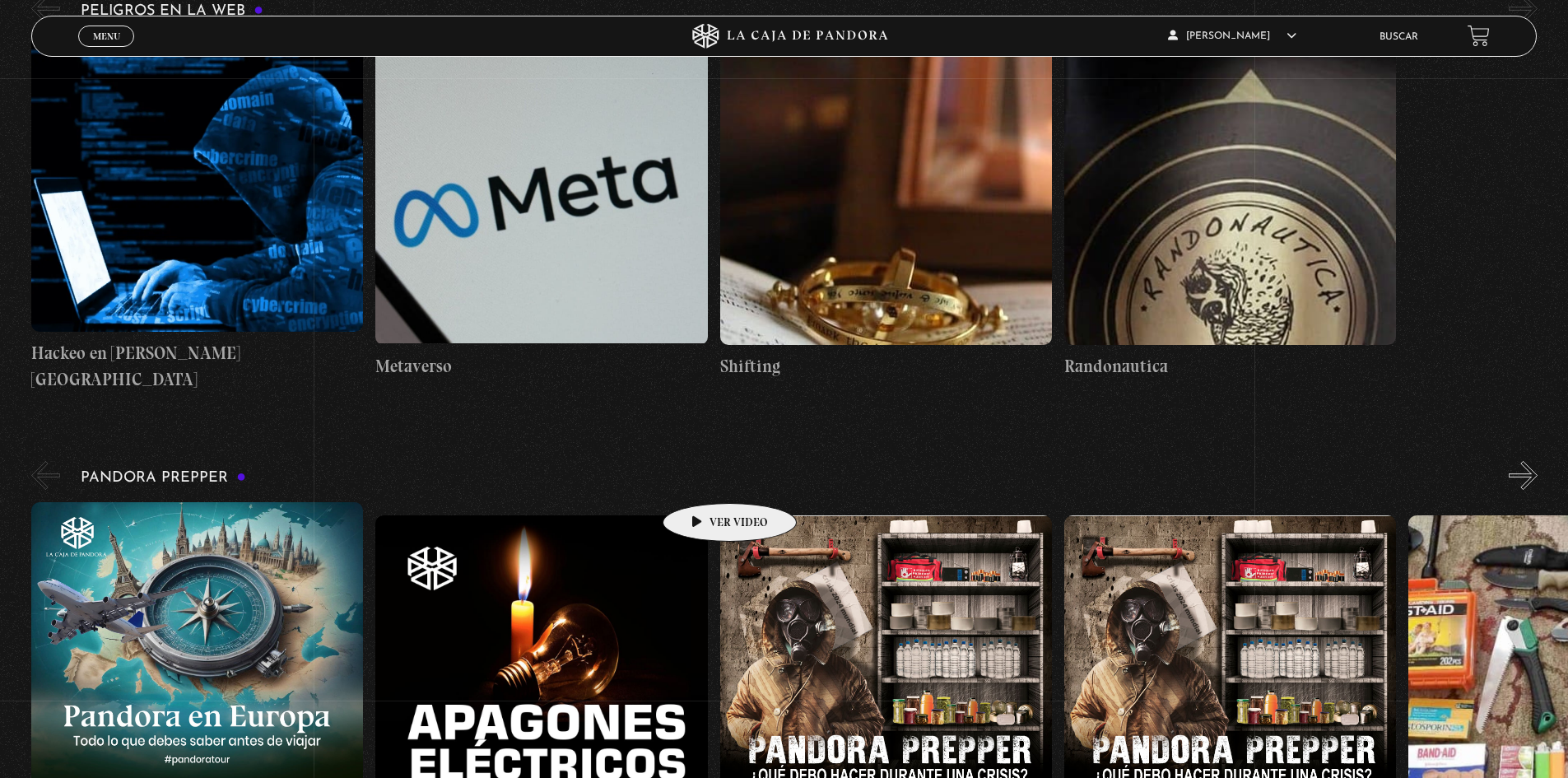
scroll to position [3210, 0]
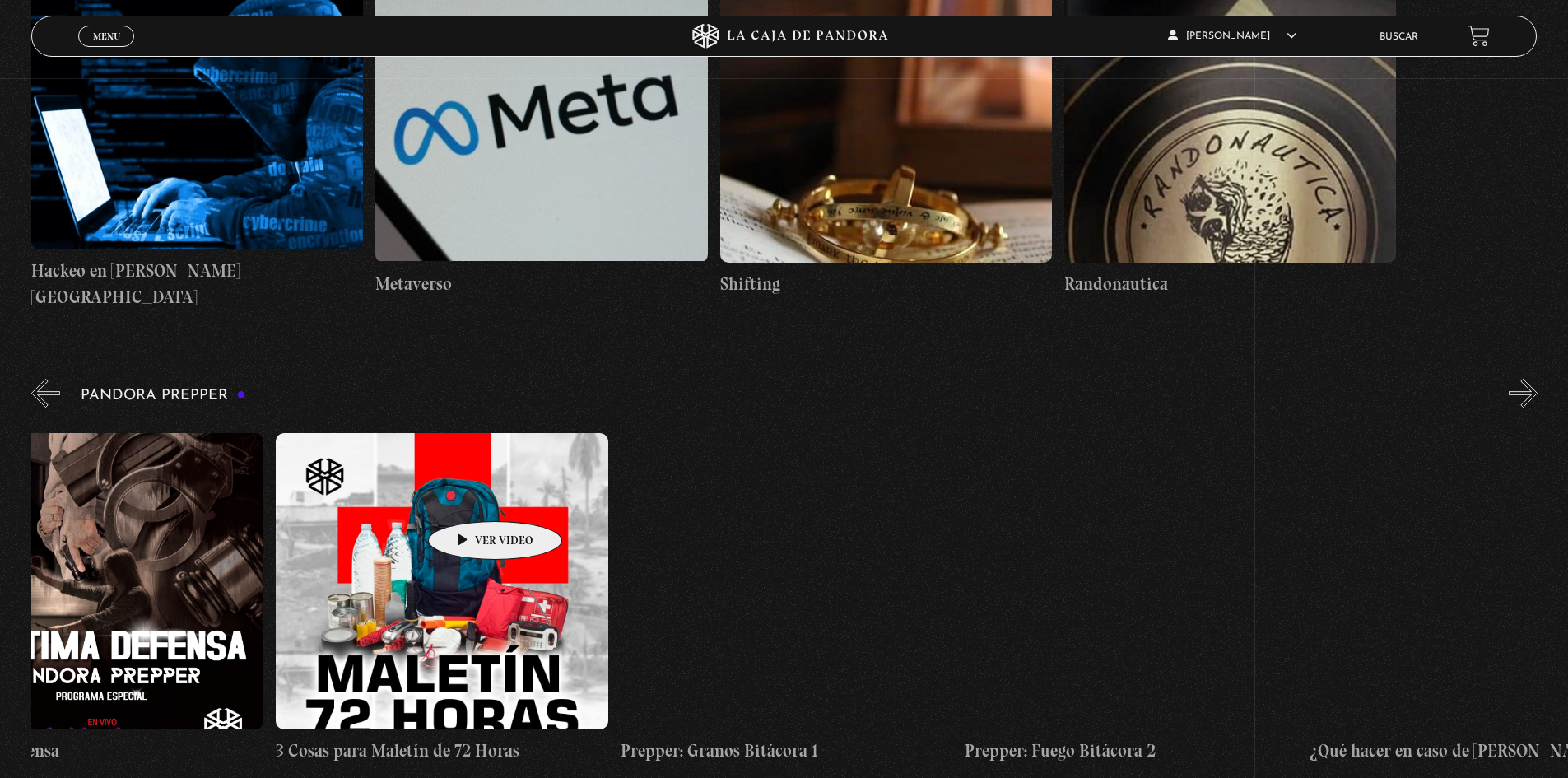
drag, startPoint x: 992, startPoint y: 487, endPoint x: 469, endPoint y: 496, distance: 523.1
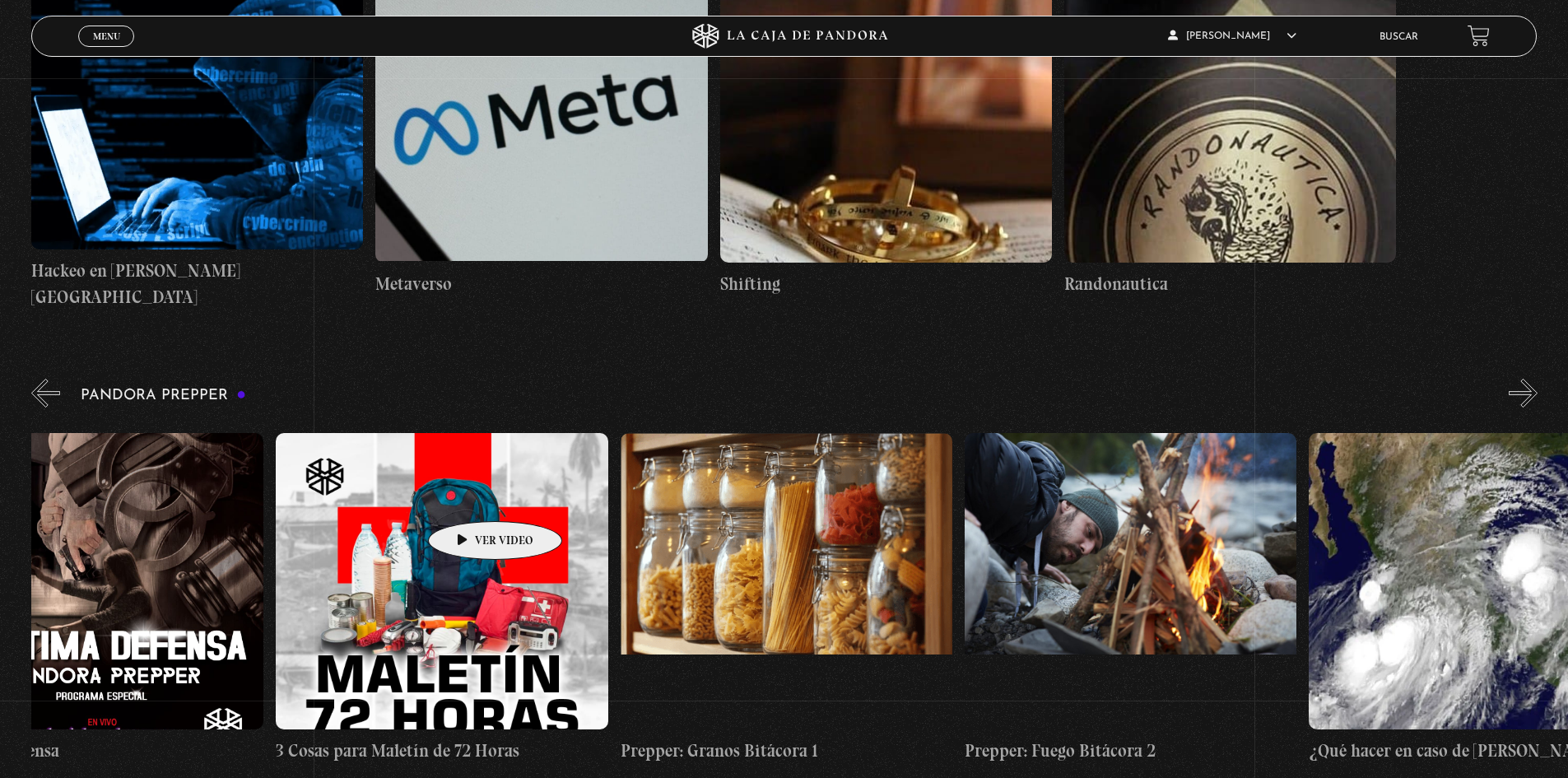
click at [469, 496] on div "Pandora en Europa: Lo que debes de saber antes de viajar Apagones Eléctricos ¿Q…" at bounding box center [792, 597] width 7919 height 357
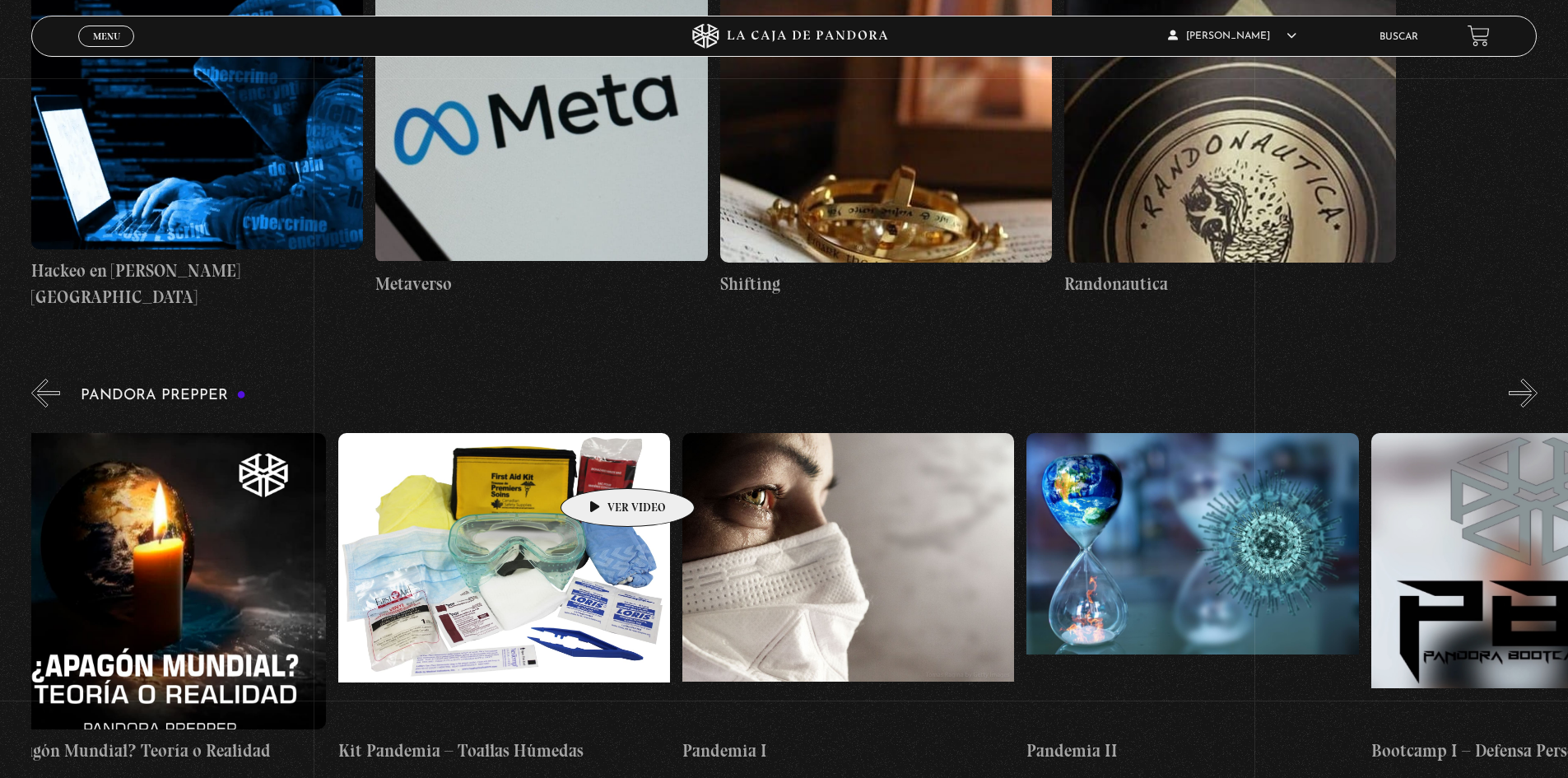
drag, startPoint x: 1118, startPoint y: 469, endPoint x: 602, endPoint y: 464, distance: 516.0
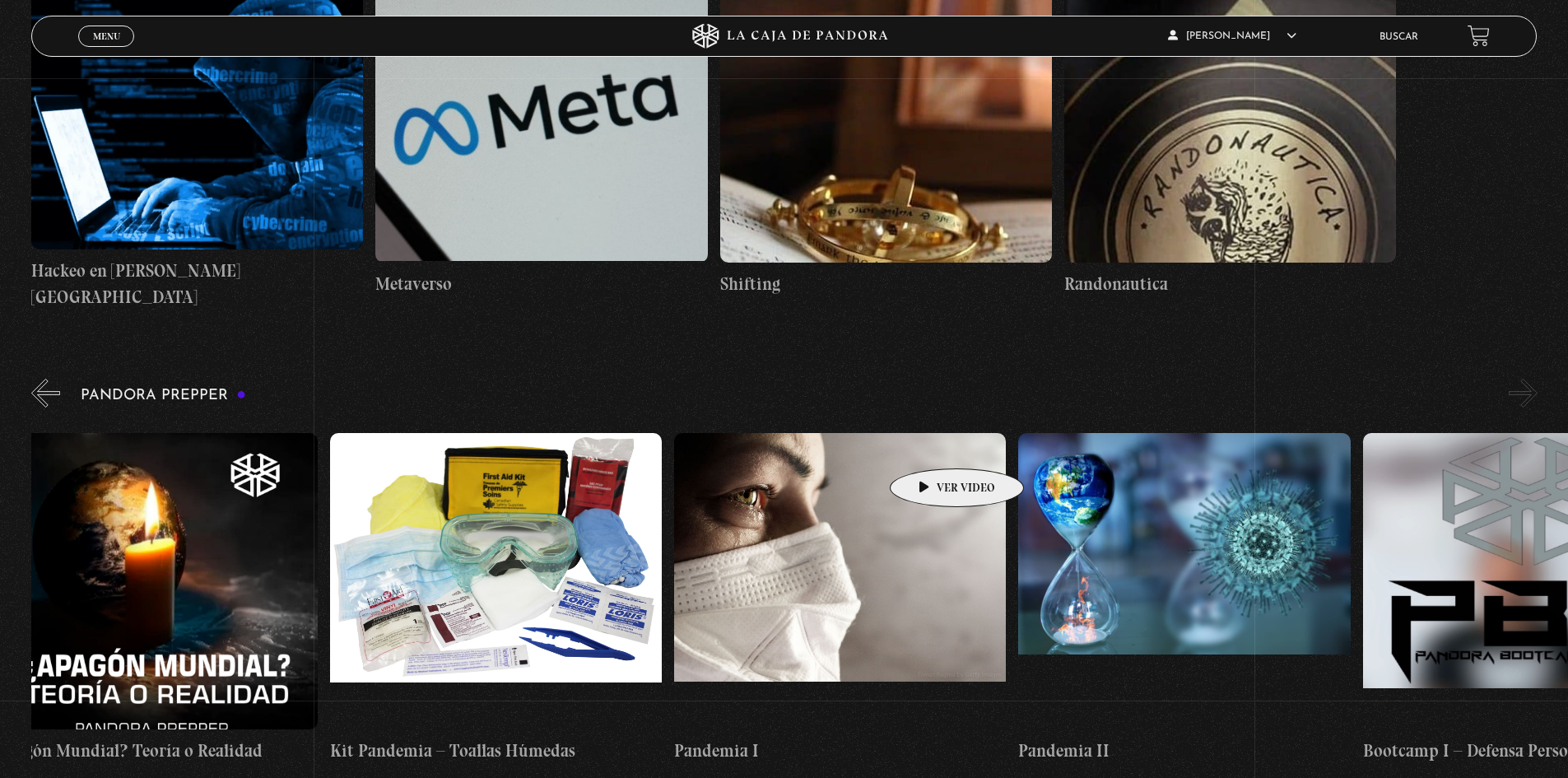
scroll to position [0, 6370]
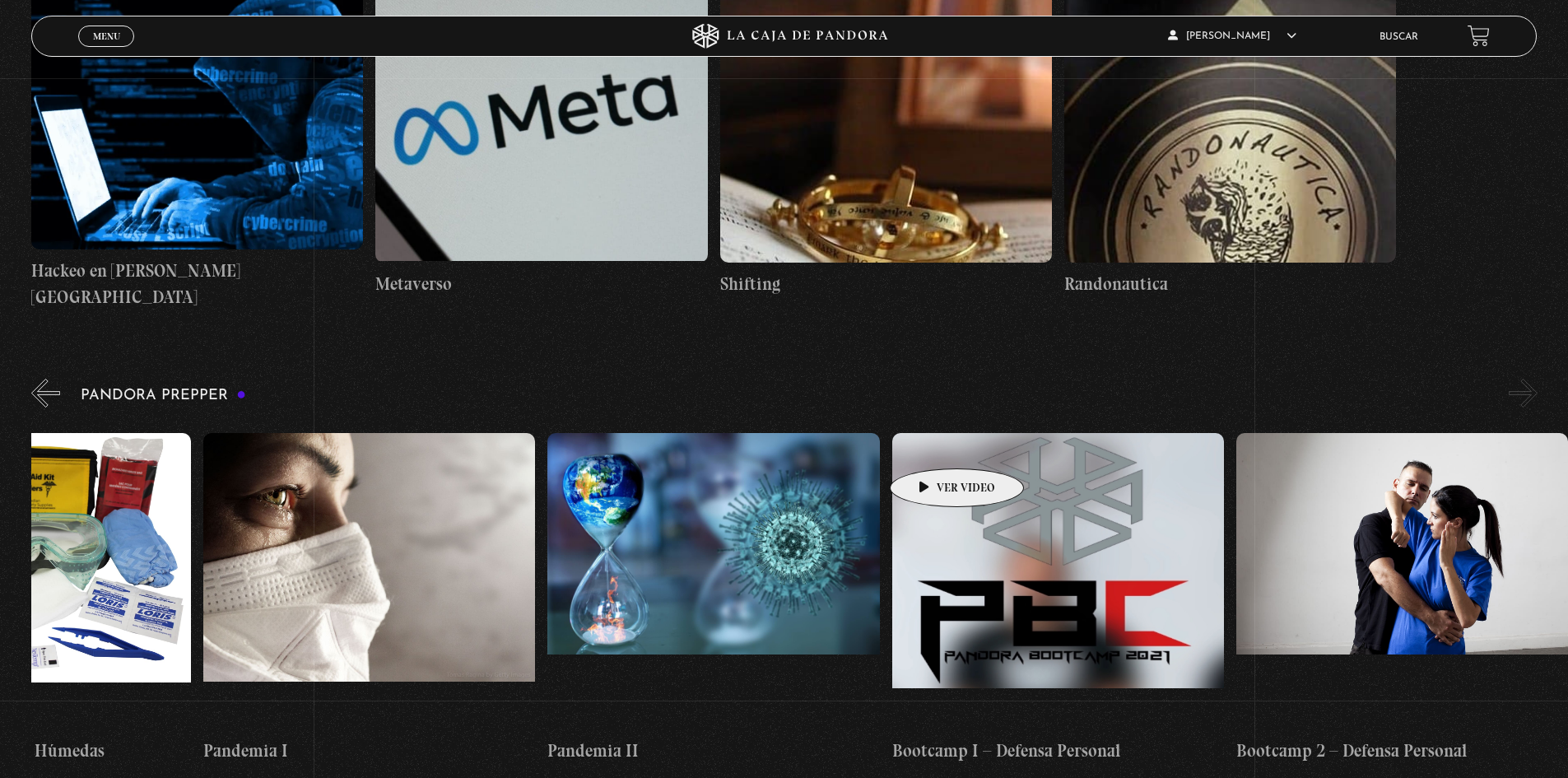
drag, startPoint x: 1242, startPoint y: 467, endPoint x: 637, endPoint y: 435, distance: 605.8
click at [637, 435] on figure at bounding box center [713, 581] width 332 height 296
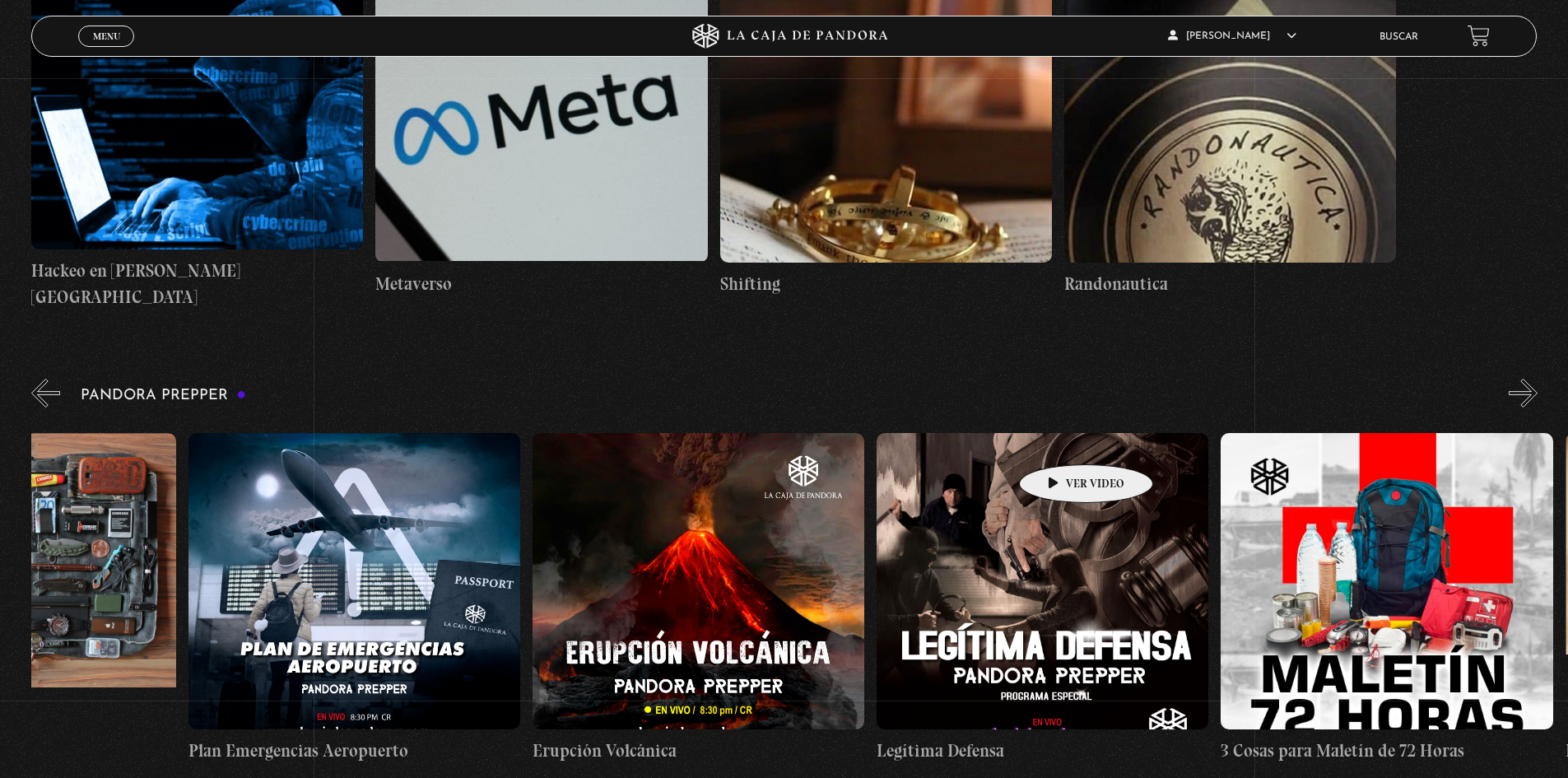
drag, startPoint x: 491, startPoint y: 439, endPoint x: 1199, endPoint y: 438, distance: 708.0
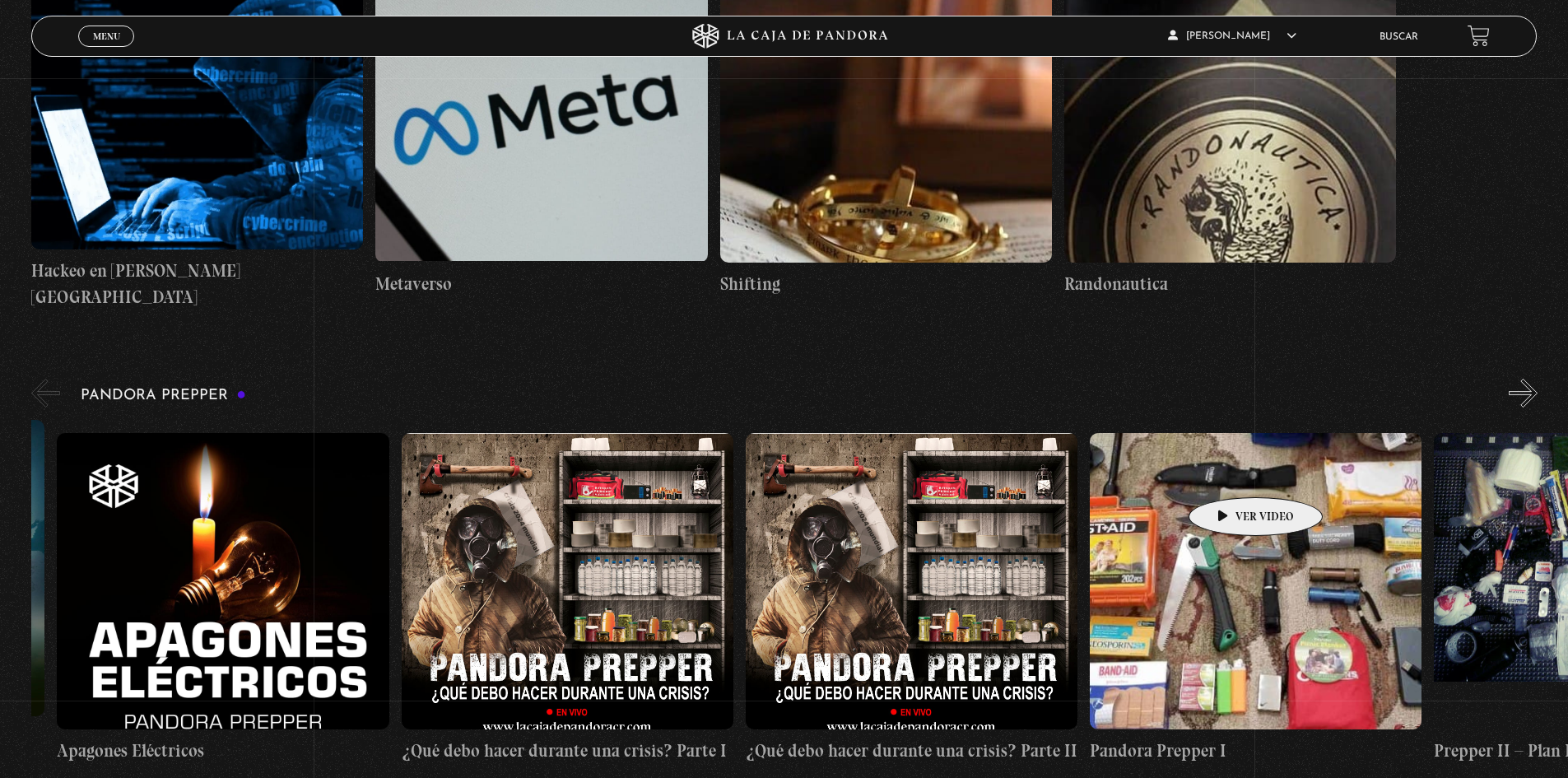
scroll to position [0, 0]
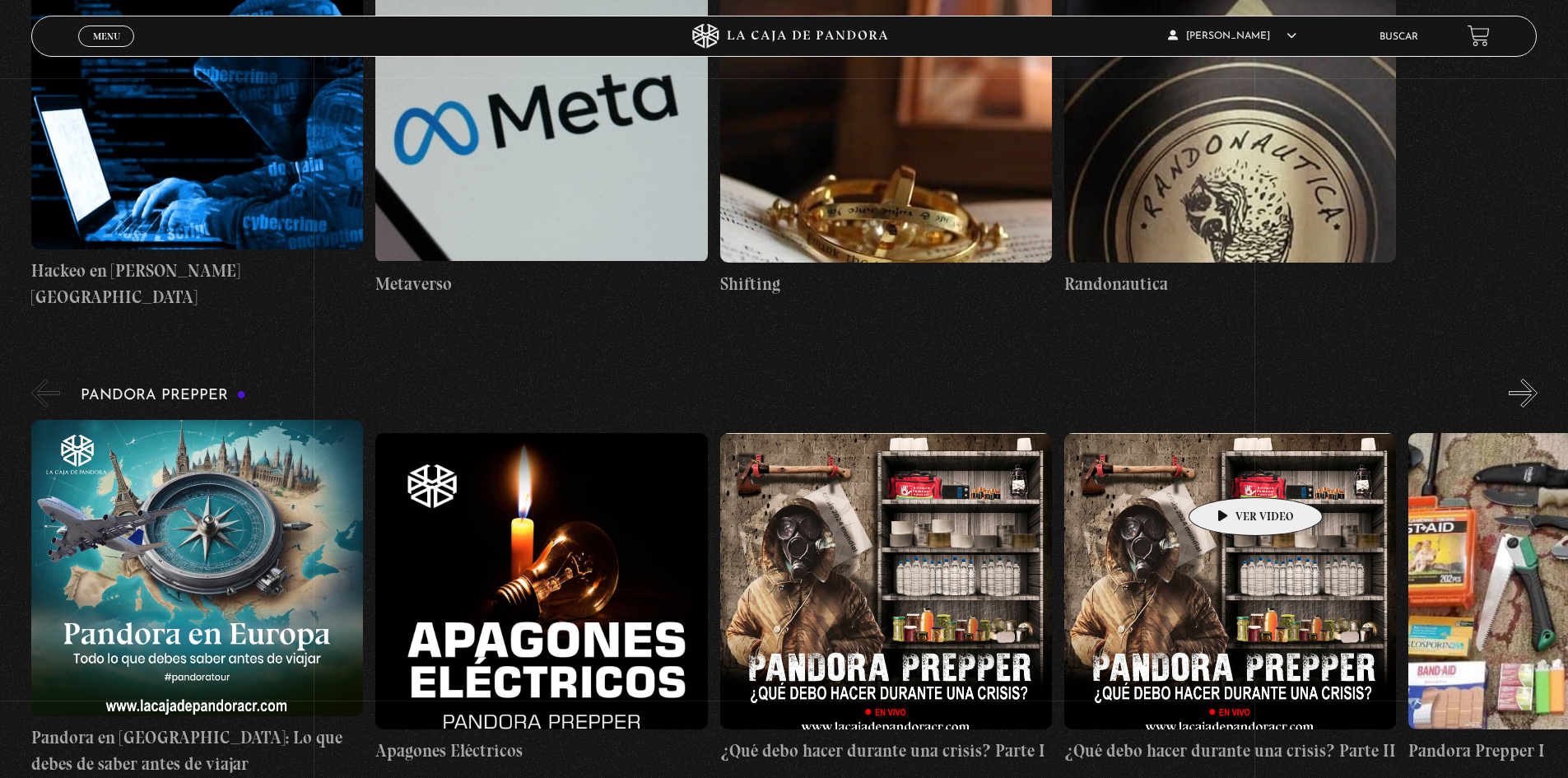
drag, startPoint x: 564, startPoint y: 464, endPoint x: 1231, endPoint y: 473, distance: 667.1
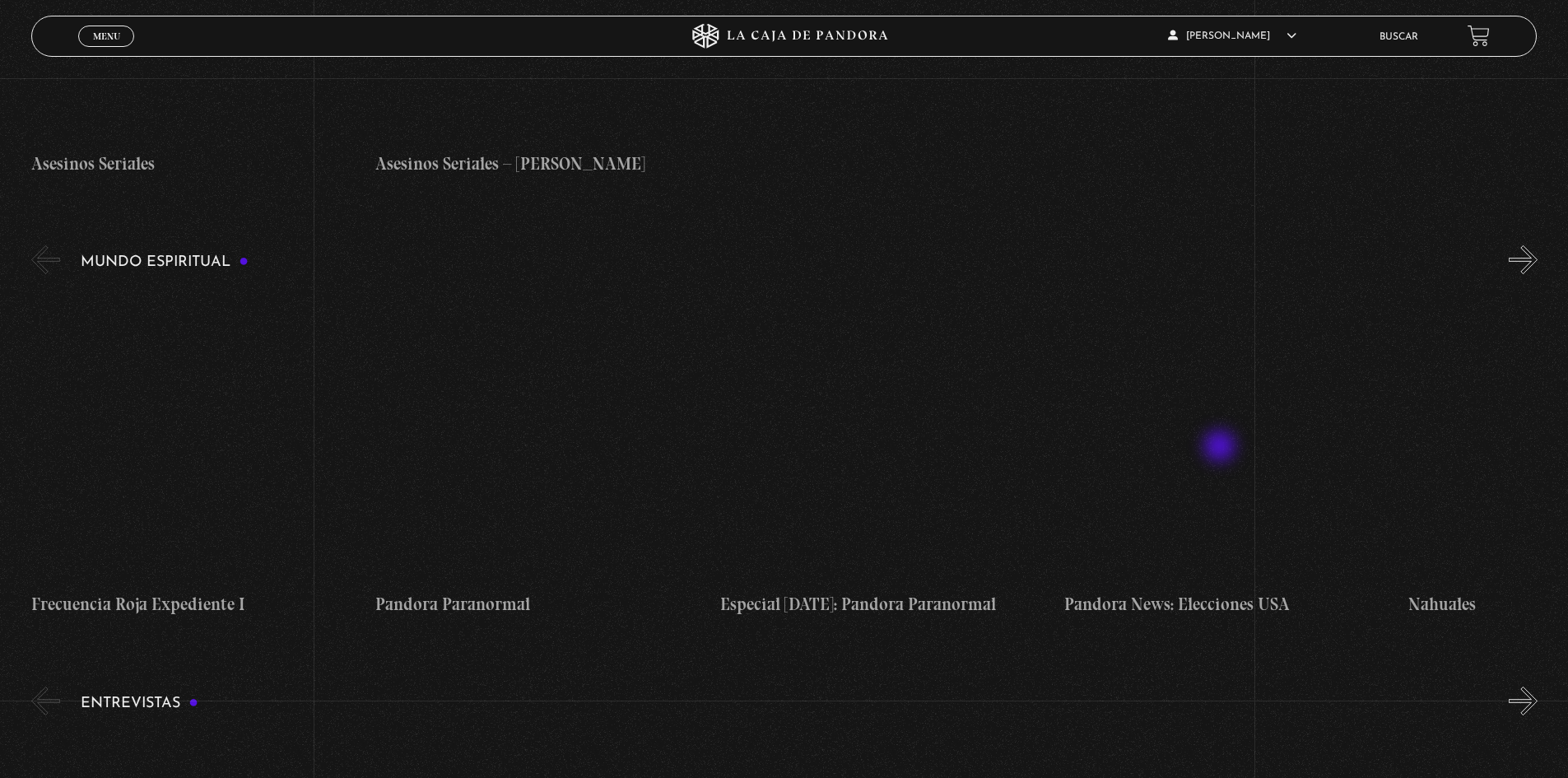
scroll to position [4527, 0]
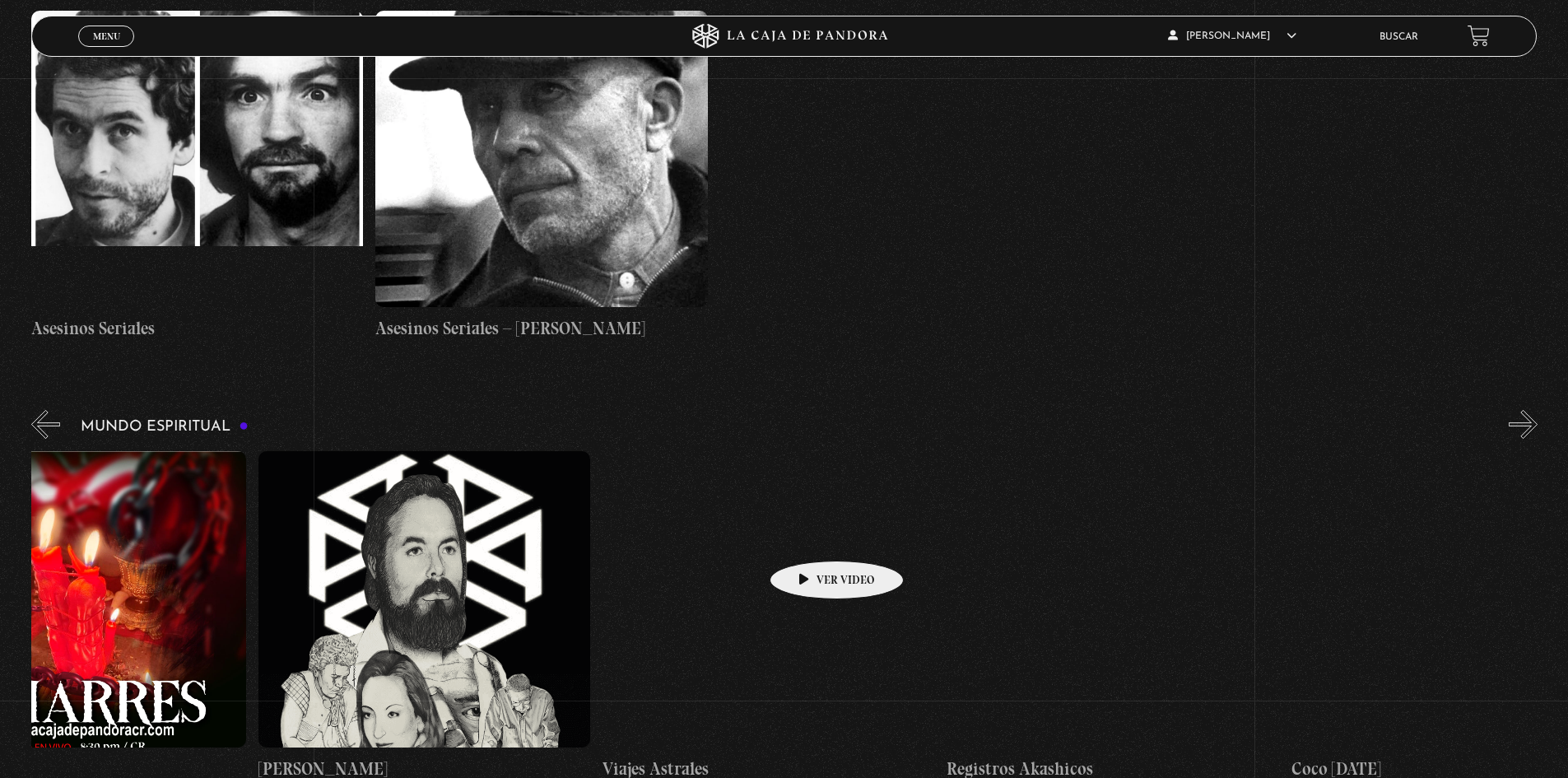
drag, startPoint x: 1316, startPoint y: 536, endPoint x: 811, endPoint y: 535, distance: 505.0
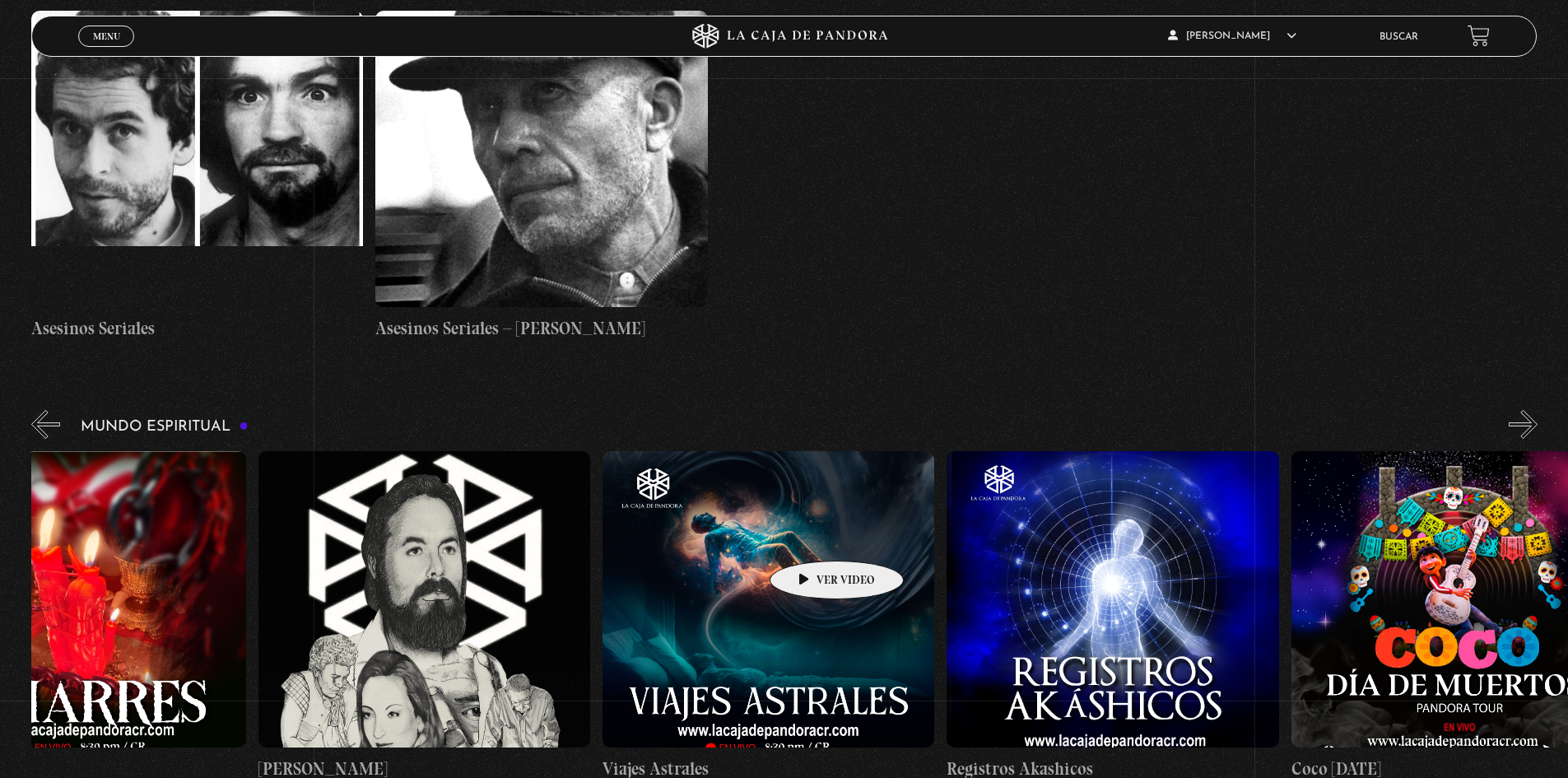
click at [811, 535] on div "Frecuencia Roja Expediente I Pandora Paranormal Especial Halloween: Pandora Par…" at bounding box center [946, 616] width 6886 height 331
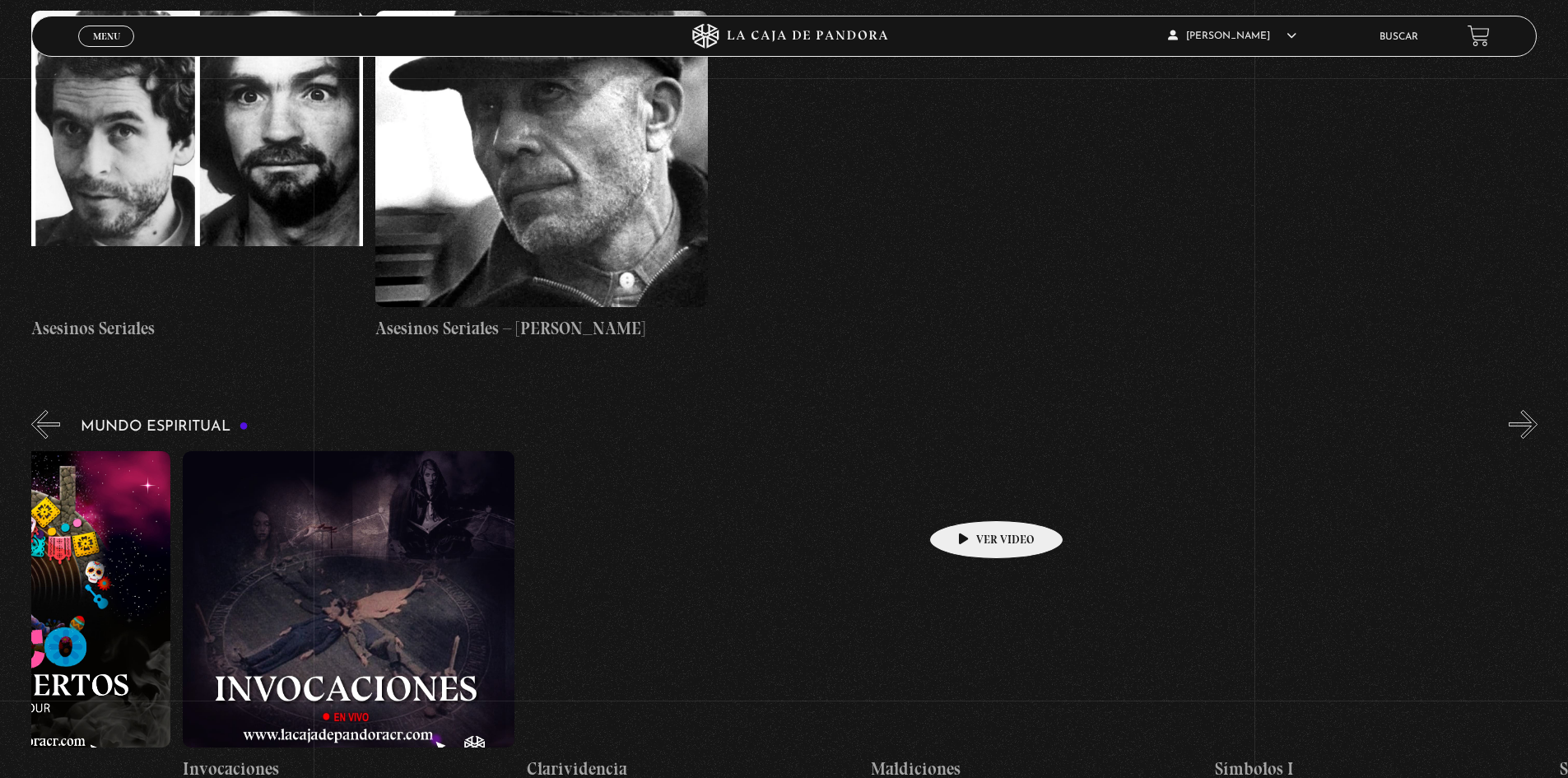
drag, startPoint x: 1262, startPoint y: 494, endPoint x: 970, endPoint y: 496, distance: 292.0
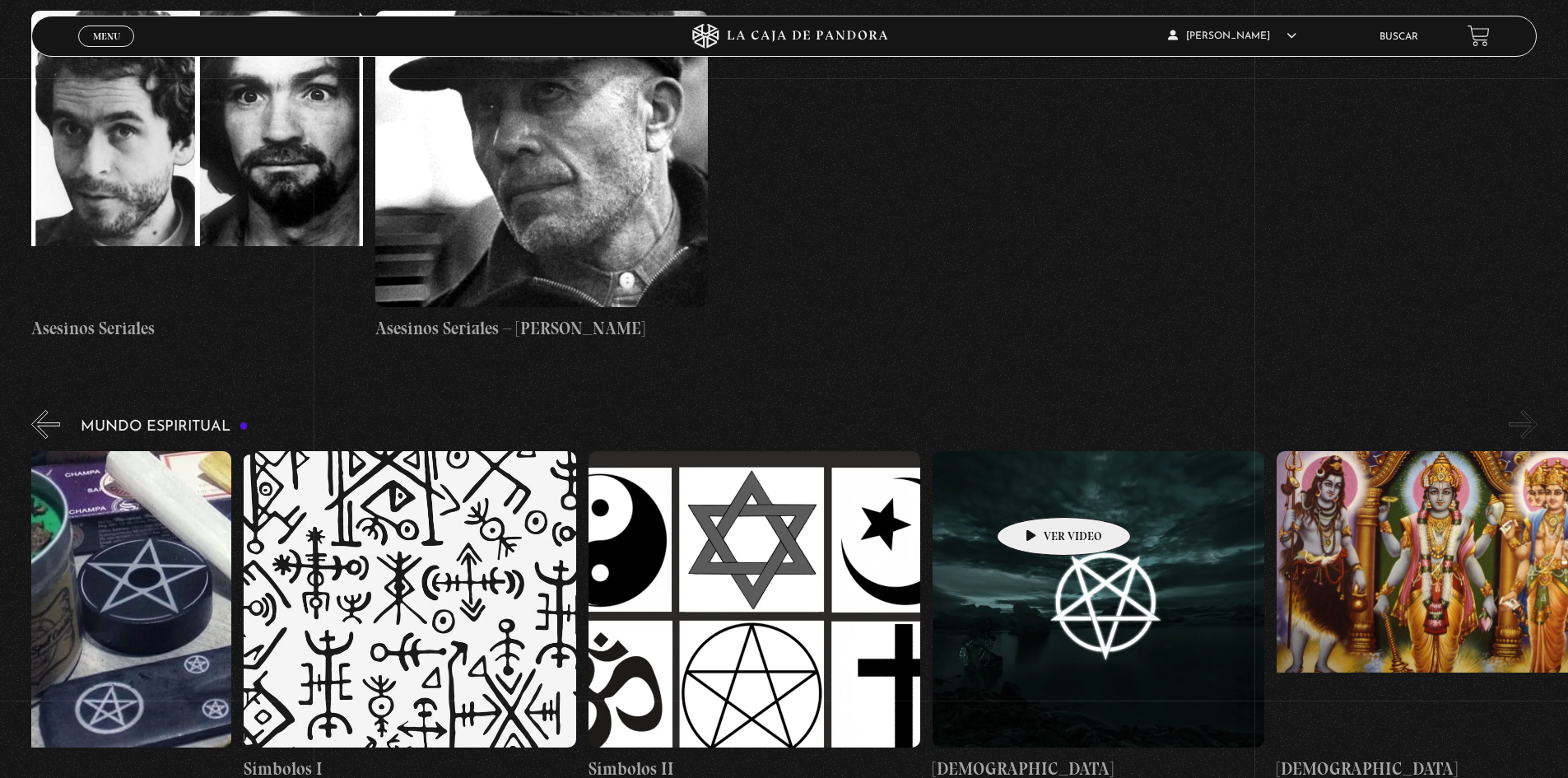
scroll to position [0, 5337]
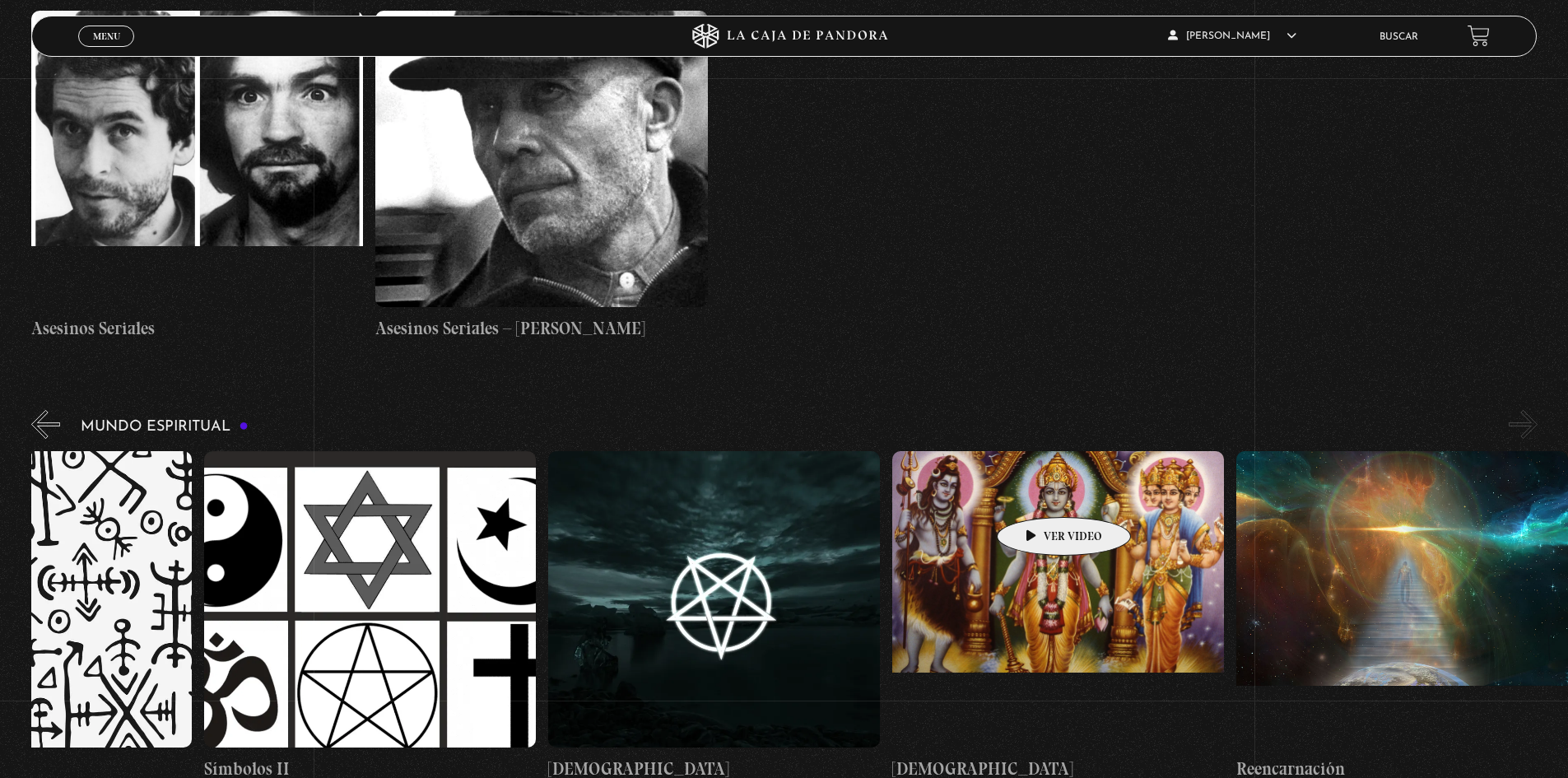
drag, startPoint x: 1297, startPoint y: 492, endPoint x: 940, endPoint y: 492, distance: 357.0
drag, startPoint x: 1414, startPoint y: 496, endPoint x: 1080, endPoint y: 499, distance: 334.0
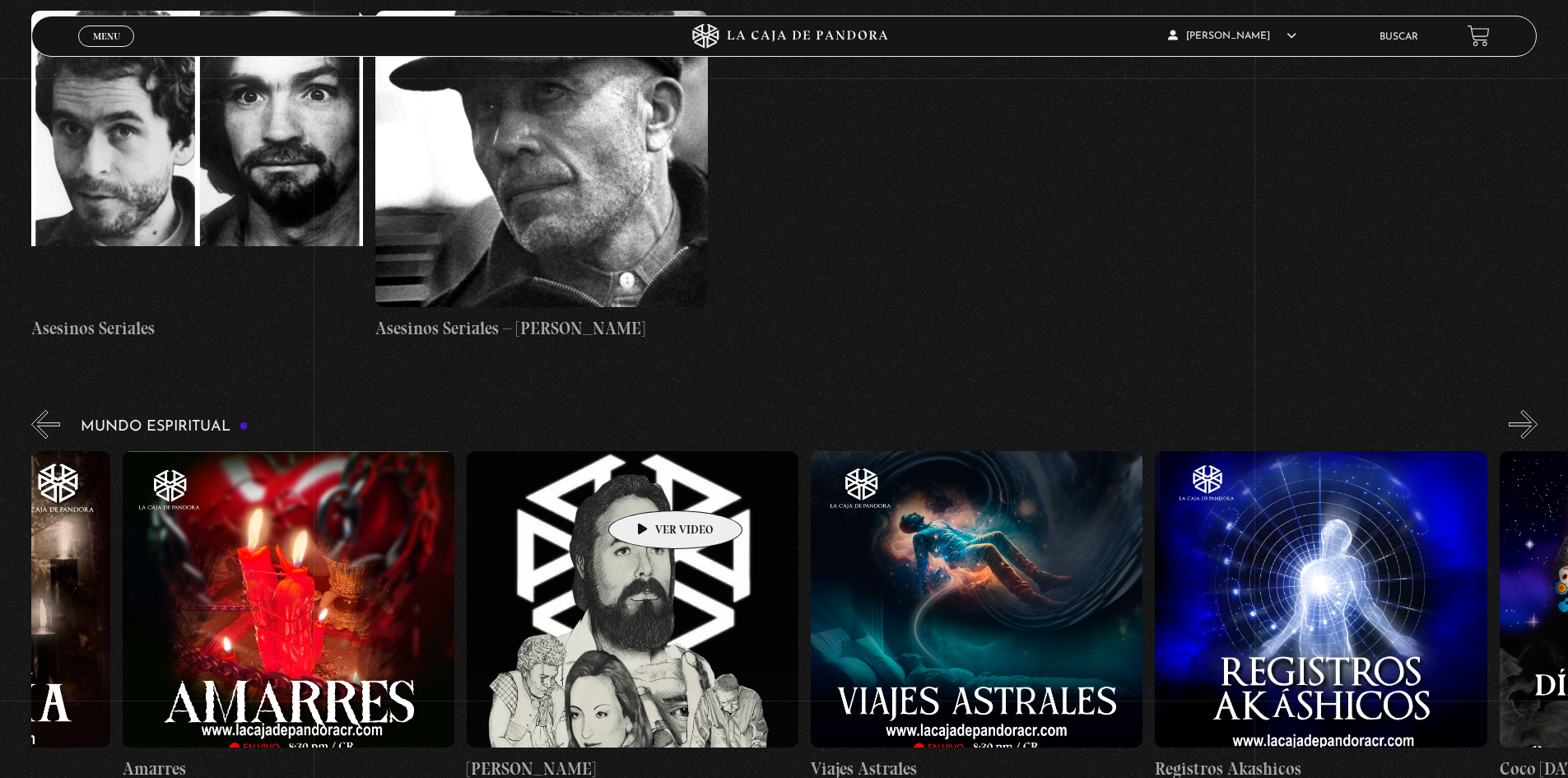
scroll to position [0, 747]
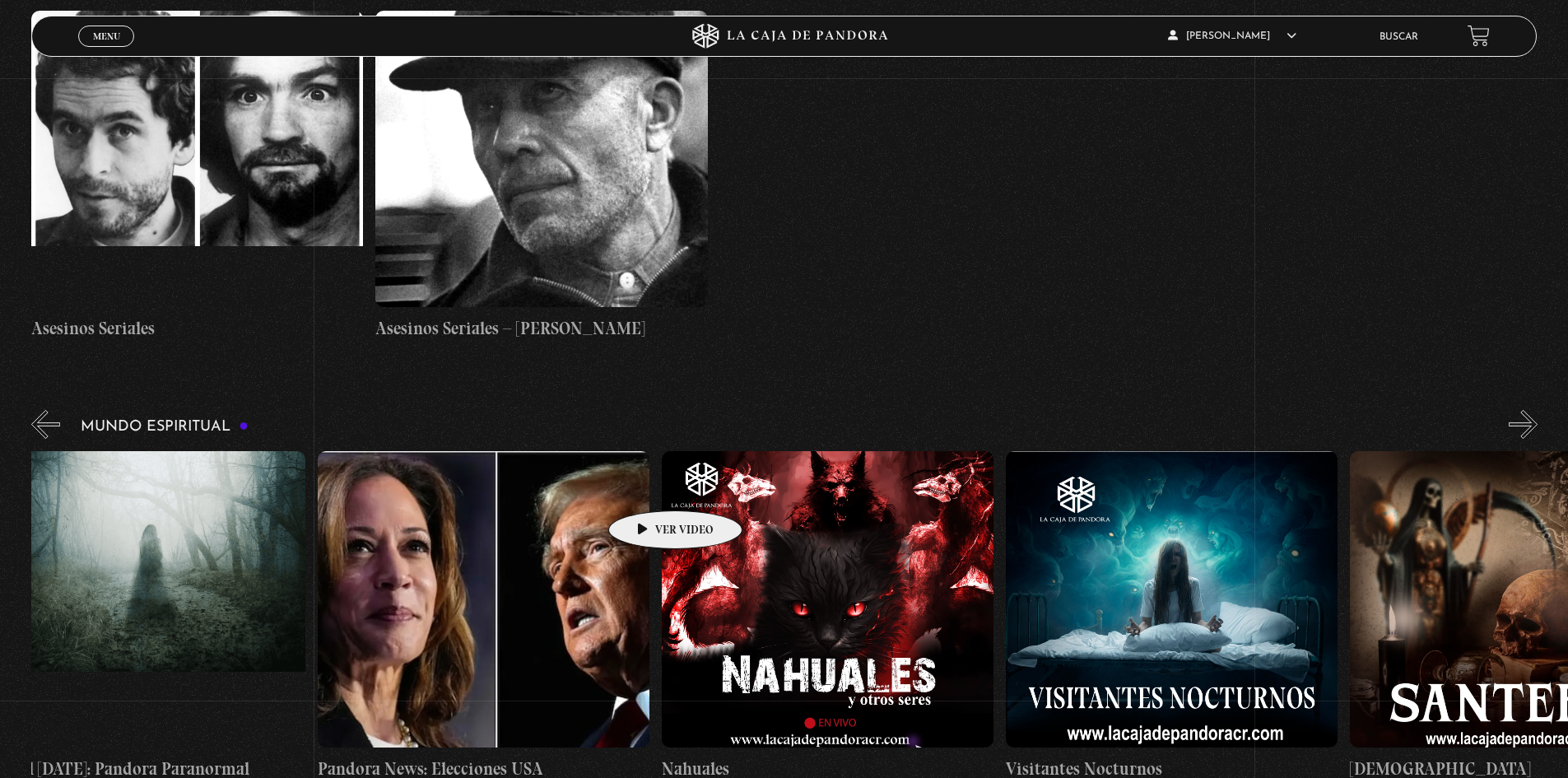
drag, startPoint x: 388, startPoint y: 482, endPoint x: 1289, endPoint y: 487, distance: 901.0
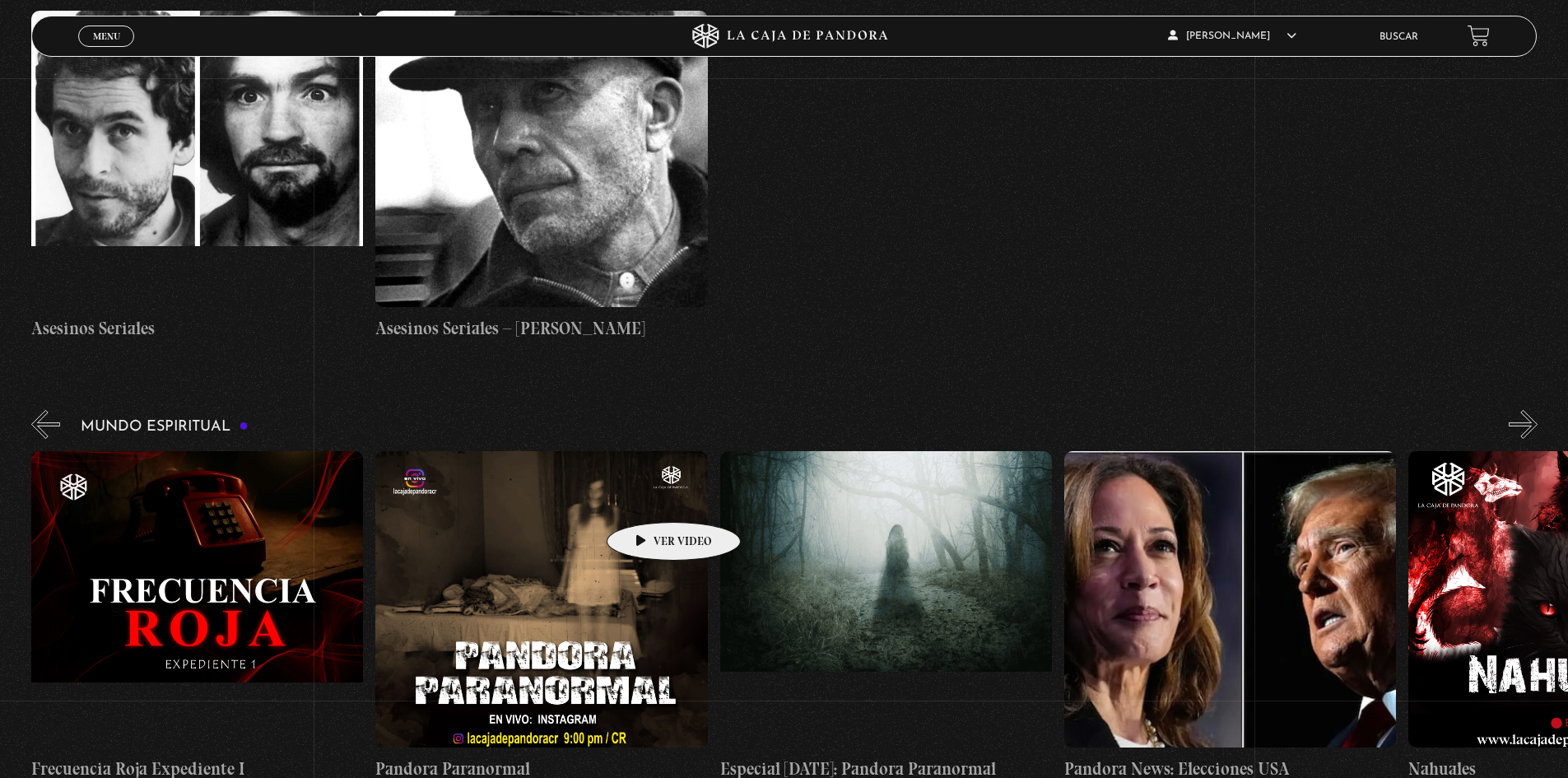
drag, startPoint x: 615, startPoint y: 496, endPoint x: 1109, endPoint y: 435, distance: 497.8
click at [1107, 451] on figure at bounding box center [1230, 599] width 332 height 296
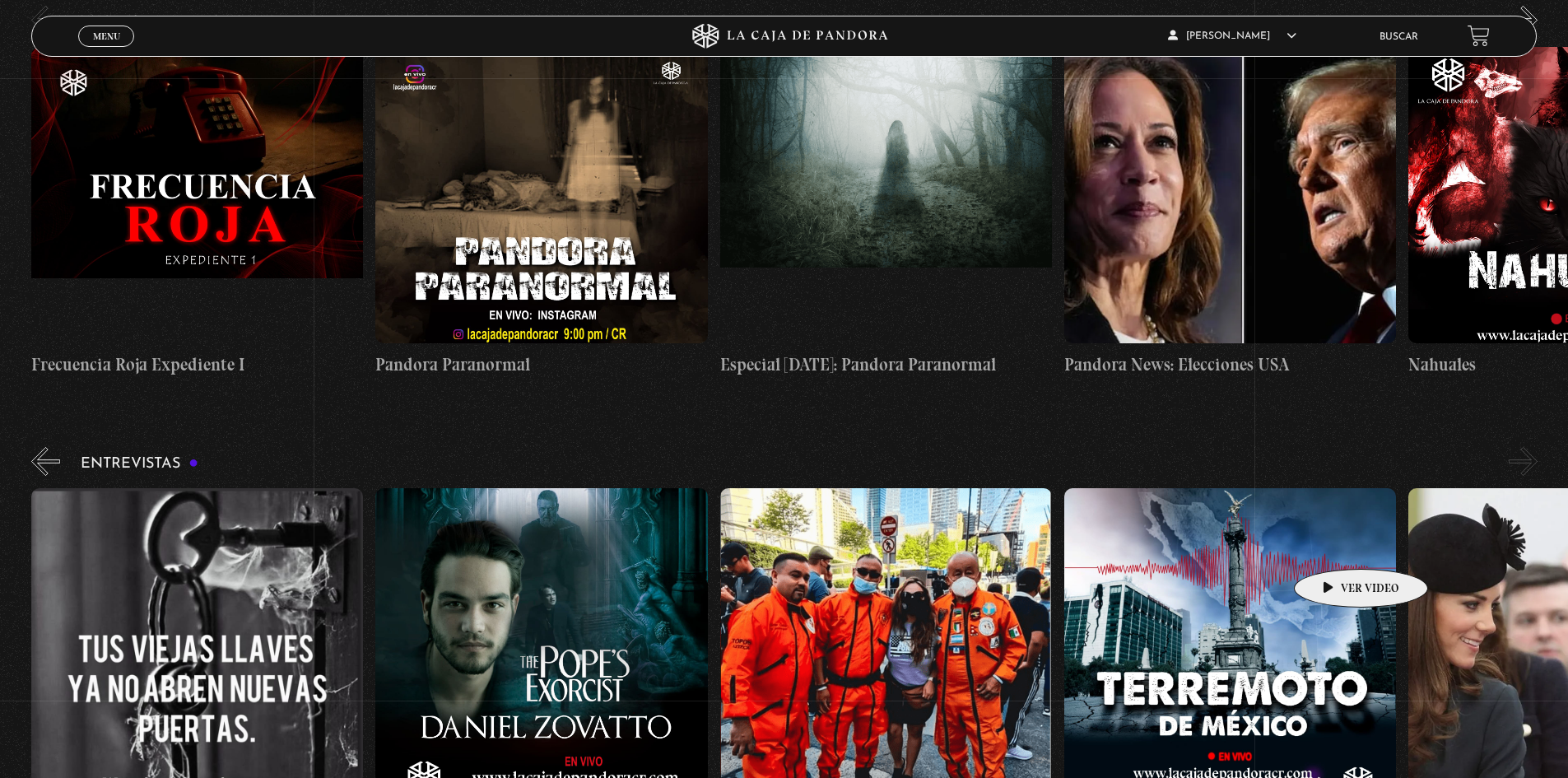
scroll to position [0, 861]
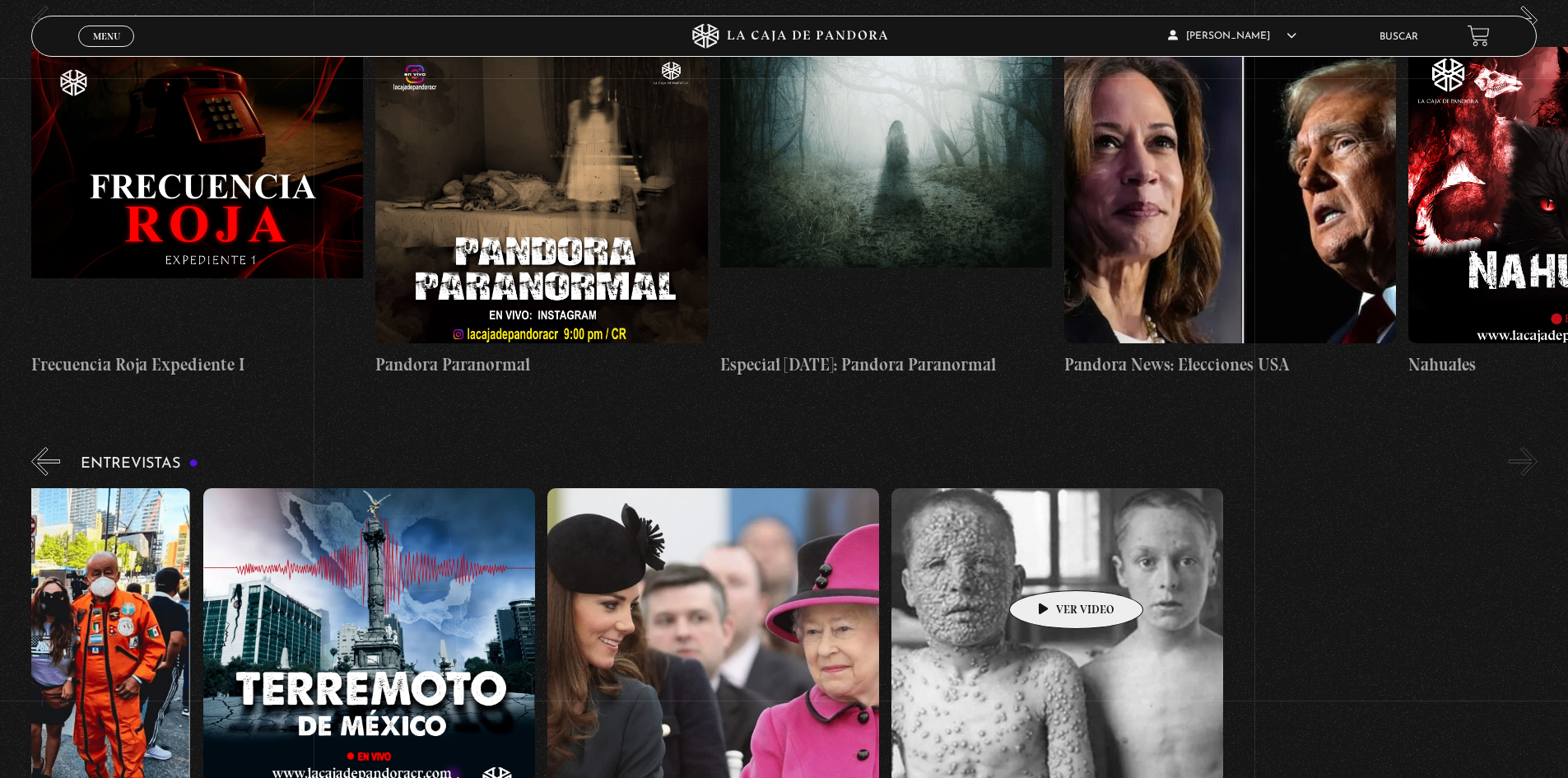
drag, startPoint x: 1502, startPoint y: 539, endPoint x: 1050, endPoint y: 565, distance: 452.7
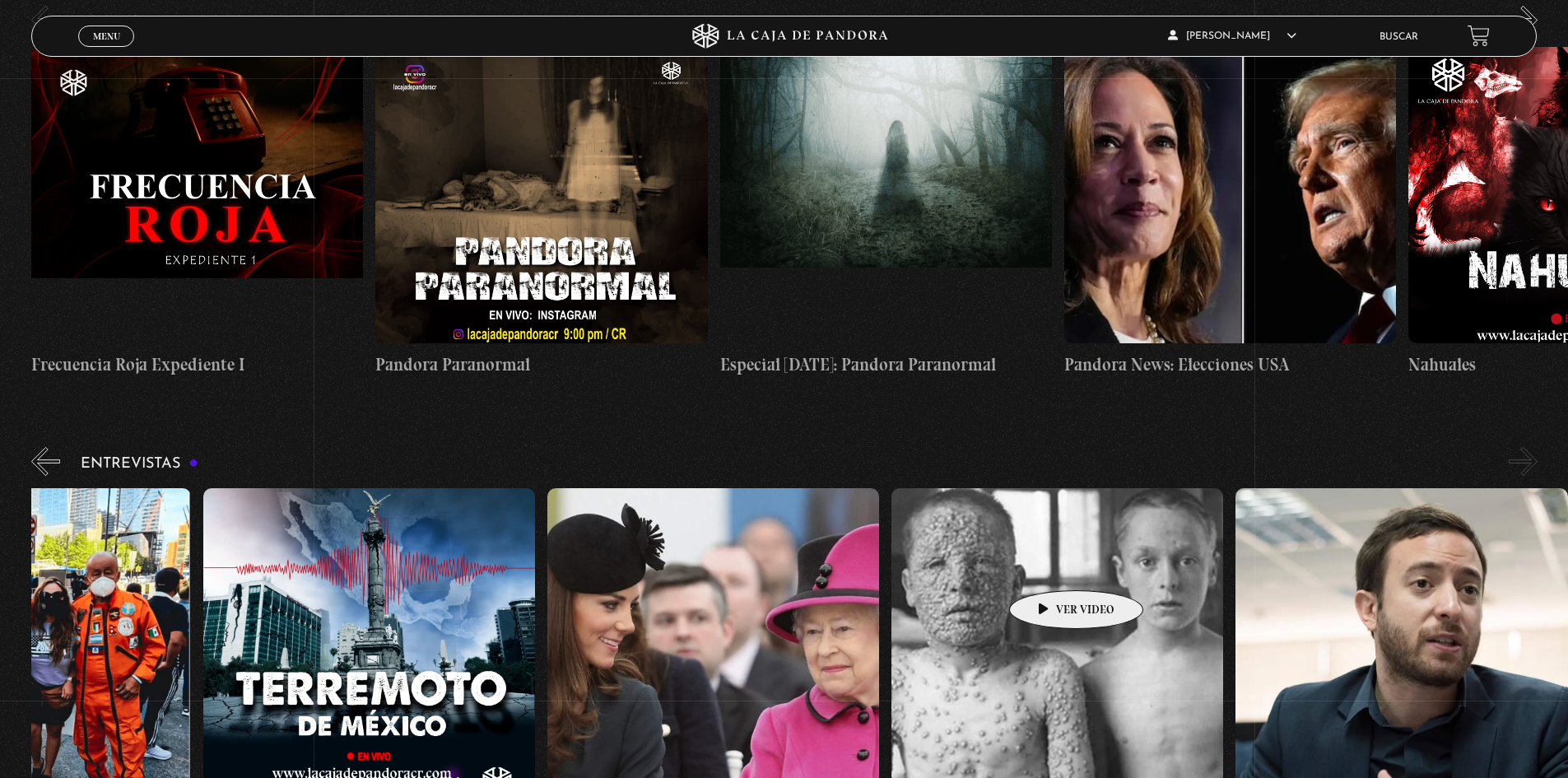
click at [1050, 565] on div "Conversatorio: Las llaves Daniel Zovatto – El Exorcista del Papa Los Topos Mexi…" at bounding box center [375, 653] width 2411 height 331
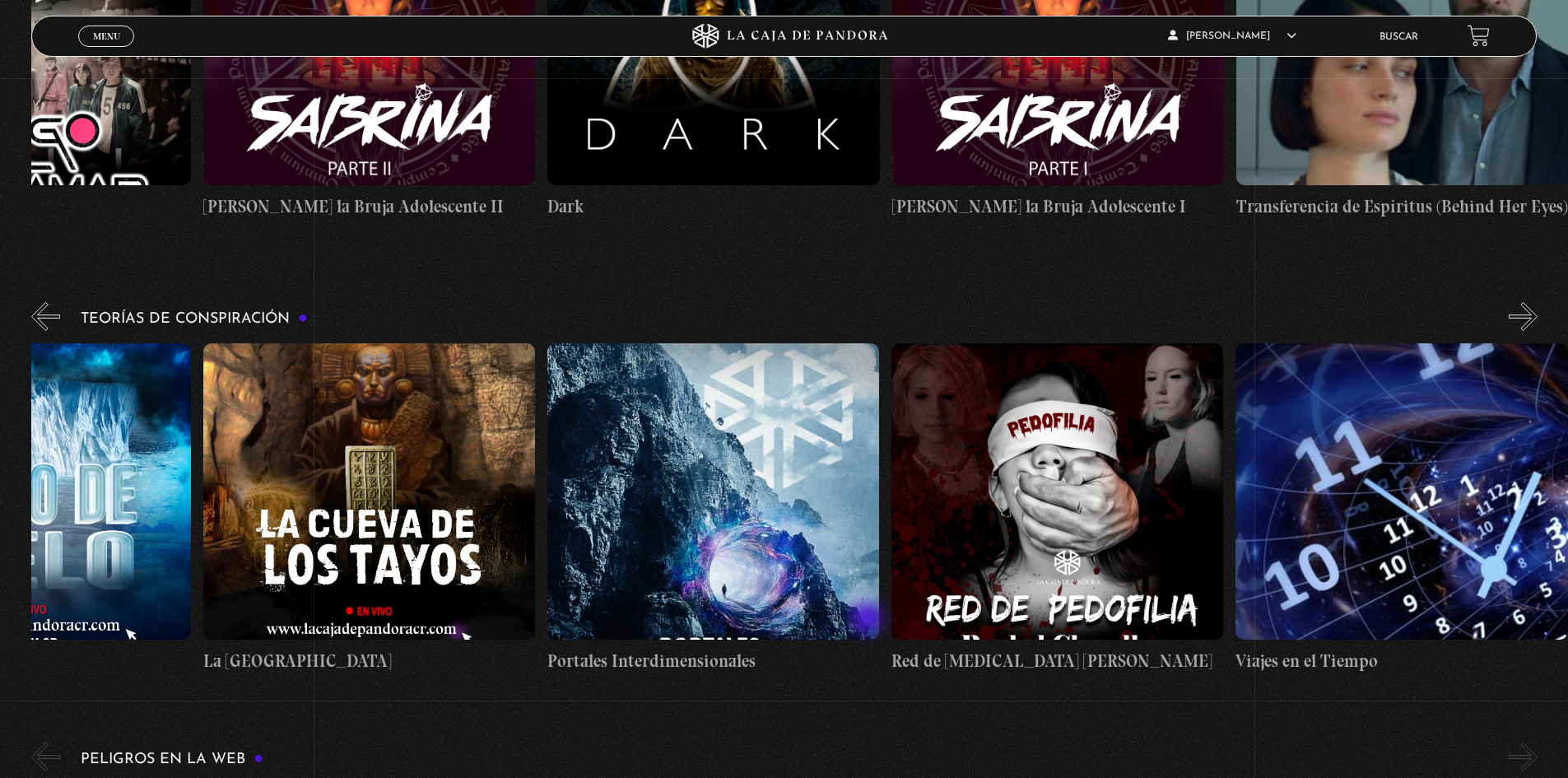
scroll to position [0, 811]
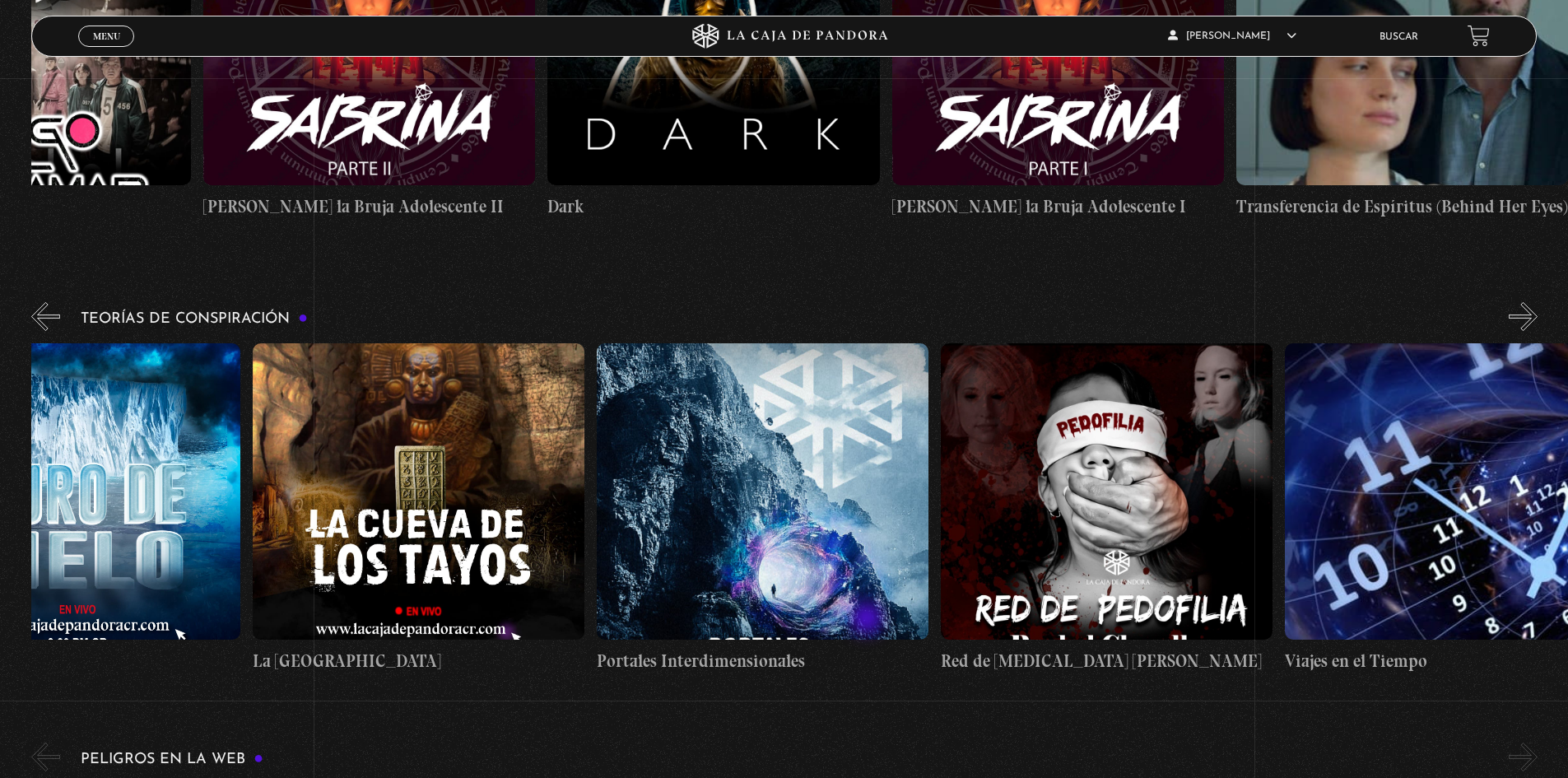
drag, startPoint x: 1332, startPoint y: 473, endPoint x: 889, endPoint y: 632, distance: 470.7
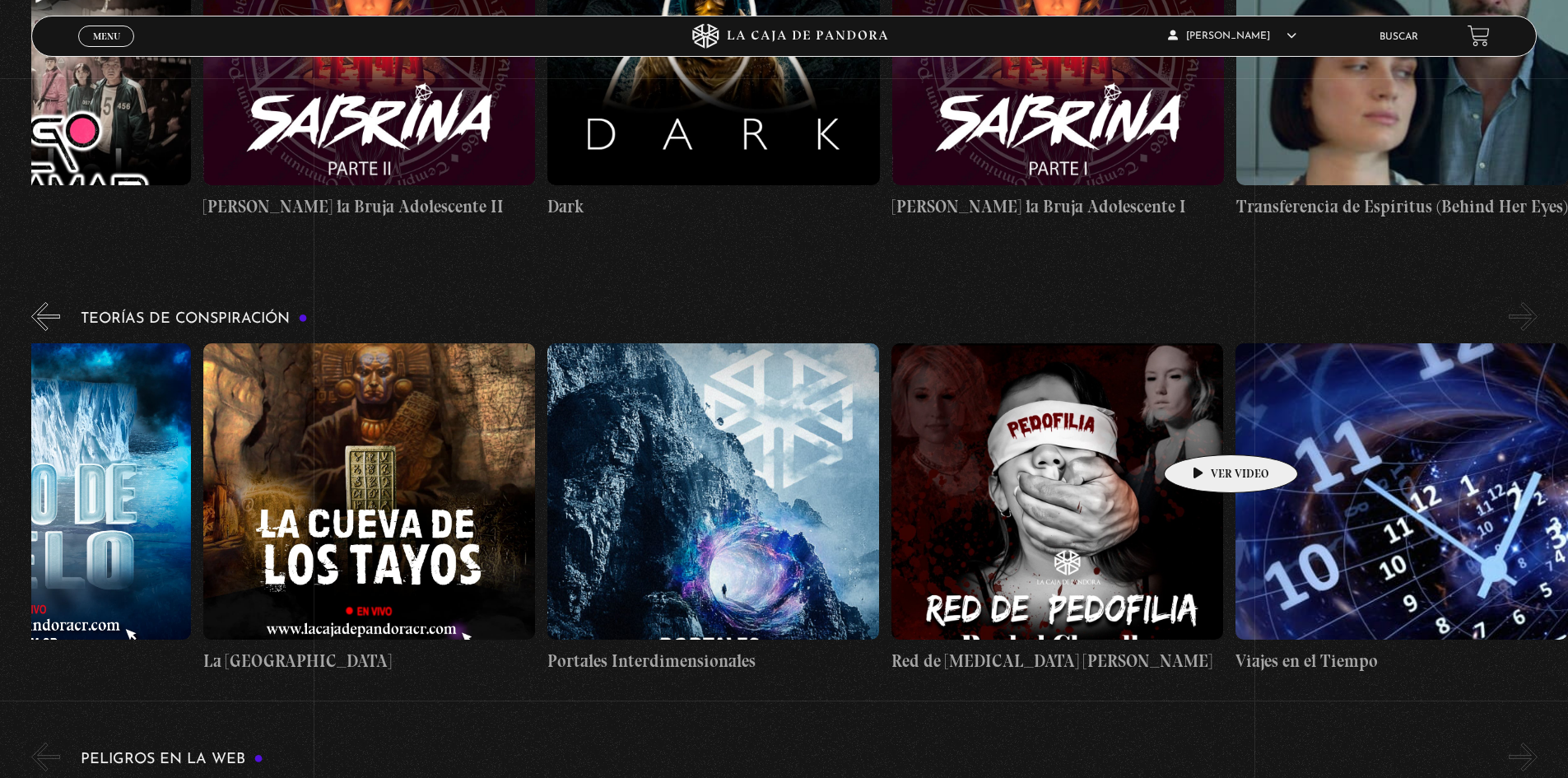
drag, startPoint x: 1168, startPoint y: 429, endPoint x: 945, endPoint y: 430, distance: 223.0
click at [945, 429] on div "Arca de la Alianza Desclasificado Naves Nodrizas Muro de Hielo La Cueva de los …" at bounding box center [375, 508] width 2411 height 331
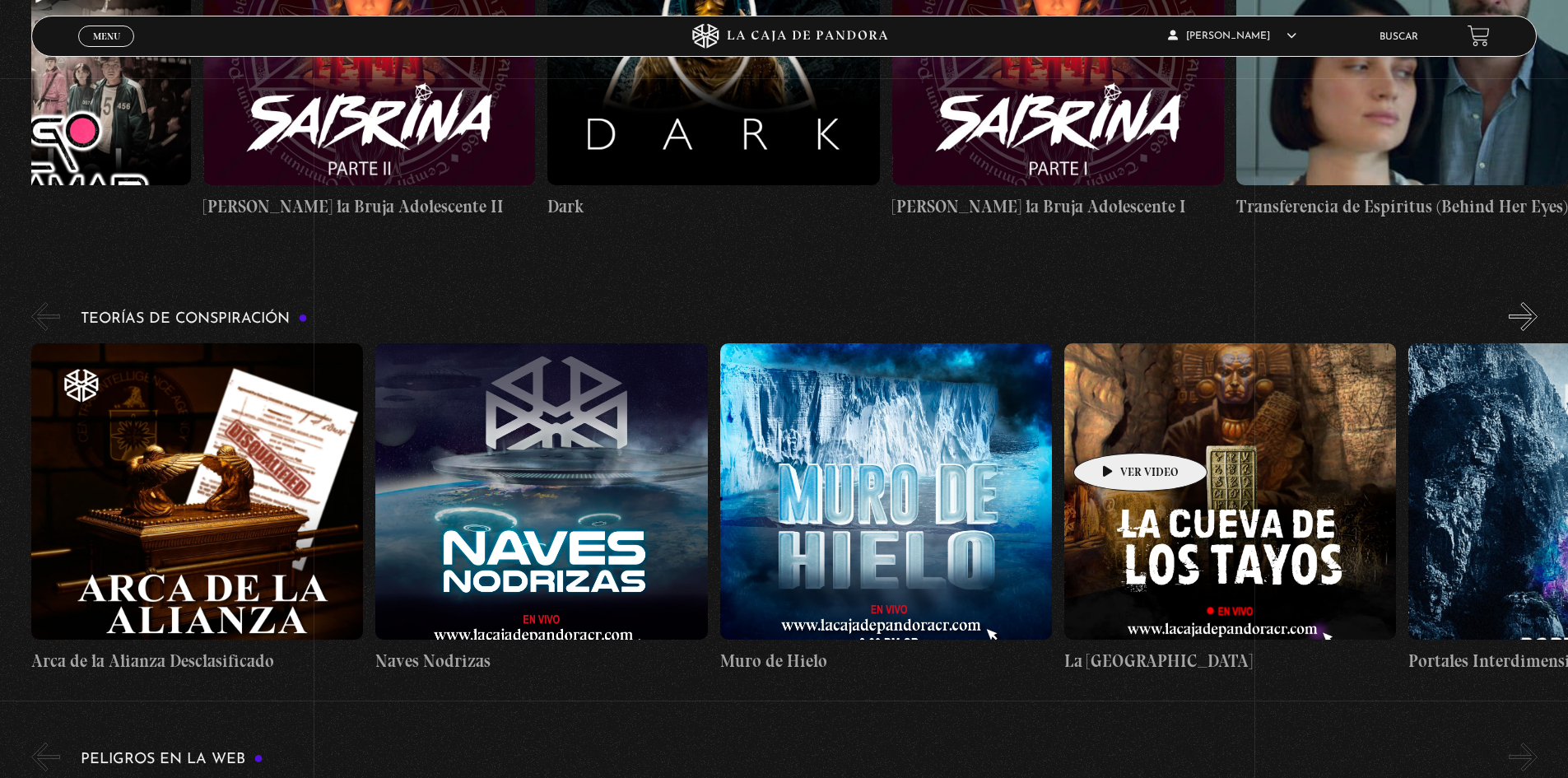
drag, startPoint x: 355, startPoint y: 429, endPoint x: 1117, endPoint y: 428, distance: 762.0
click at [1117, 428] on figure at bounding box center [1230, 491] width 332 height 296
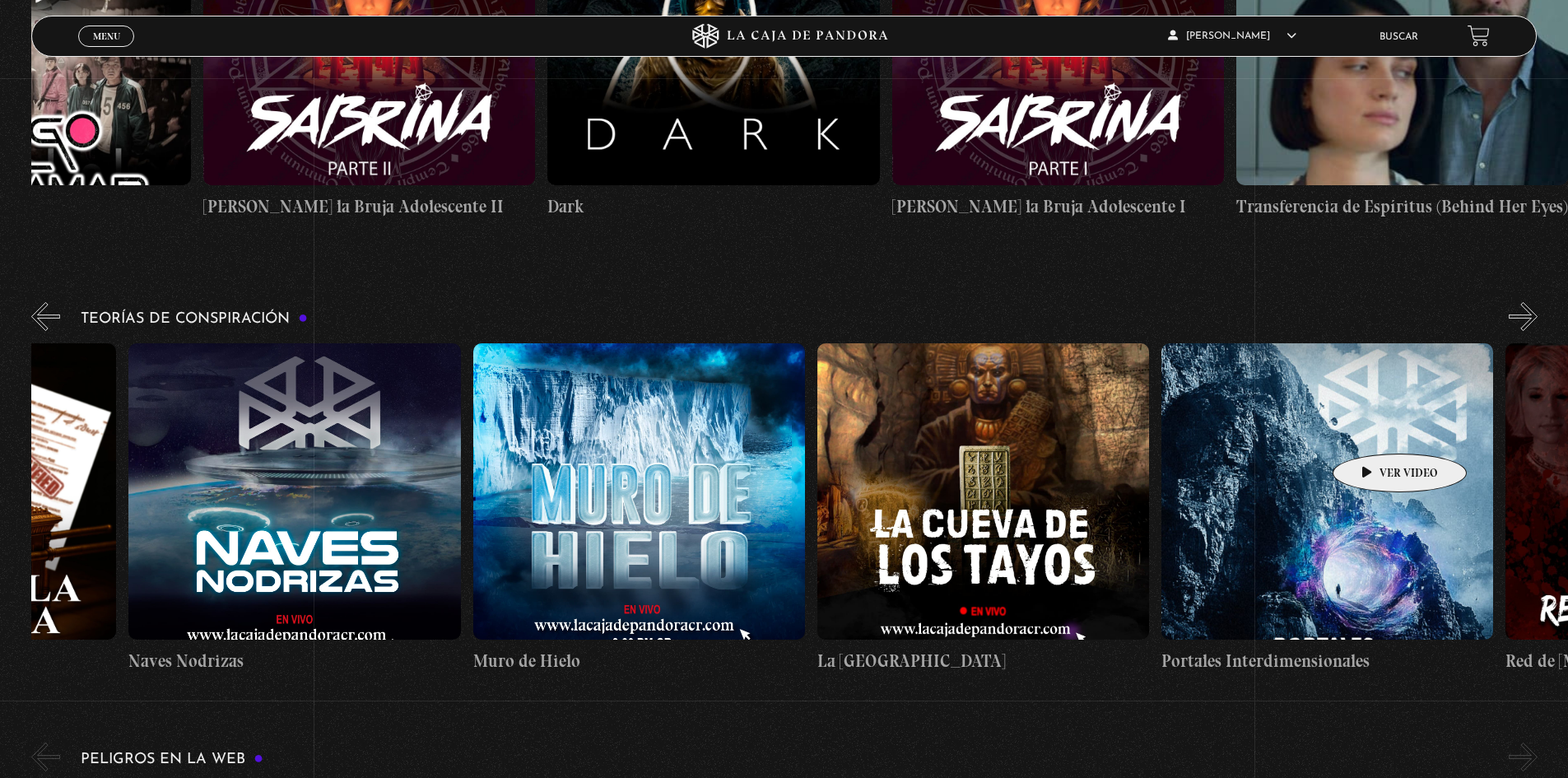
scroll to position [0, 861]
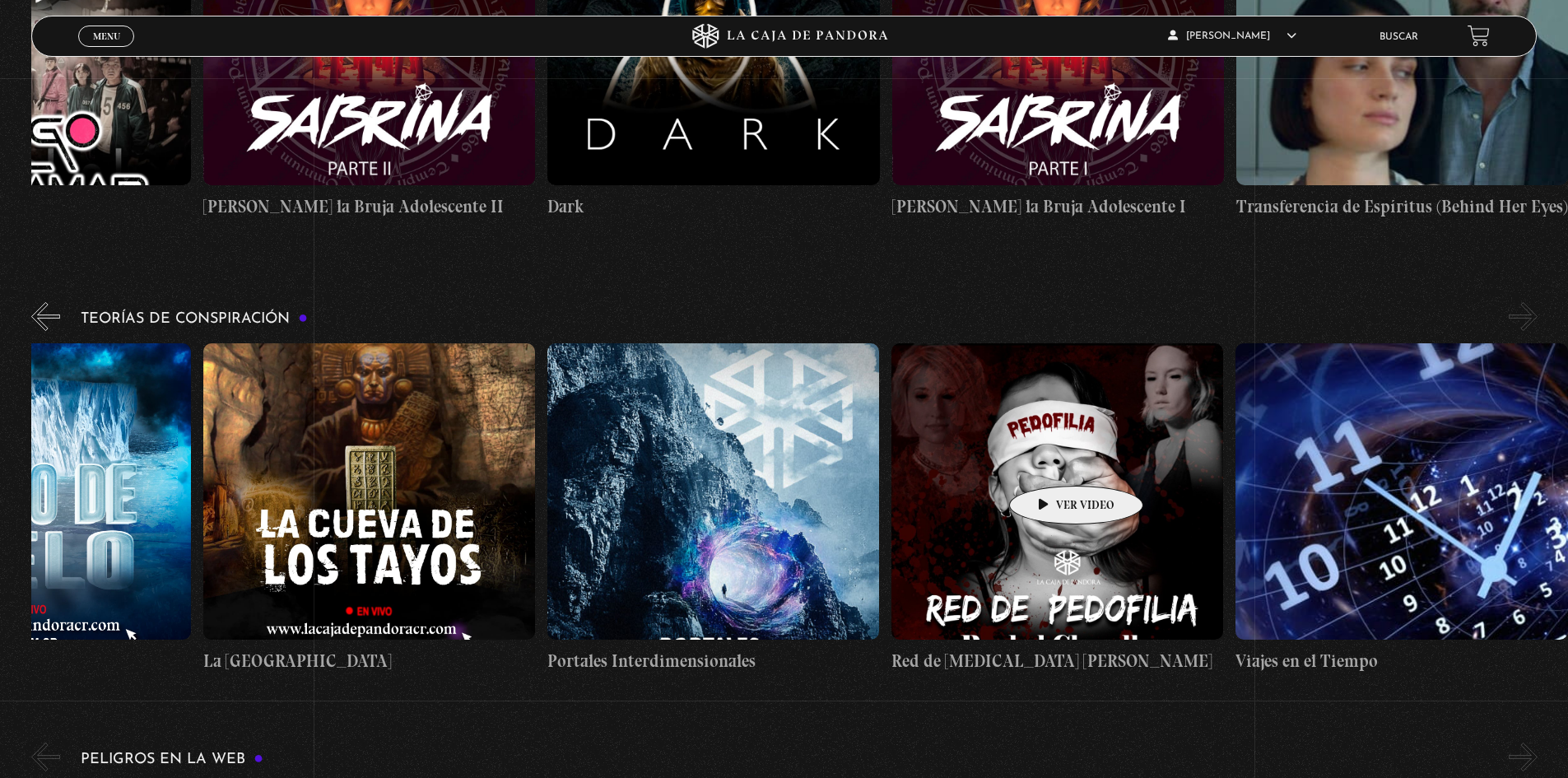
drag, startPoint x: 1386, startPoint y: 425, endPoint x: 1005, endPoint y: 468, distance: 383.4
click at [1005, 468] on div "Arca de la Alianza Desclasificado Naves Nodrizas Muro de Hielo La Cueva de los …" at bounding box center [375, 508] width 2411 height 331
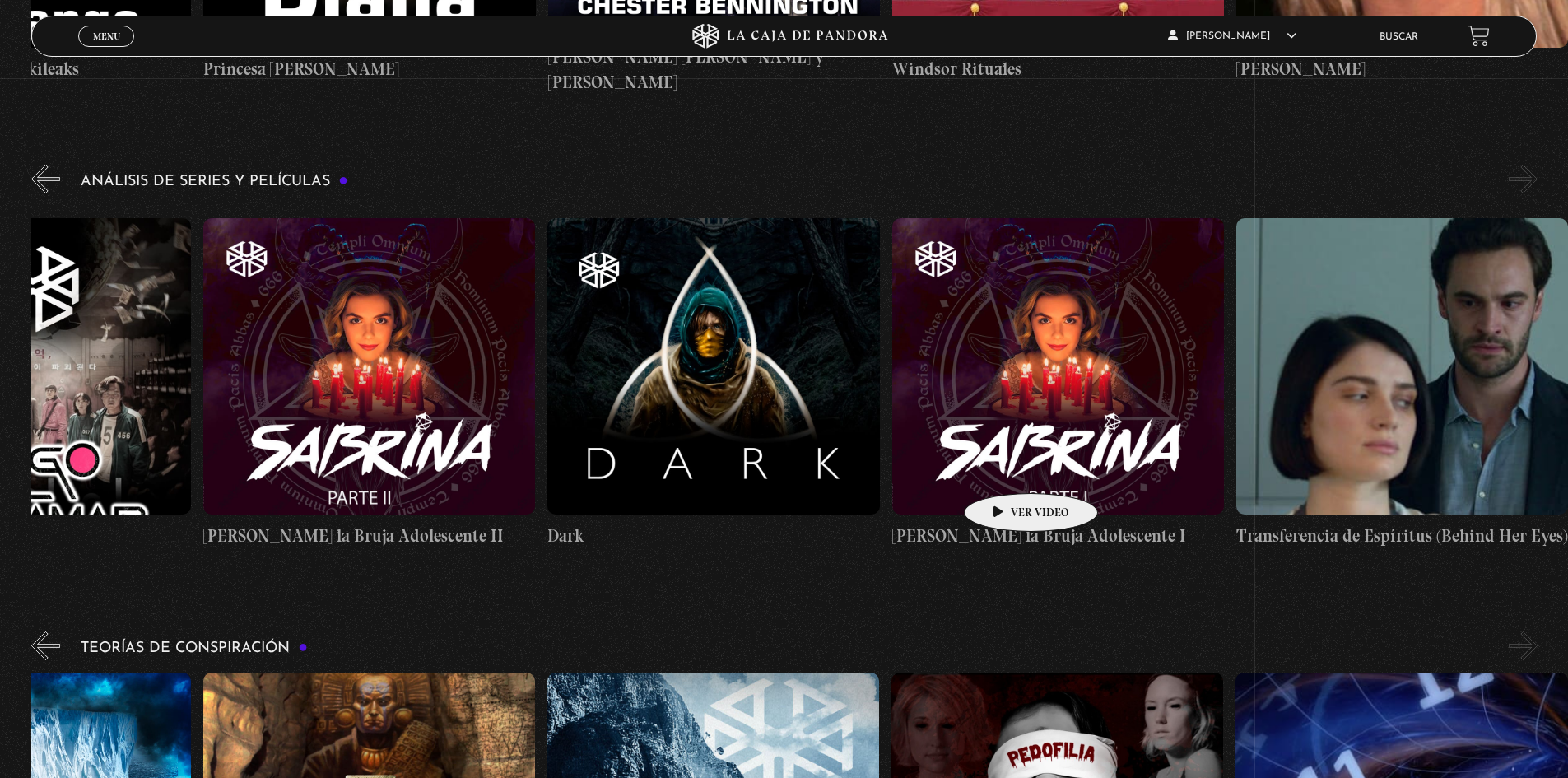
scroll to position [1968, 0]
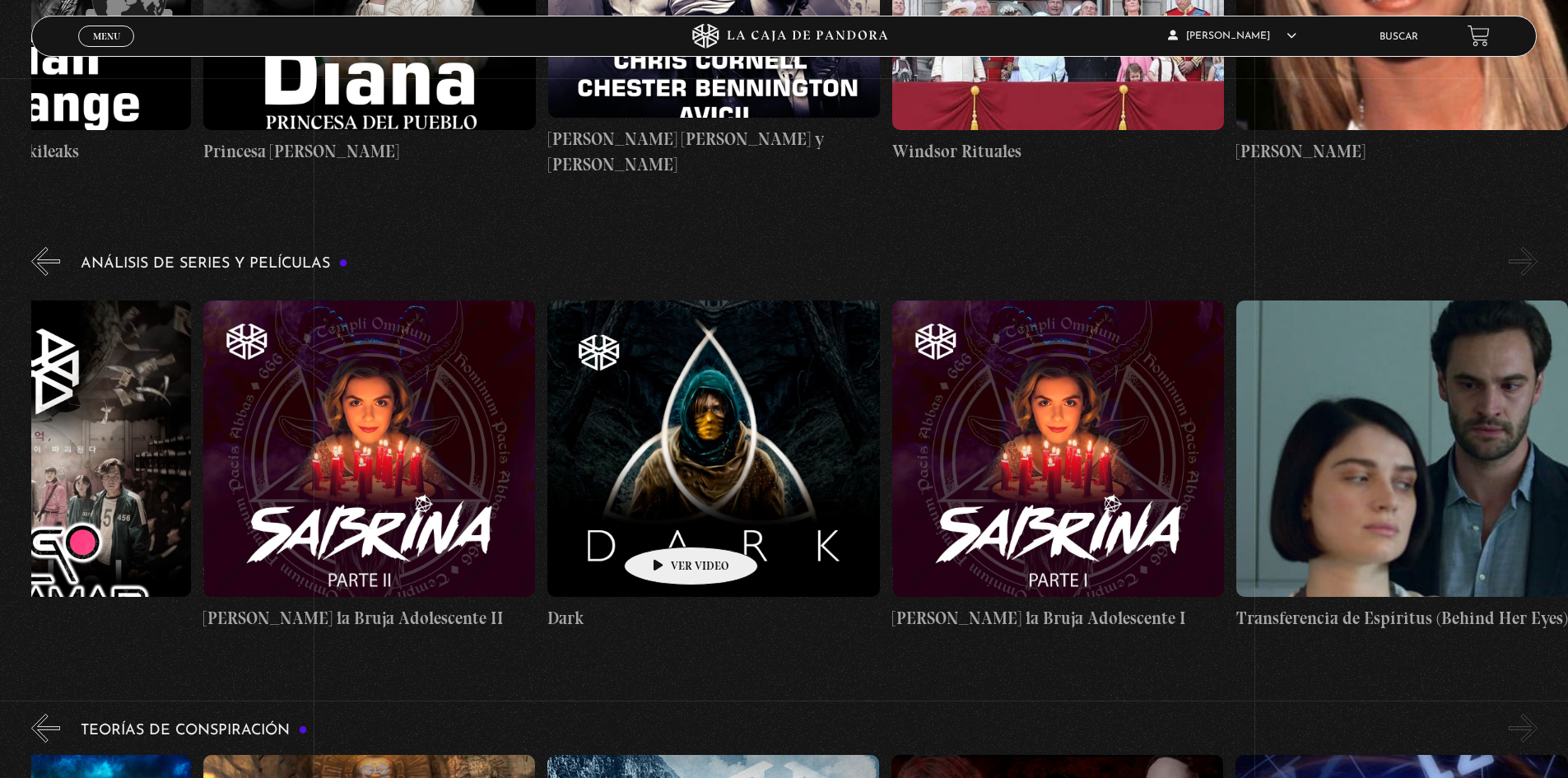
drag, startPoint x: 1305, startPoint y: 467, endPoint x: 664, endPoint y: 523, distance: 643.4
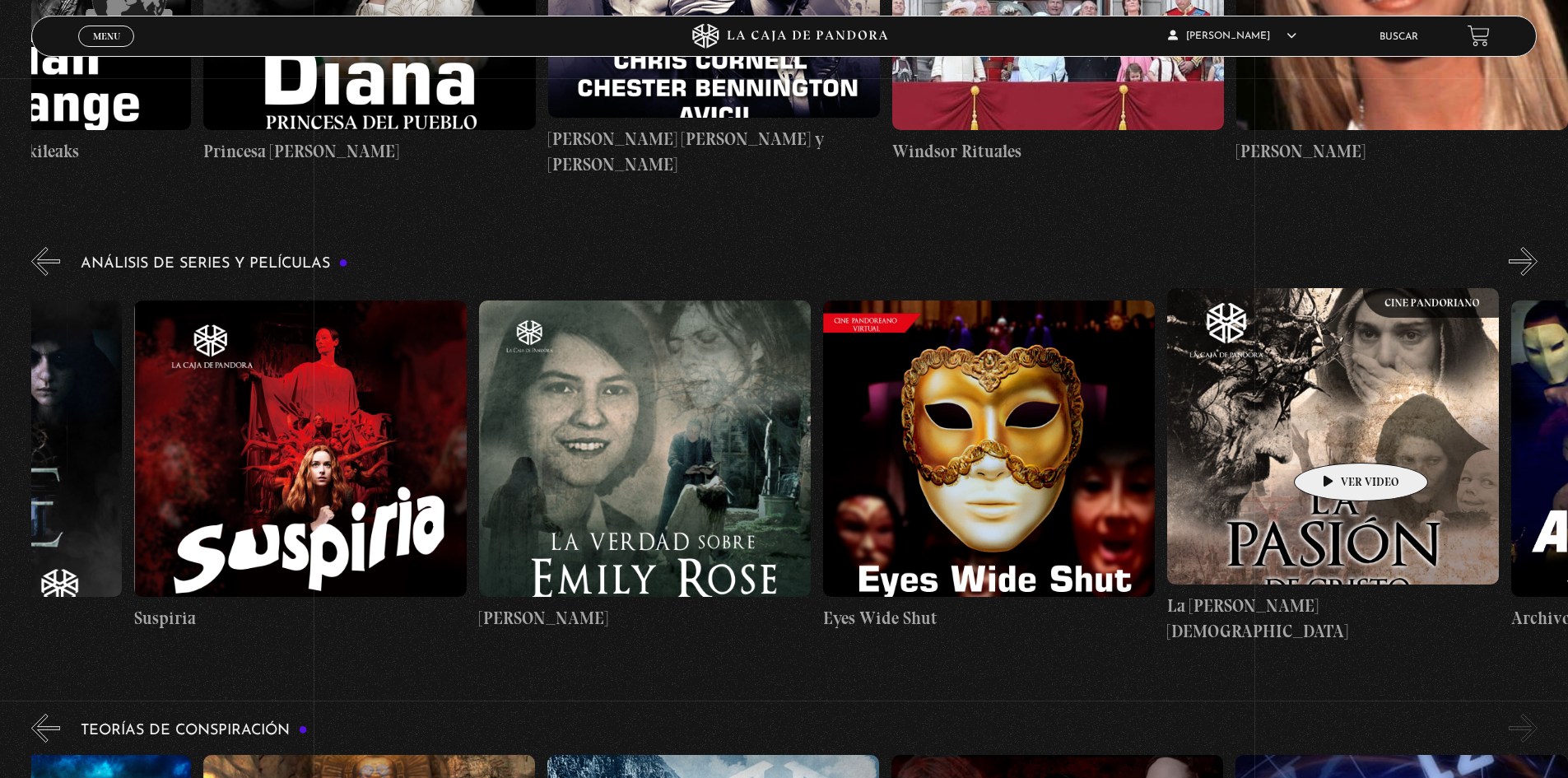
drag, startPoint x: 730, startPoint y: 435, endPoint x: 1335, endPoint y: 438, distance: 605.0
click at [1335, 438] on div "El Conjuro Conclave Greenland – Meteoritos Mi Otra Yo Dejar el Mundo Atrás Mids…" at bounding box center [651, 466] width 7919 height 357
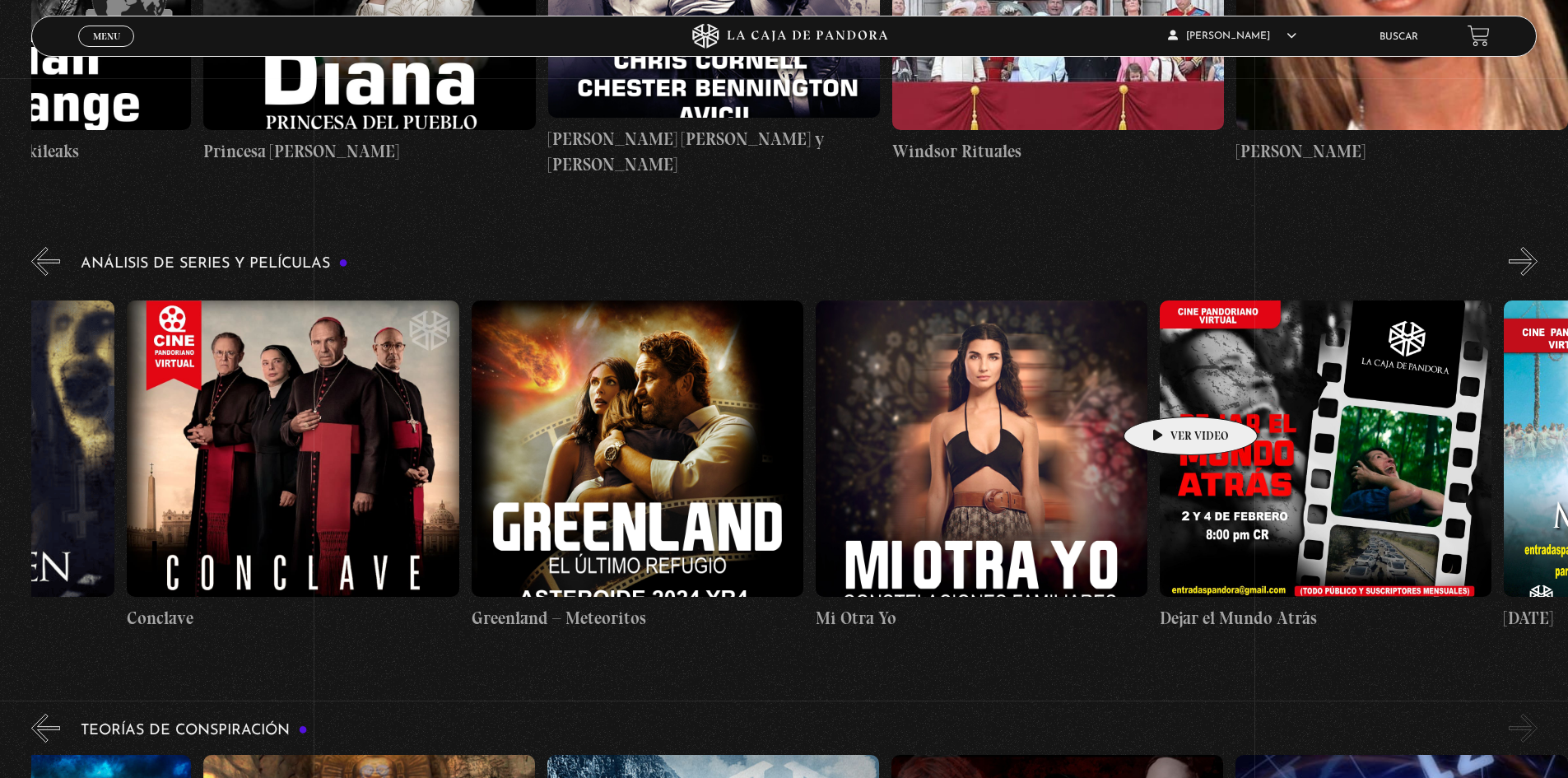
scroll to position [0, 0]
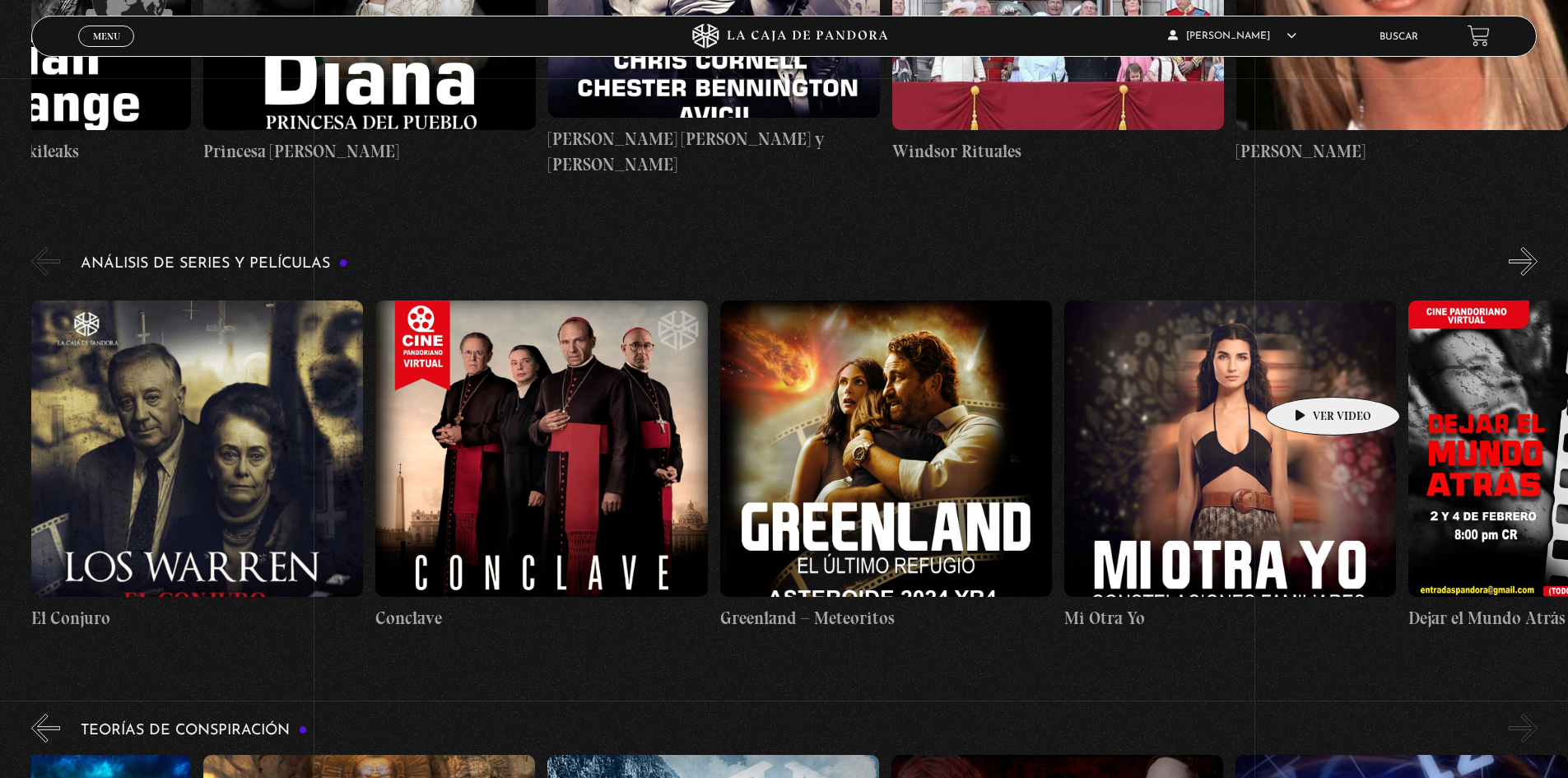
drag, startPoint x: 538, startPoint y: 422, endPoint x: 1319, endPoint y: 370, distance: 782.7
click at [216, 392] on figure at bounding box center [197, 448] width 332 height 296
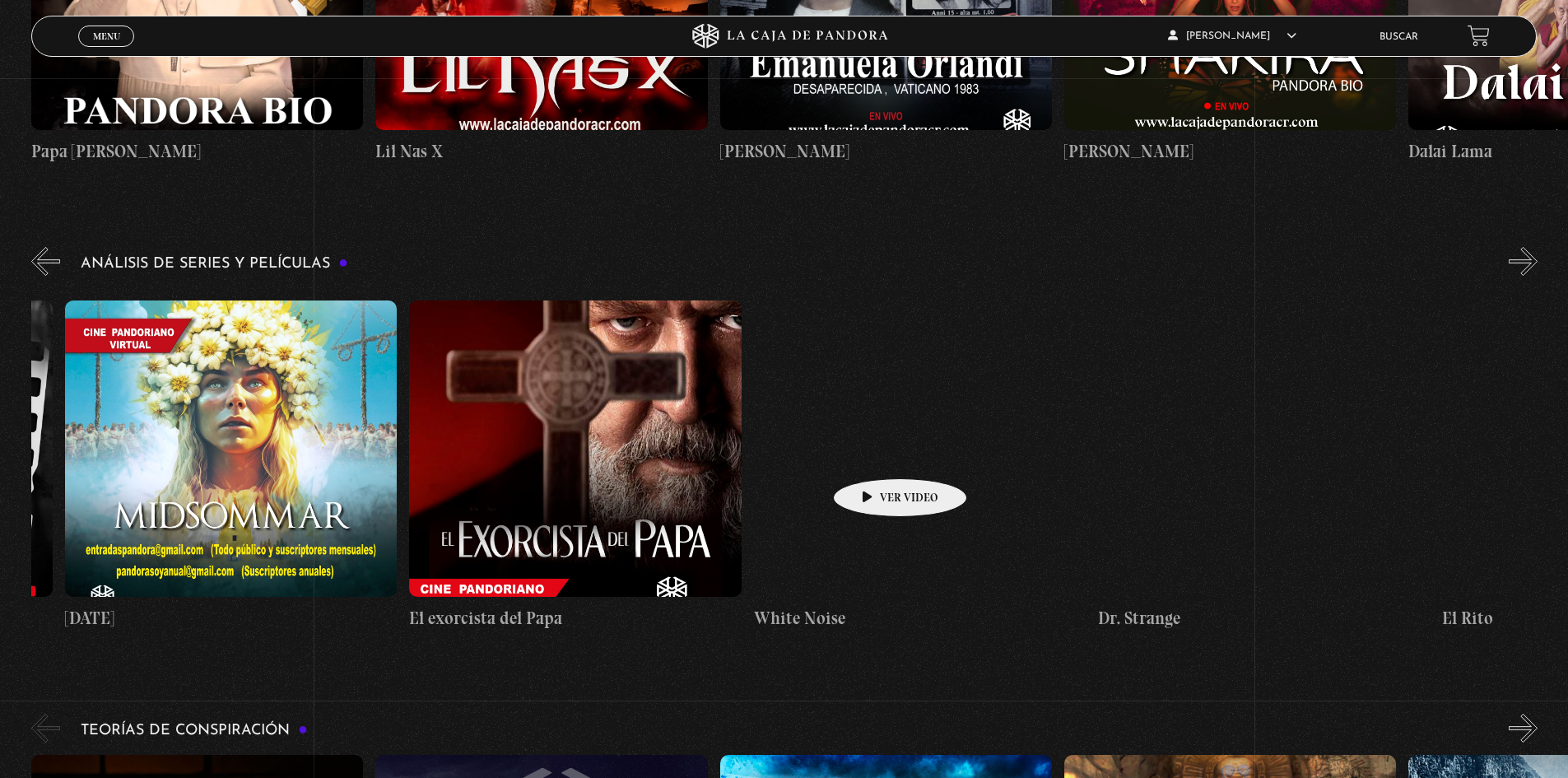
scroll to position [0, 1700]
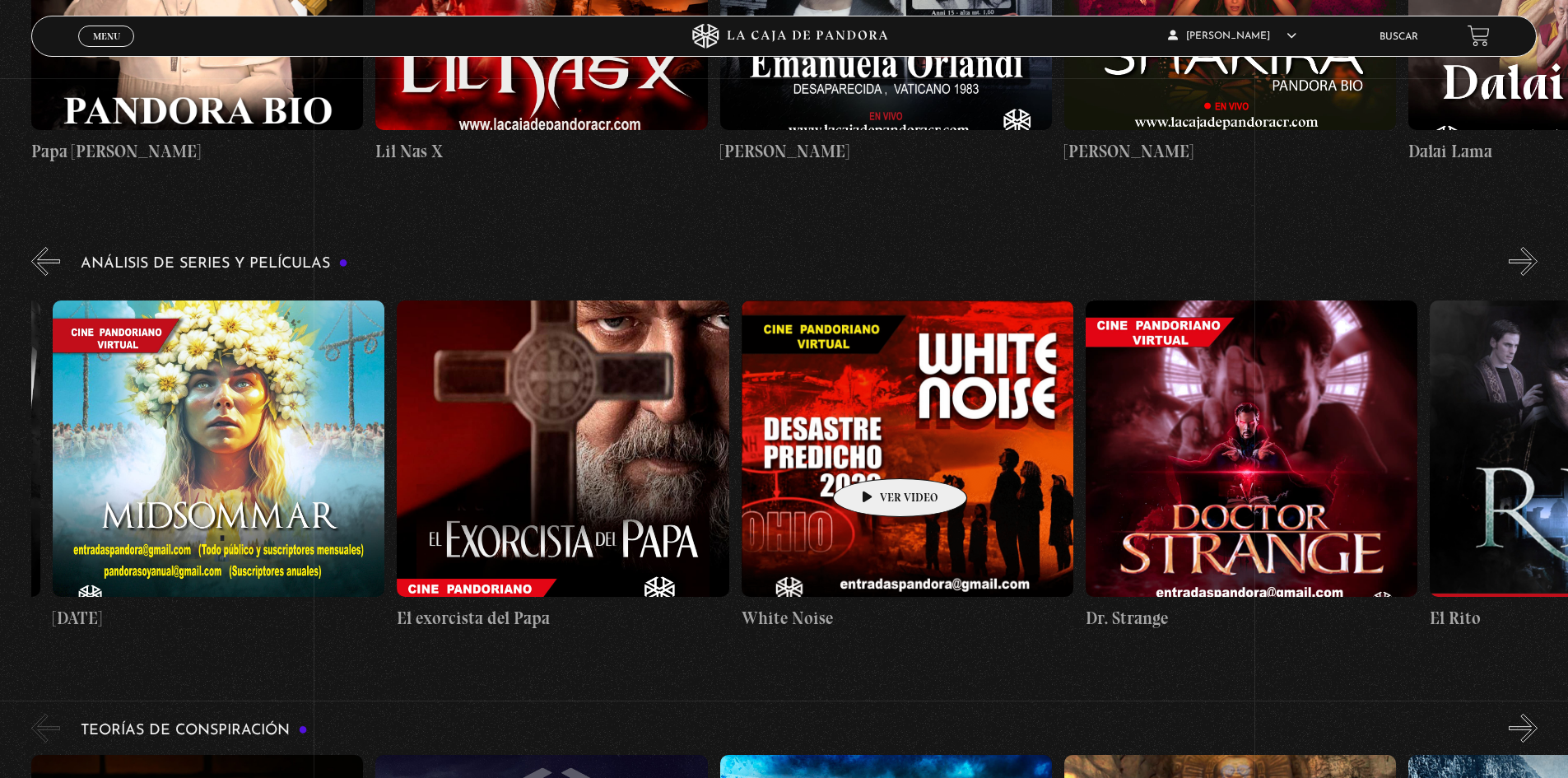
drag, startPoint x: 1214, startPoint y: 423, endPoint x: 874, endPoint y: 454, distance: 341.4
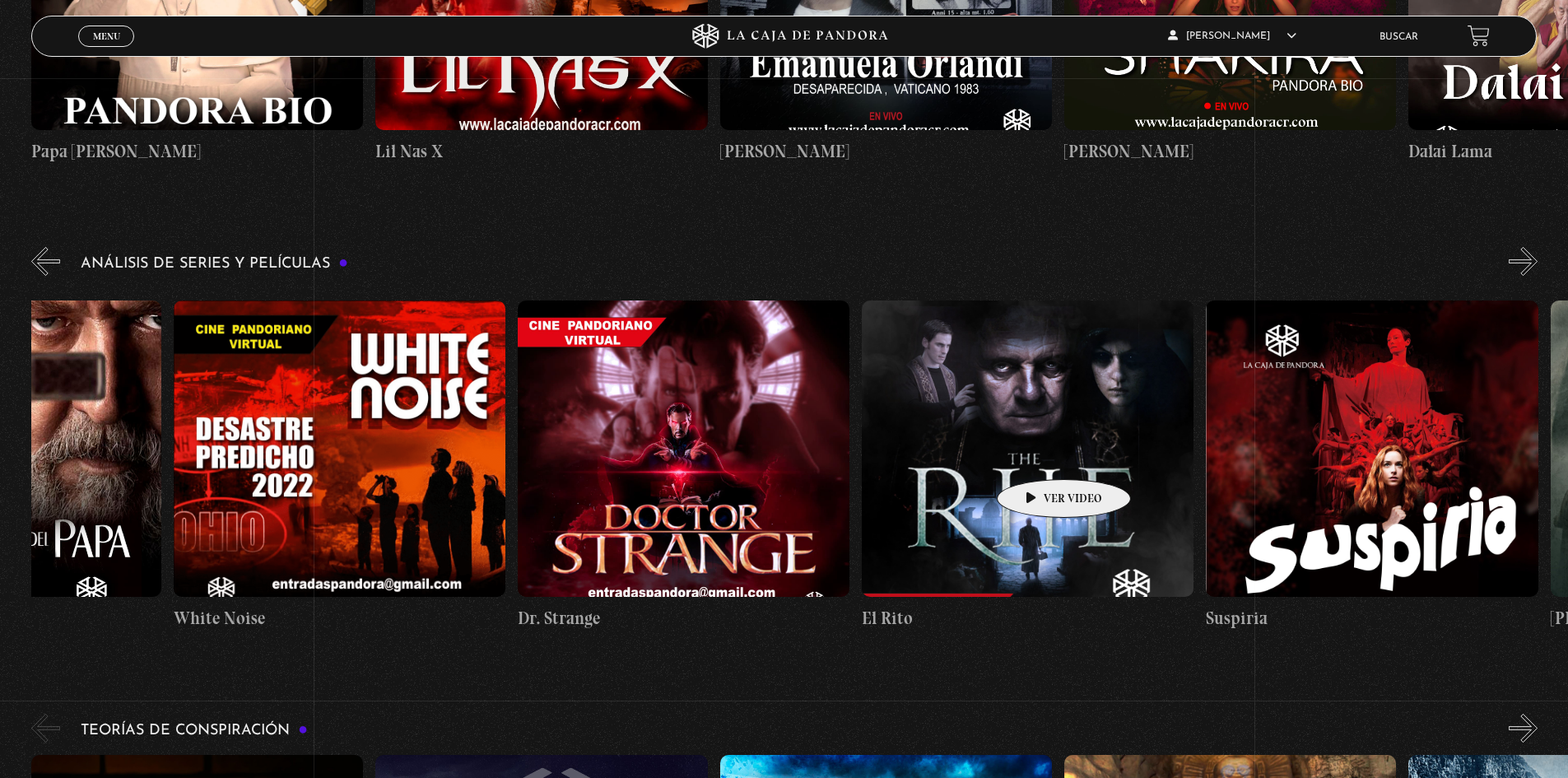
scroll to position [0, 2421]
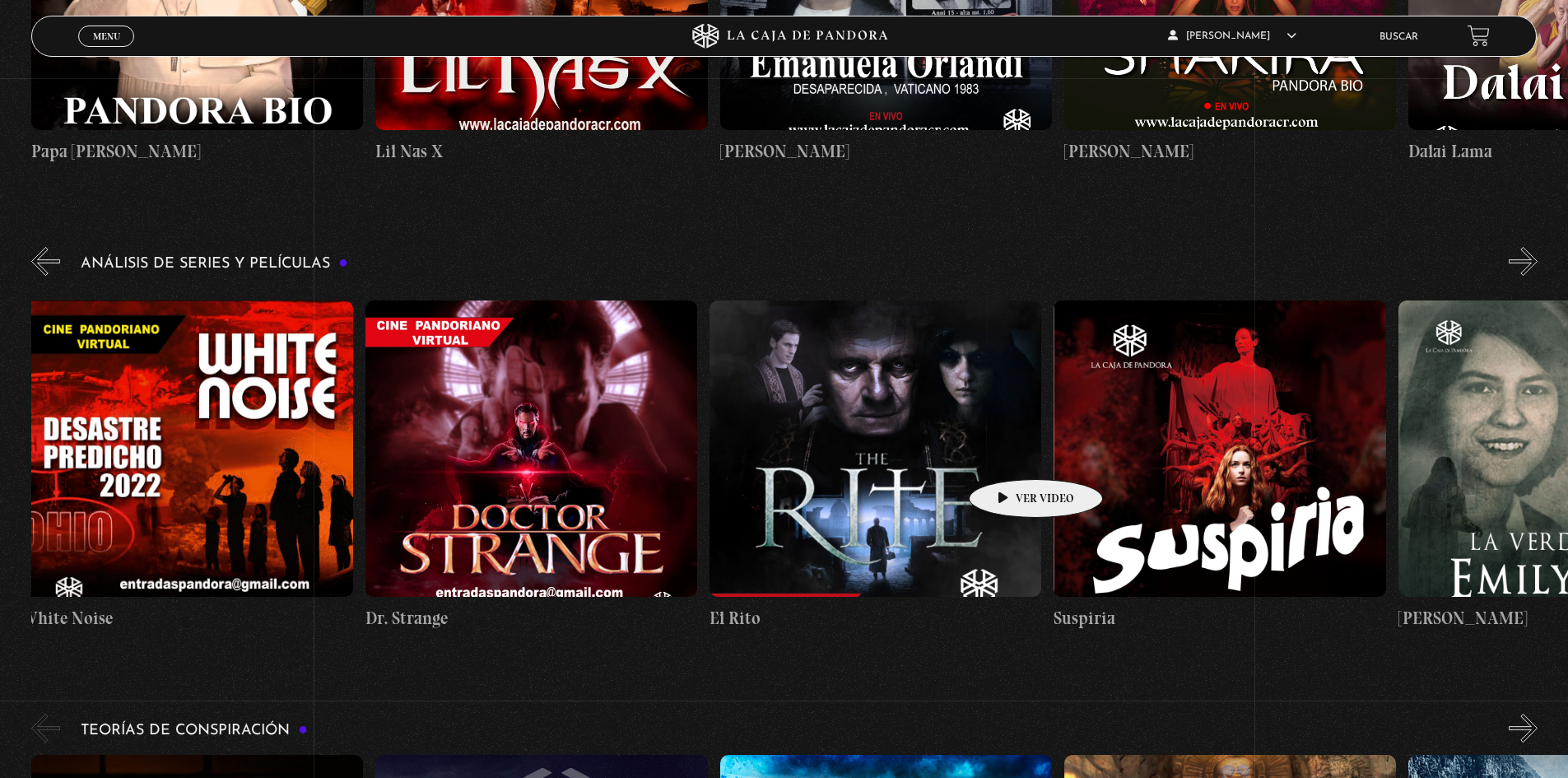
drag, startPoint x: 1155, startPoint y: 452, endPoint x: 1010, endPoint y: 455, distance: 145.0
click at [1010, 455] on div "El Conjuro Conclave [GEOGRAPHIC_DATA] – Meteoritos Mi Otra Yo Dejar el Mundo At…" at bounding box center [1570, 466] width 7919 height 357
click at [821, 377] on figure at bounding box center [875, 448] width 332 height 296
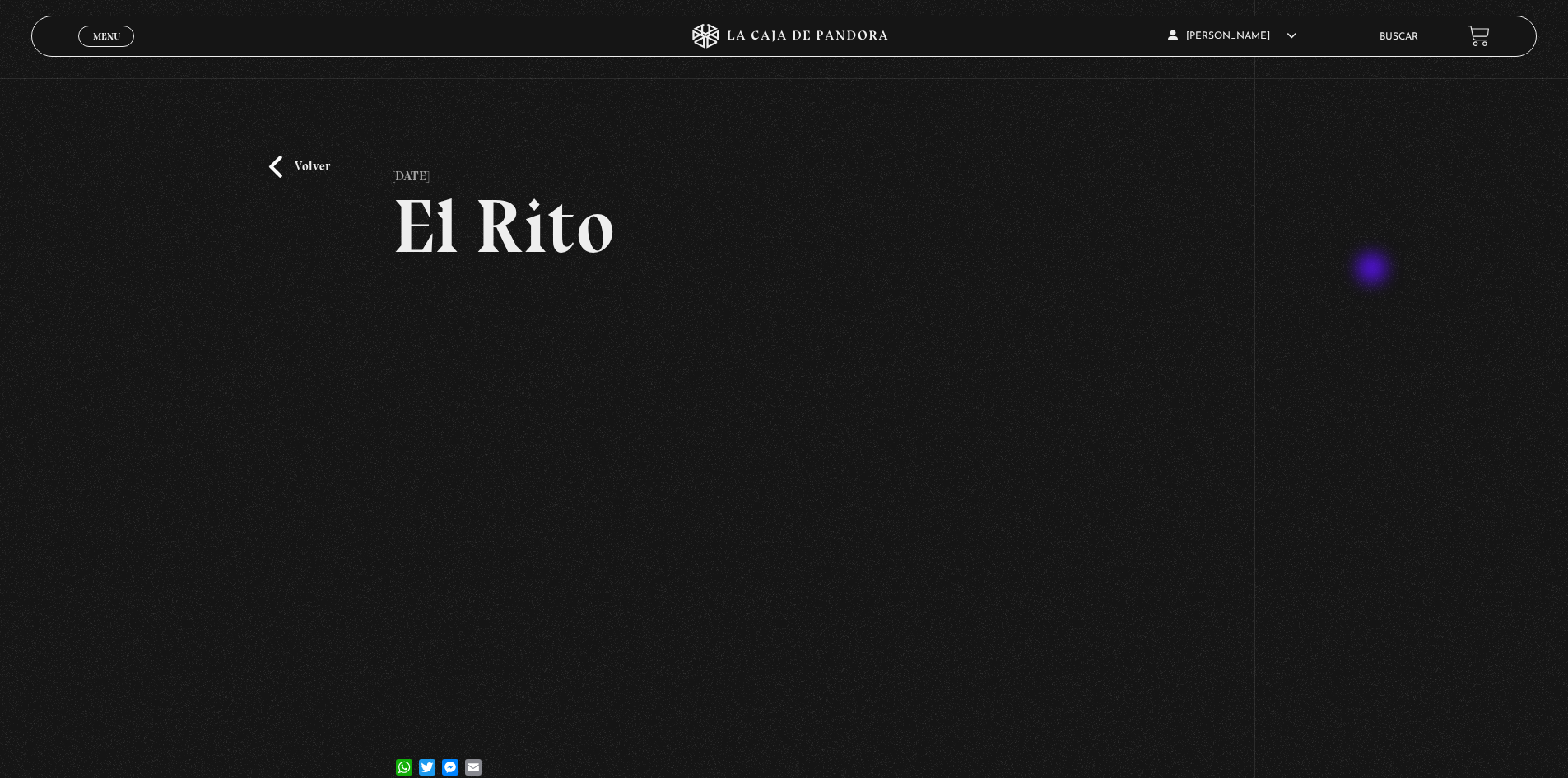
click at [1374, 270] on div "Volver 7 noviembre, 2022 El Rito WhatsApp Twitter Messenger Email" at bounding box center [784, 441] width 1568 height 727
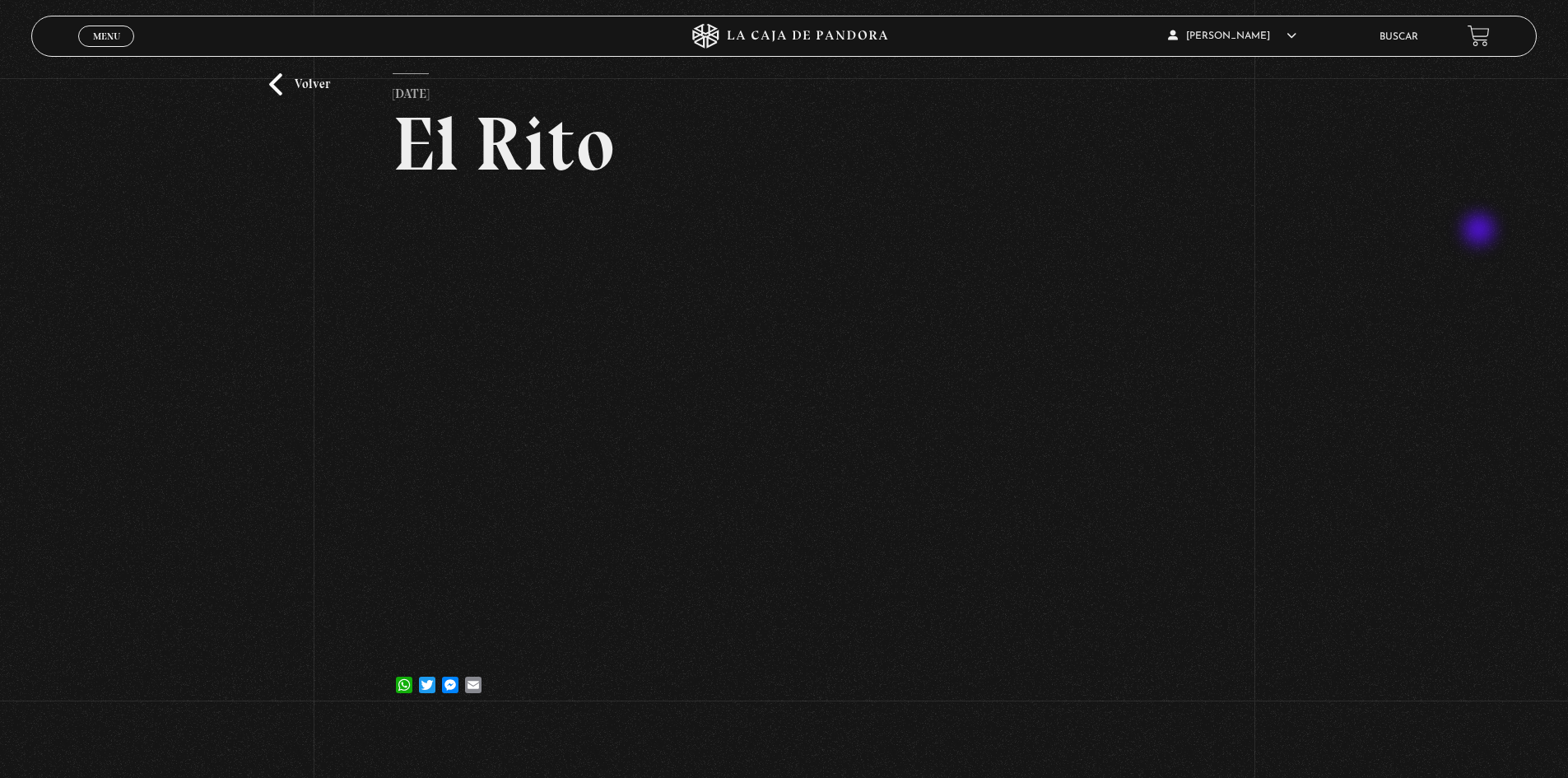
click at [1481, 231] on div "Volver 7 noviembre, 2022 El Rito WhatsApp Twitter Messenger Email" at bounding box center [784, 358] width 1568 height 727
